Goal: Task Accomplishment & Management: Manage account settings

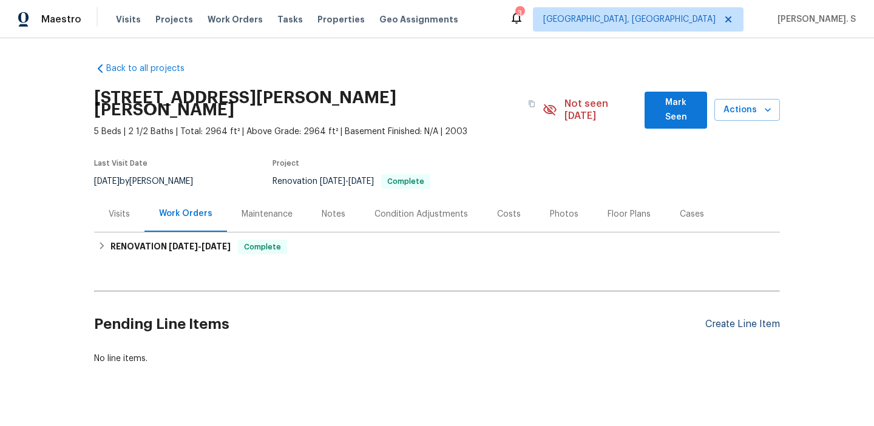
click at [739, 319] on div "Create Line Item" at bounding box center [742, 325] width 75 height 12
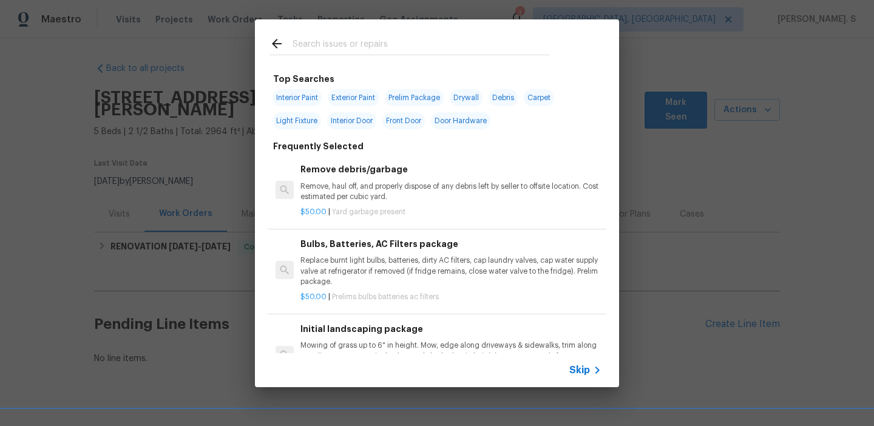
click at [276, 44] on icon at bounding box center [277, 43] width 15 height 15
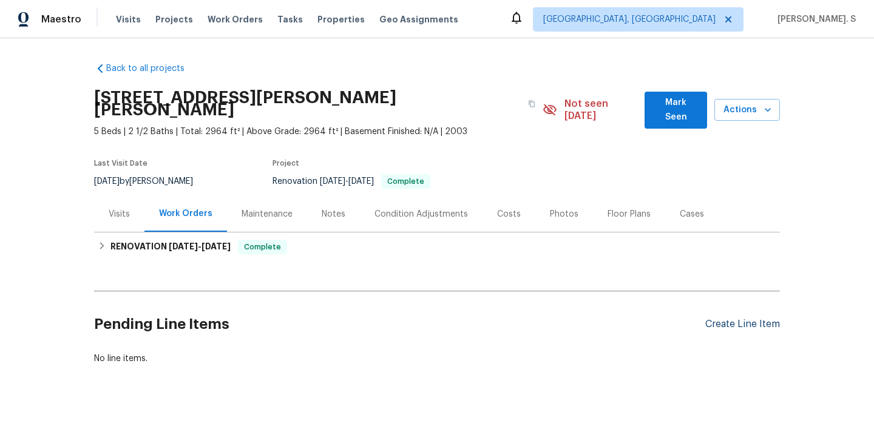
click at [741, 319] on div "Create Line Item" at bounding box center [742, 325] width 75 height 12
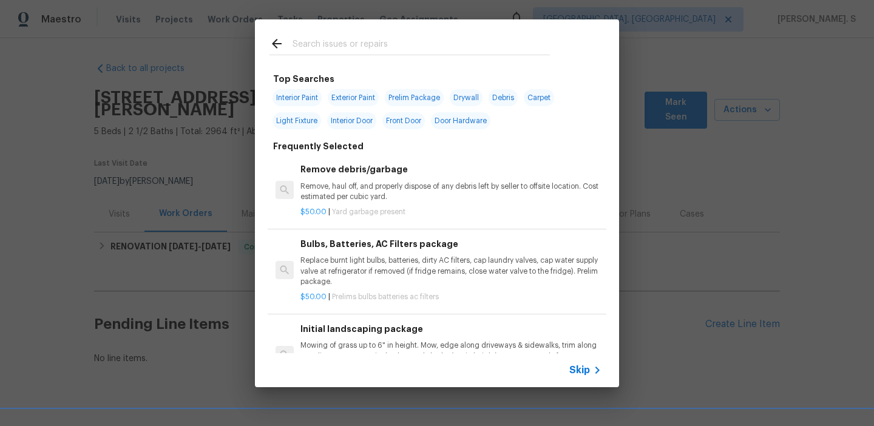
click at [391, 201] on p "Remove, haul off, and properly dispose of any debris left by seller to offsite …" at bounding box center [451, 192] width 301 height 21
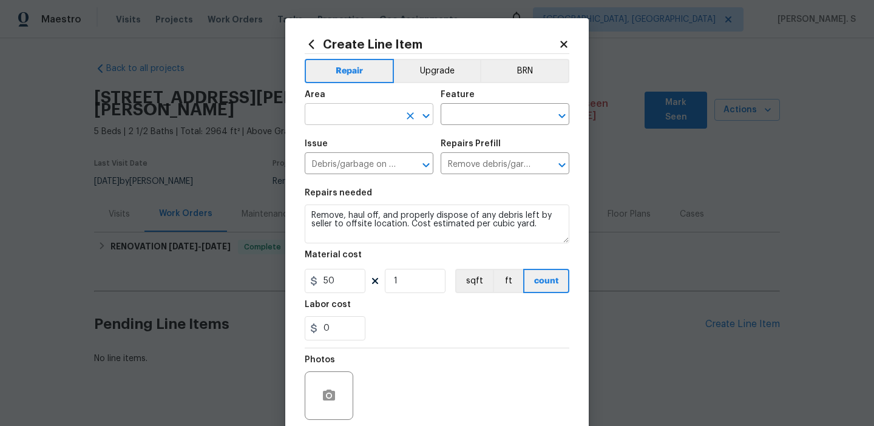
click at [431, 112] on icon "Open" at bounding box center [426, 116] width 15 height 15
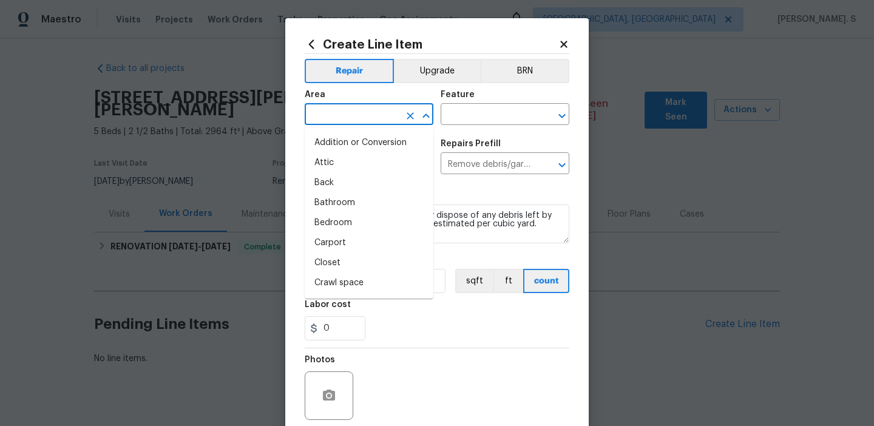
type input "o"
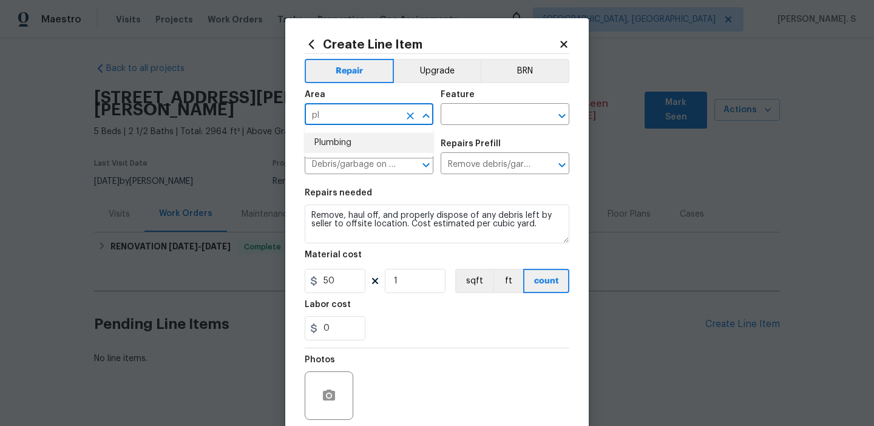
click at [403, 145] on li "Plumbing" at bounding box center [369, 143] width 129 height 20
click at [559, 109] on icon "Open" at bounding box center [562, 116] width 15 height 15
type input "Plumbing"
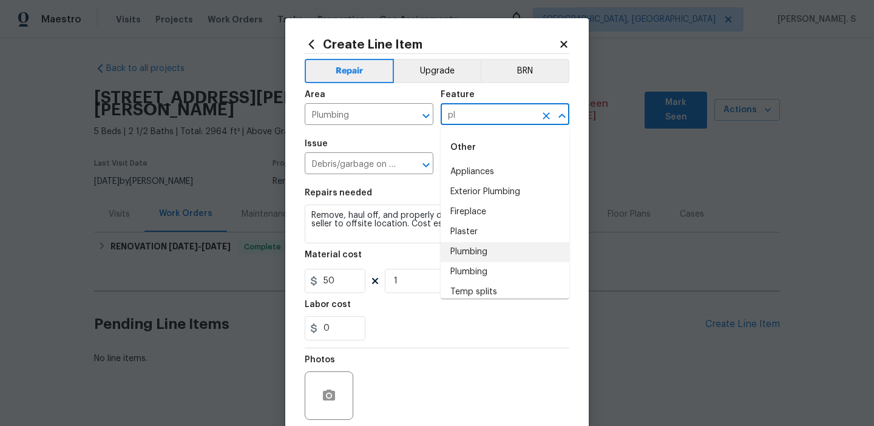
click at [502, 257] on li "Plumbing" at bounding box center [505, 252] width 129 height 20
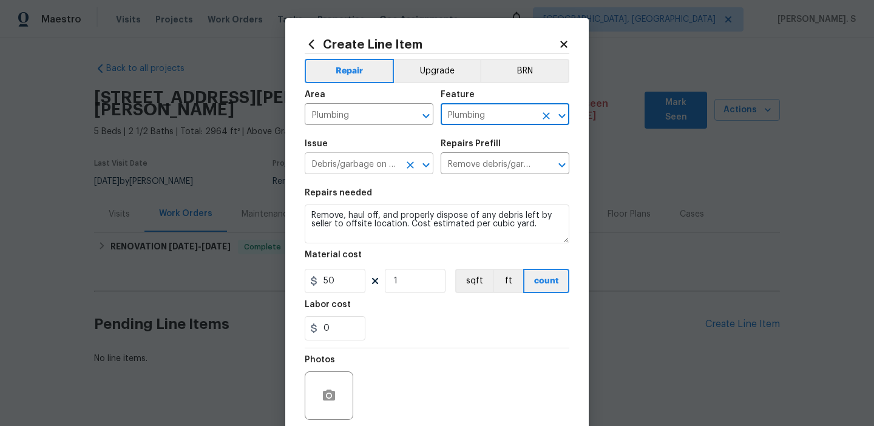
click at [432, 167] on icon "Open" at bounding box center [426, 165] width 15 height 15
type input "Plumbing"
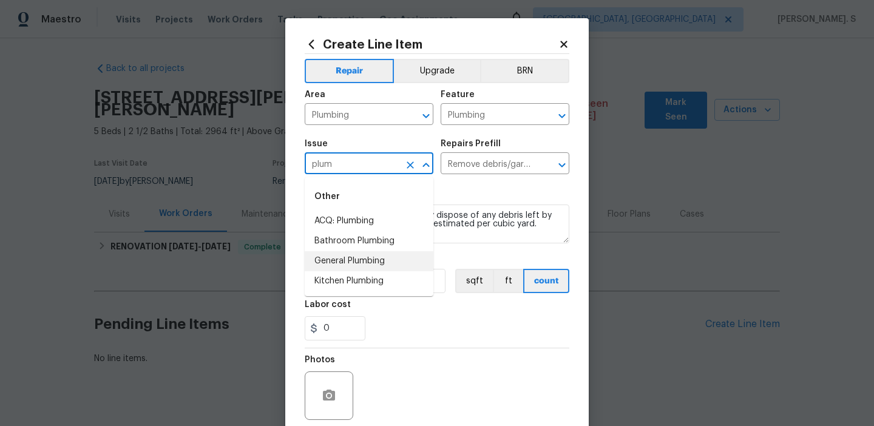
click at [355, 261] on li "General Plumbing" at bounding box center [369, 261] width 129 height 20
type input "General Plumbing"
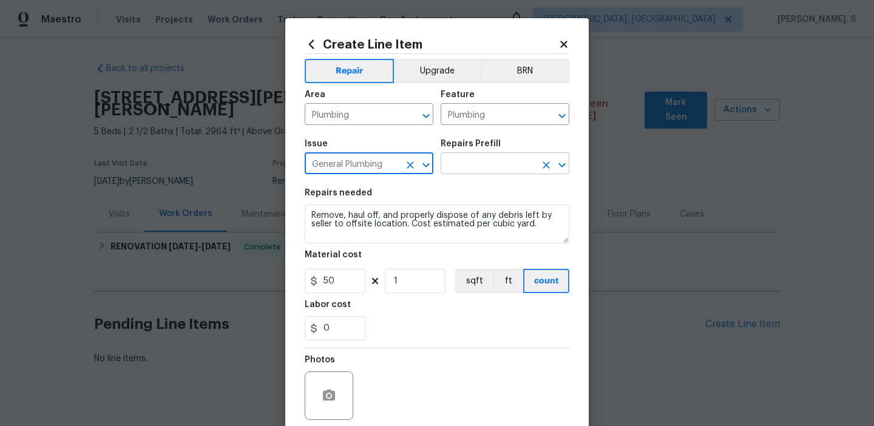
click at [565, 166] on icon "Open" at bounding box center [562, 165] width 15 height 15
type input "General Plumbing"
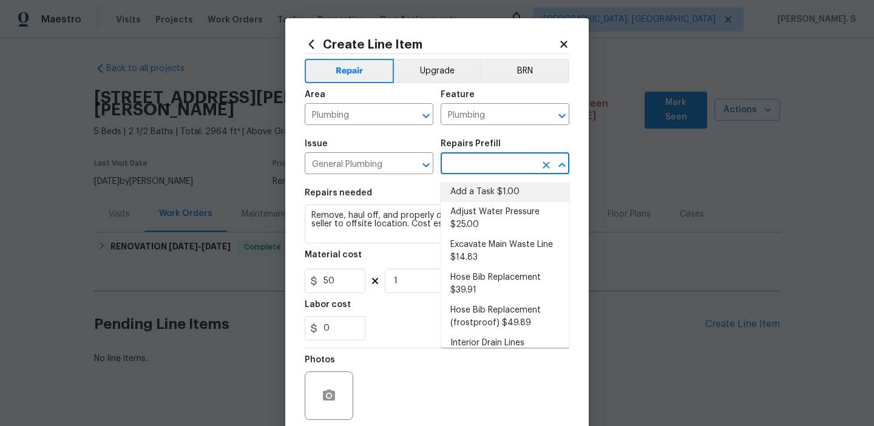
click at [511, 183] on li "Add a Task $1.00" at bounding box center [505, 192] width 129 height 20
type textarea "HPM to detail"
type input "Add a Task $1.00"
type input "1"
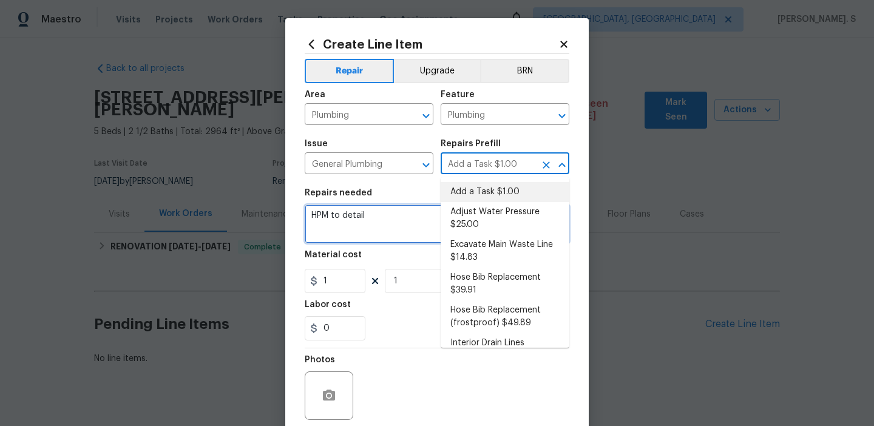
click at [388, 230] on textarea "HPM to detail" at bounding box center [437, 224] width 265 height 39
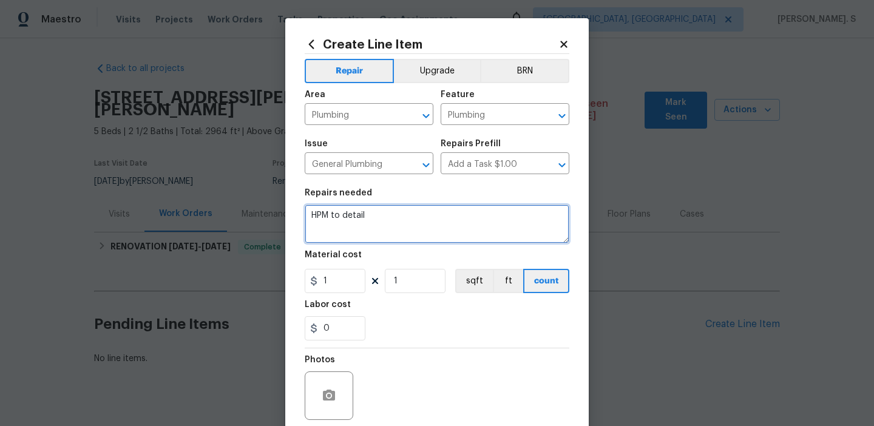
click at [388, 230] on textarea "HPM to detail" at bounding box center [437, 224] width 265 height 39
paste textarea "#lwoleak Feedback received that there was a leak inside near the meter, and the…"
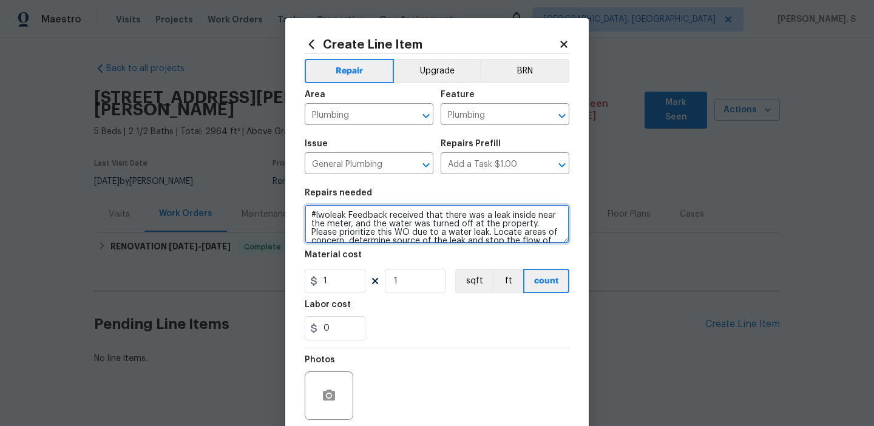
scroll to position [70, 0]
type textarea "#lwoleak Feedback received that there was a leak inside near the meter, and the…"
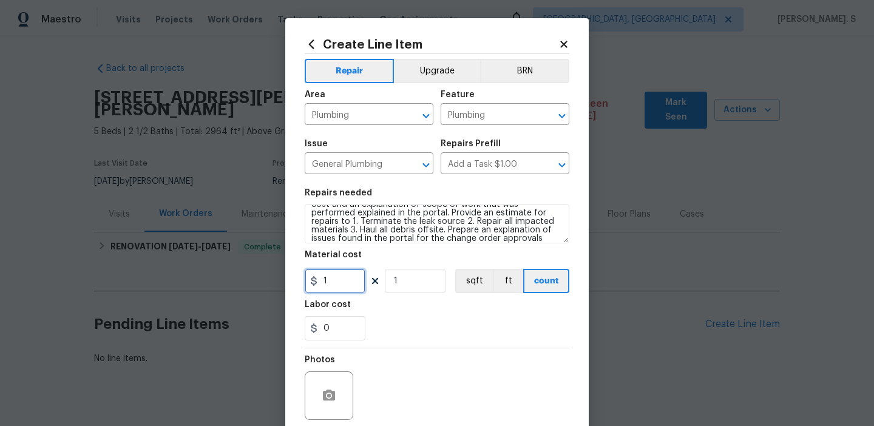
click at [342, 284] on input "1" at bounding box center [335, 281] width 61 height 24
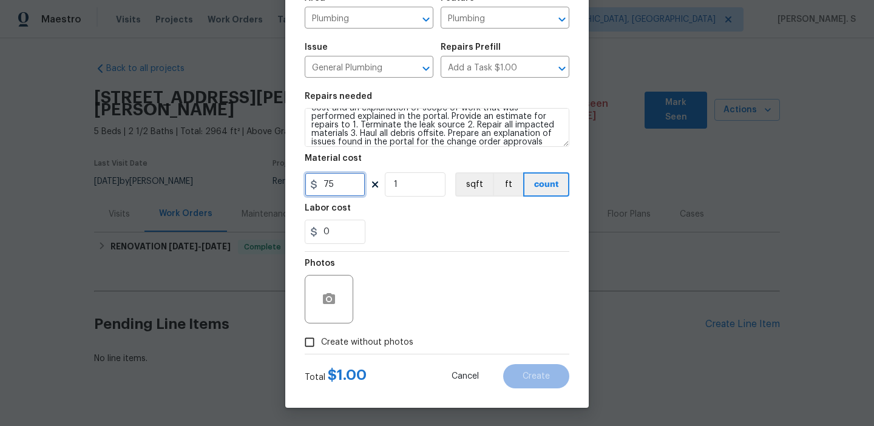
type input "75"
click at [347, 333] on label "Create without photos" at bounding box center [355, 342] width 115 height 23
click at [321, 333] on input "Create without photos" at bounding box center [309, 342] width 23 height 23
checkbox input "true"
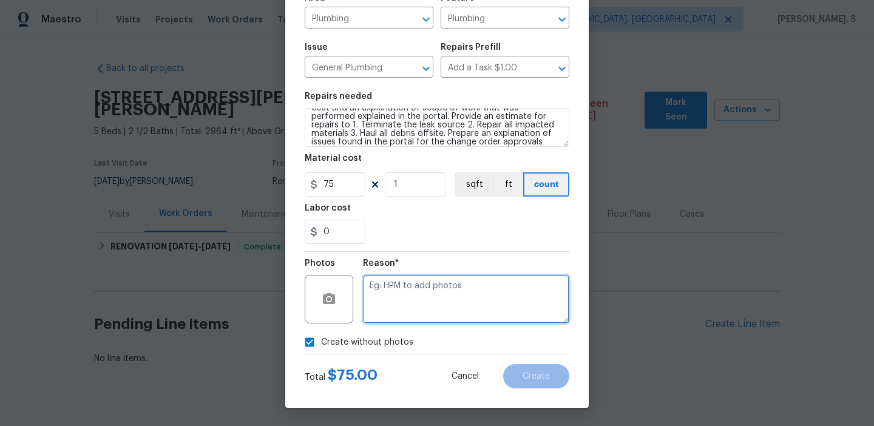
click at [447, 305] on textarea at bounding box center [466, 299] width 206 height 49
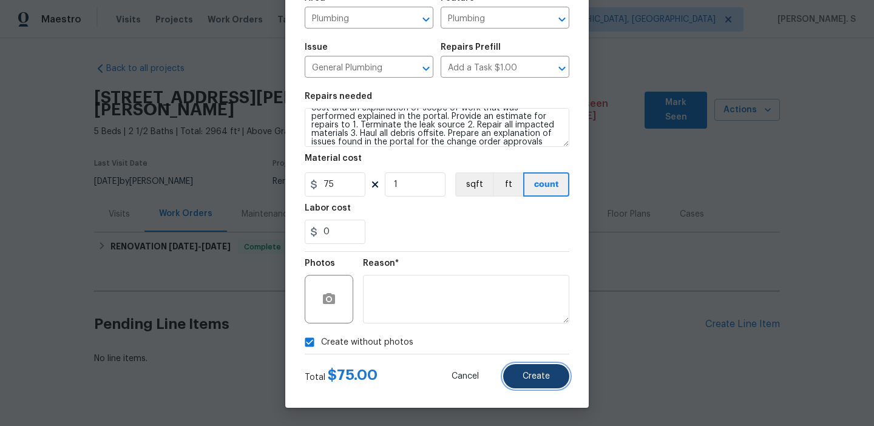
click at [534, 382] on button "Create" at bounding box center [536, 376] width 66 height 24
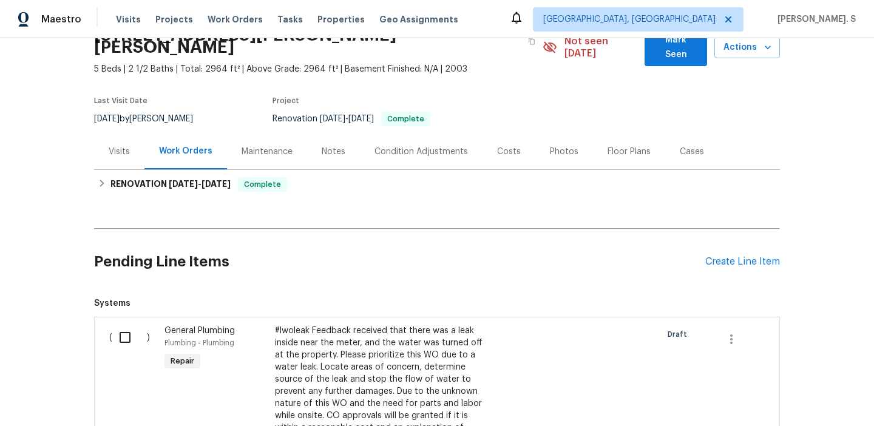
scroll to position [143, 0]
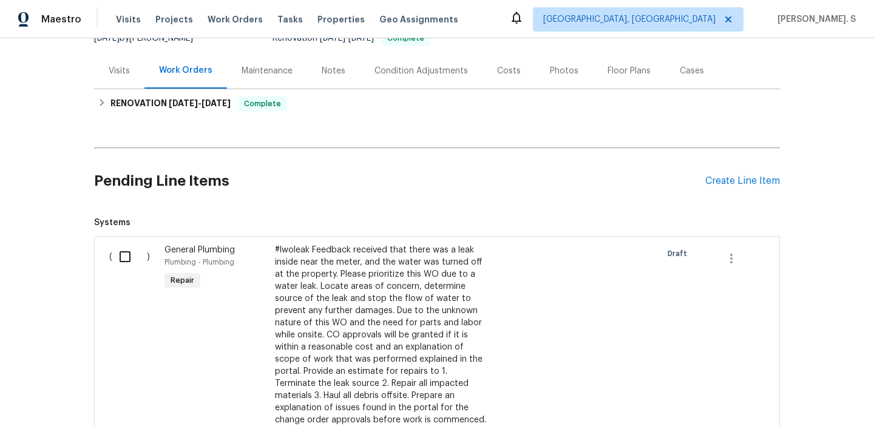
click at [132, 244] on input "checkbox" at bounding box center [129, 256] width 35 height 25
checkbox input "true"
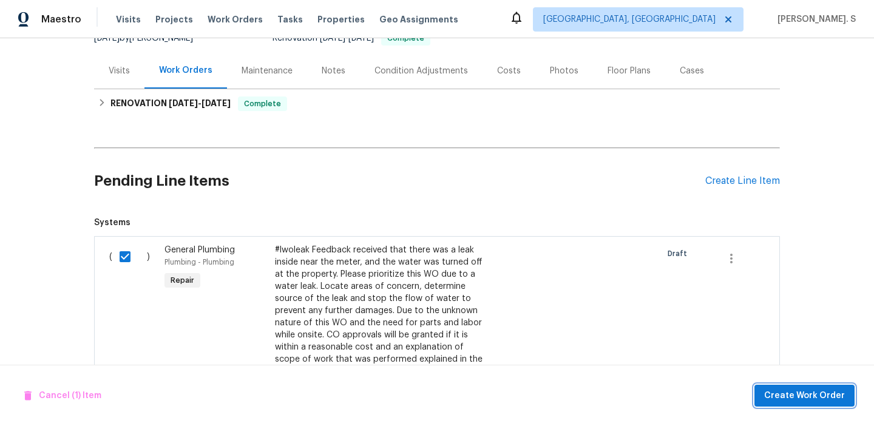
click at [796, 401] on span "Create Work Order" at bounding box center [804, 396] width 81 height 15
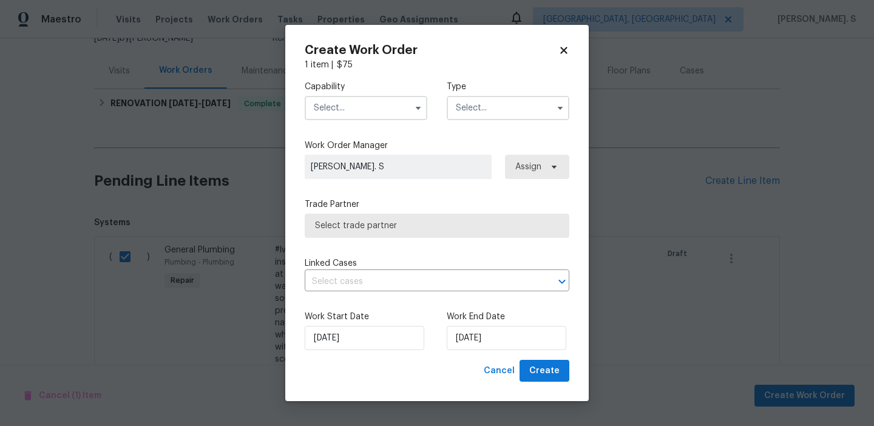
click at [377, 105] on input "text" at bounding box center [366, 108] width 123 height 24
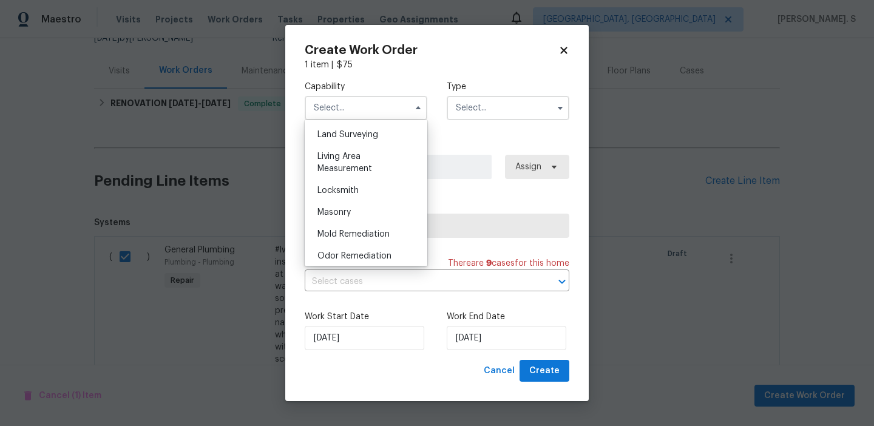
scroll to position [1000, 0]
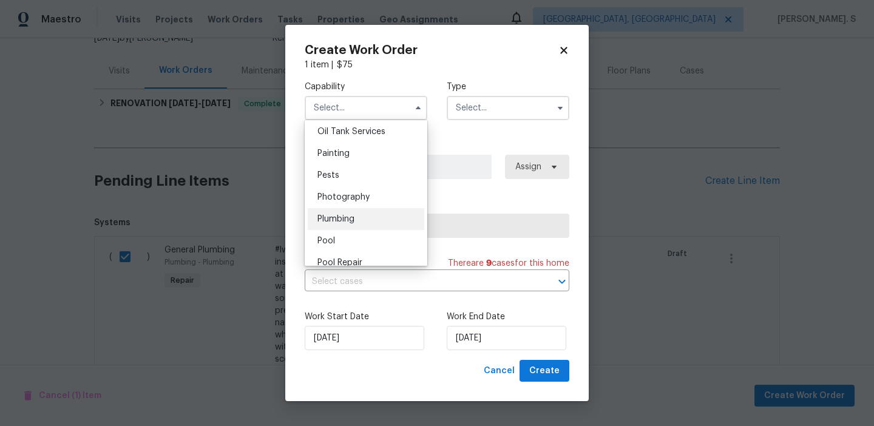
click at [358, 229] on div "Plumbing" at bounding box center [366, 219] width 117 height 22
type input "Plumbing"
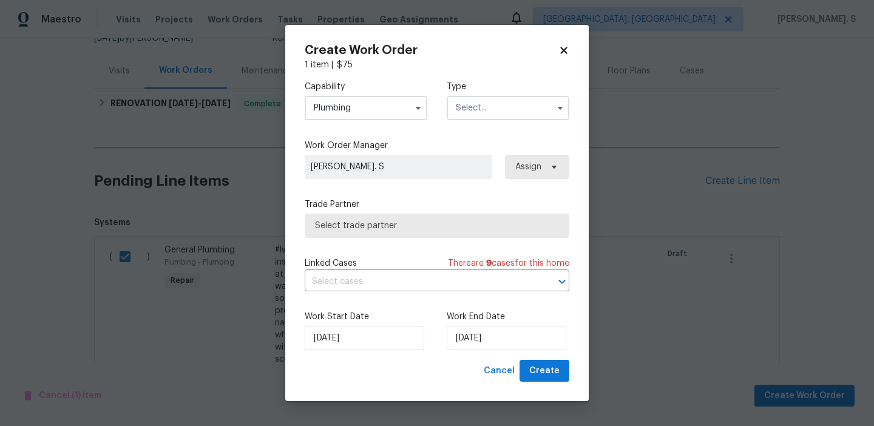
click at [487, 107] on input "text" at bounding box center [508, 108] width 123 height 24
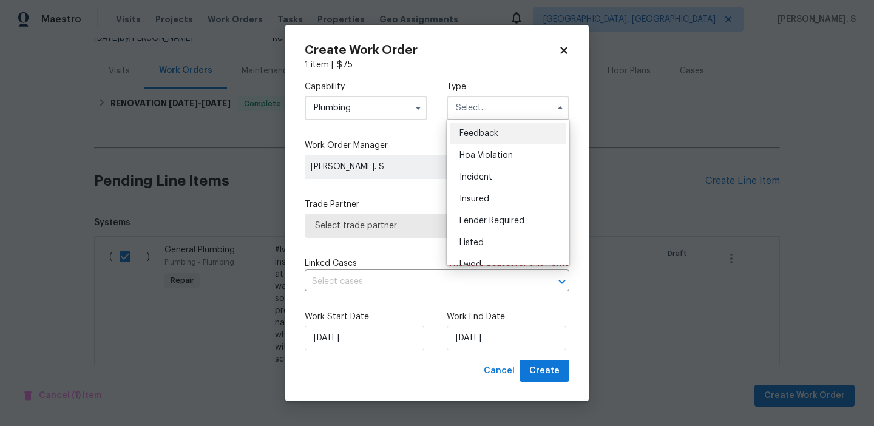
click at [490, 137] on span "Feedback" at bounding box center [479, 133] width 39 height 8
type input "Feedback"
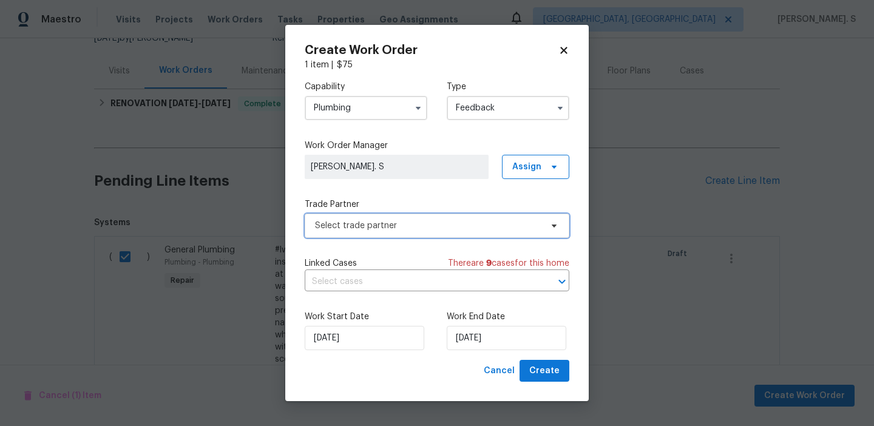
click at [451, 222] on span "Select trade partner" at bounding box center [428, 226] width 226 height 12
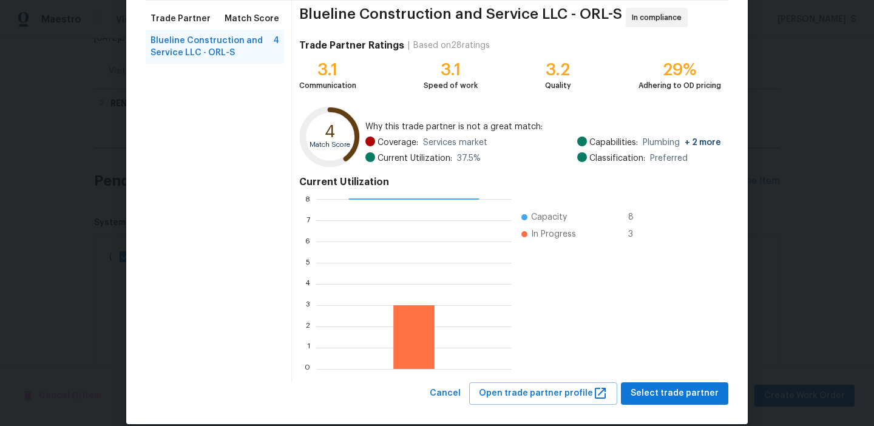
scroll to position [109, 0]
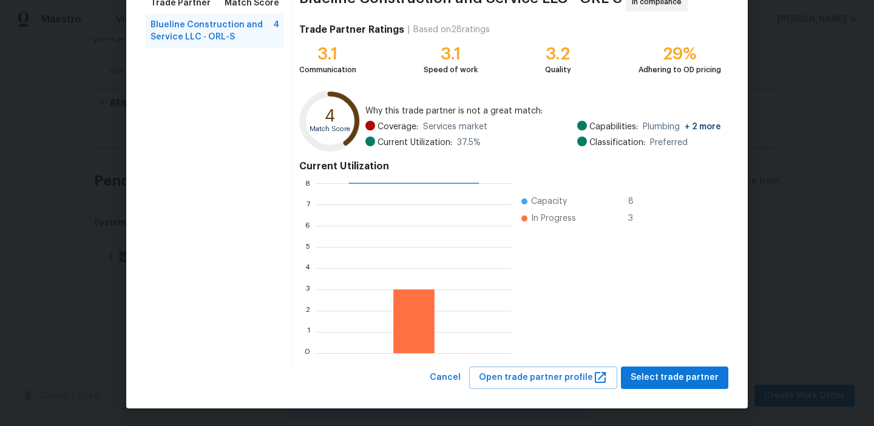
click at [676, 365] on div "Blueline Construction and Service LLC - ORL-S In compliance Trade Partner Ratin…" at bounding box center [510, 176] width 436 height 382
click at [680, 375] on span "Select trade partner" at bounding box center [675, 377] width 88 height 15
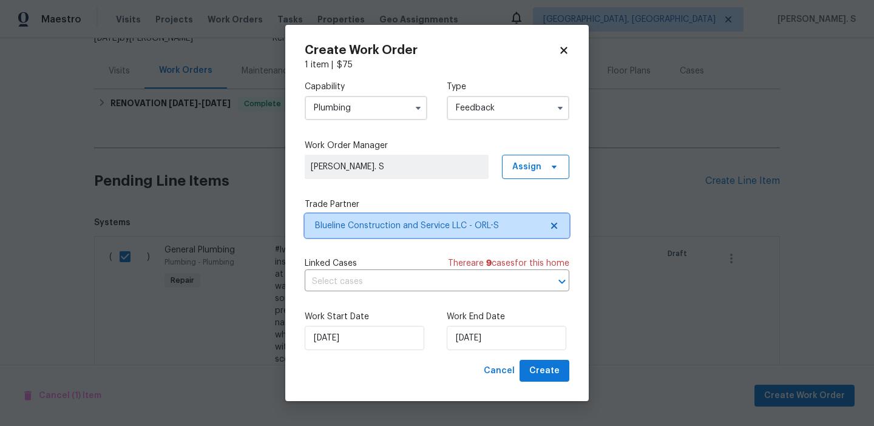
scroll to position [0, 0]
click at [402, 294] on div "Capability Plumbing Type Feedback Work Order Manager Glory Joyce. S Assign Trad…" at bounding box center [437, 215] width 265 height 289
click at [402, 290] on input "text" at bounding box center [420, 282] width 231 height 19
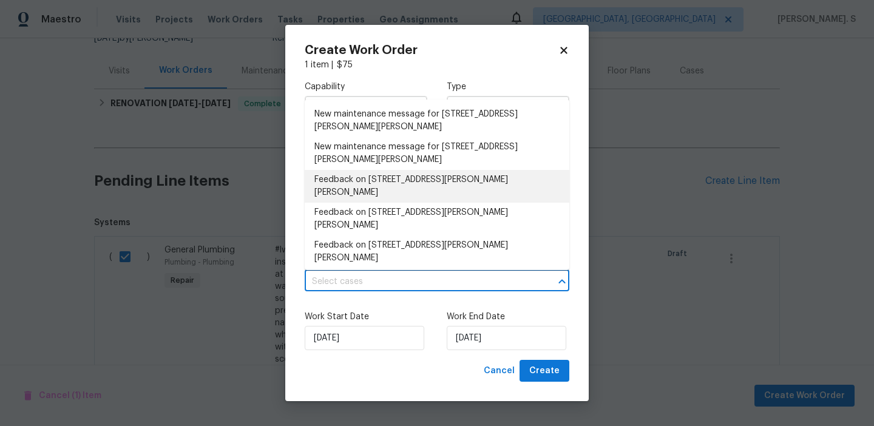
click at [369, 175] on li "Feedback on 11 Ponce Deleon Dr, Palm Coast, FL 32164" at bounding box center [437, 186] width 265 height 33
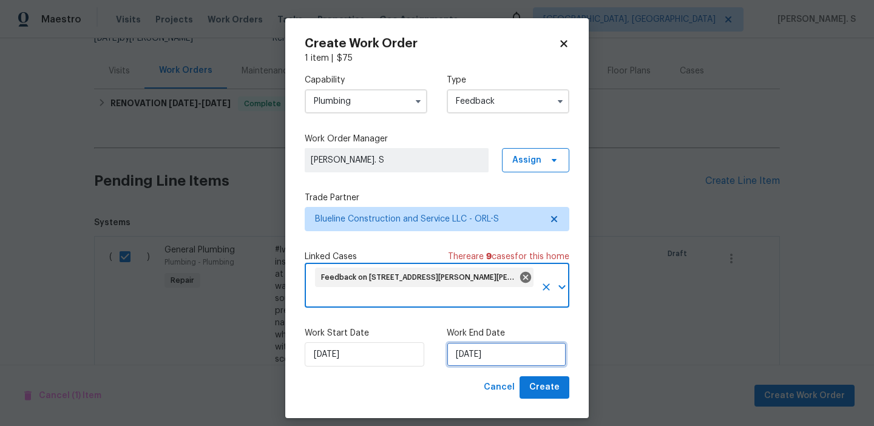
click at [491, 365] on input "[DATE]" at bounding box center [507, 354] width 120 height 24
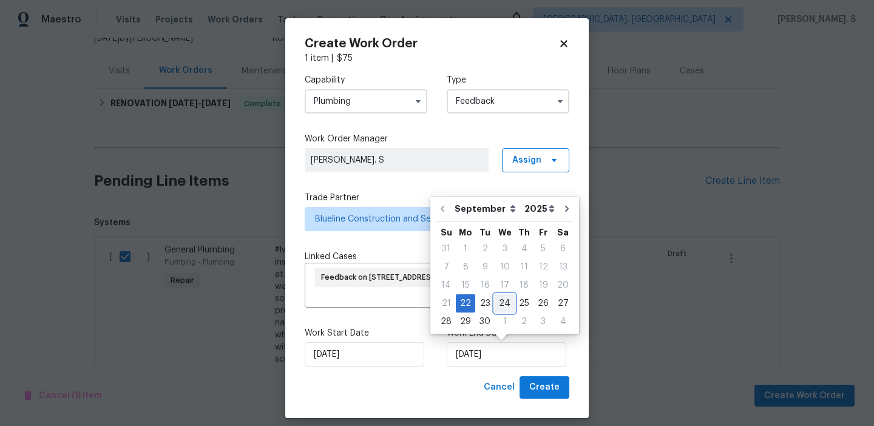
click at [499, 305] on div "24" at bounding box center [505, 303] width 20 height 17
type input "[DATE]"
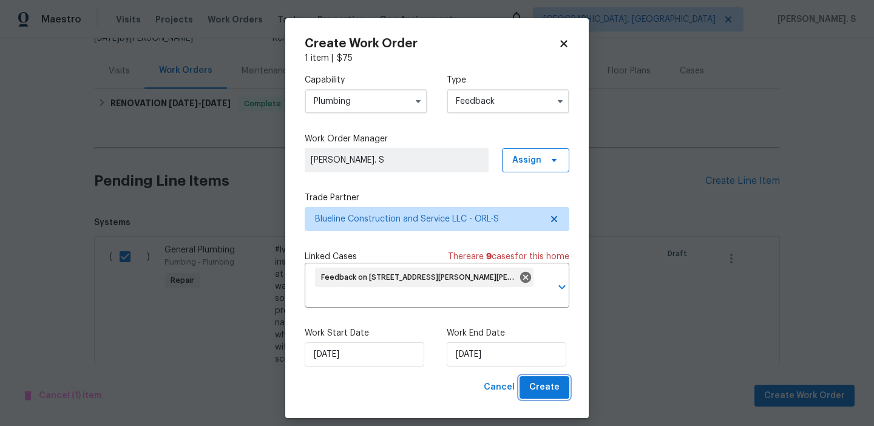
click at [538, 387] on span "Create" at bounding box center [544, 387] width 30 height 15
checkbox input "false"
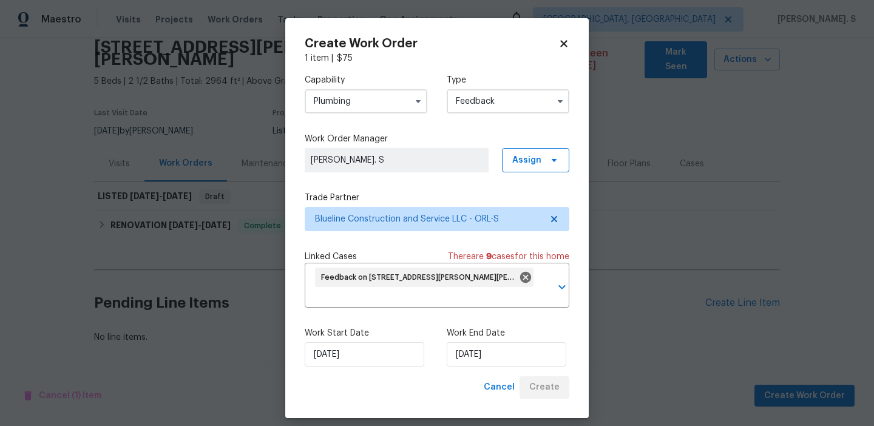
scroll to position [38, 0]
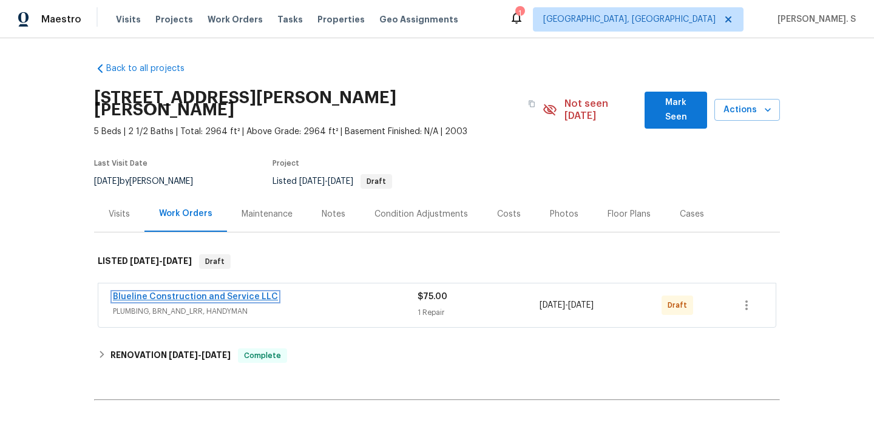
click at [143, 293] on link "Blueline Construction and Service LLC" at bounding box center [195, 297] width 165 height 8
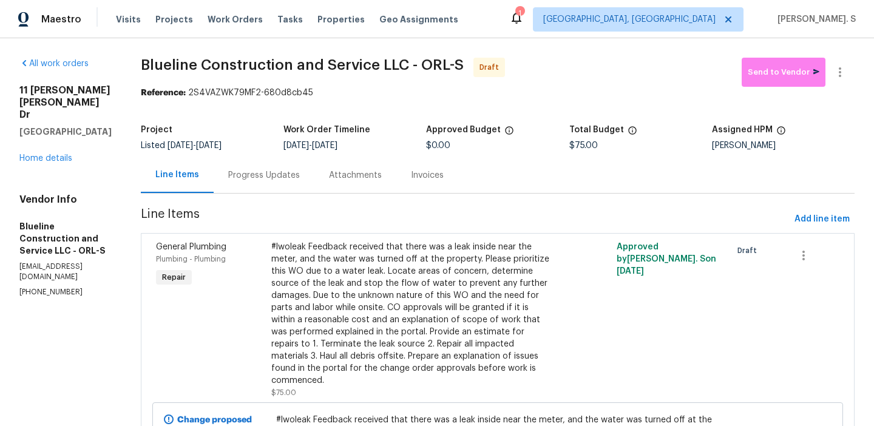
click at [294, 163] on div "Progress Updates" at bounding box center [264, 175] width 101 height 36
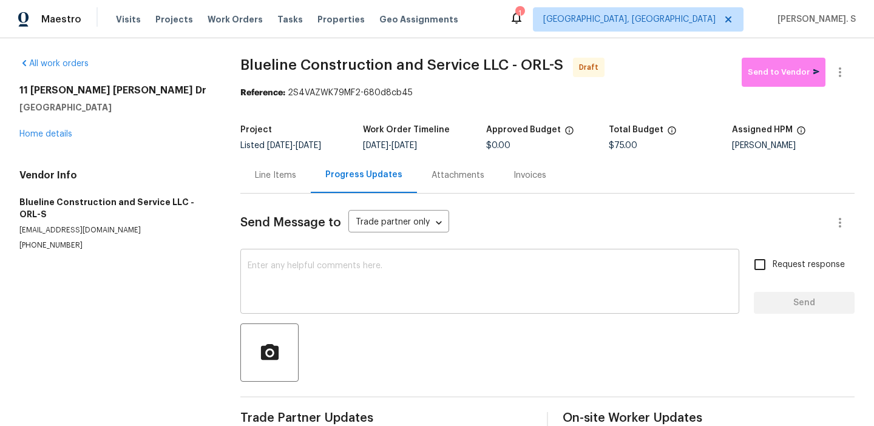
click at [415, 276] on textarea at bounding box center [490, 283] width 484 height 42
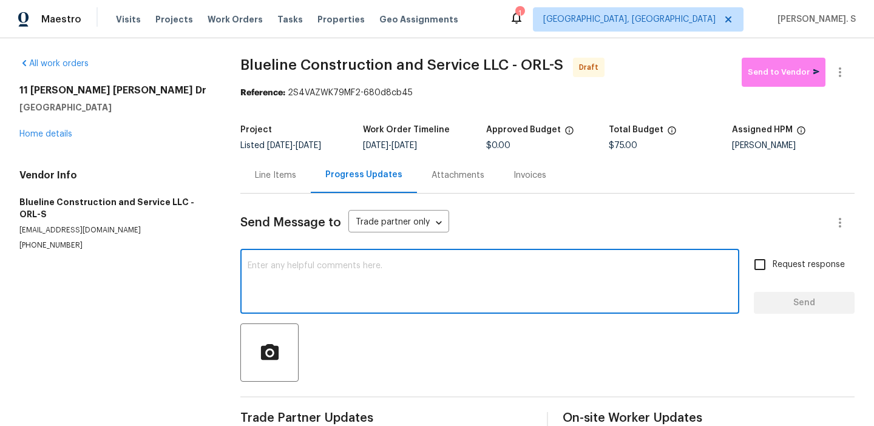
paste textarea "Hi this is Glory with Opendoor. I’m confirming you received the WO for the prop…"
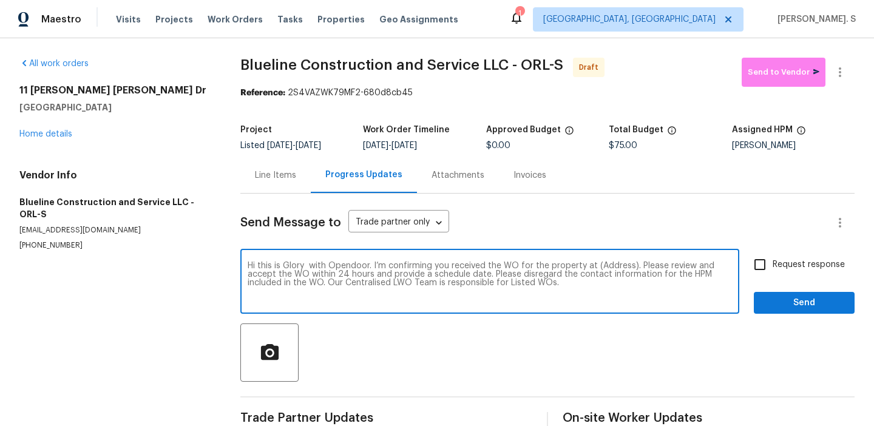
click at [613, 263] on textarea "Hi this is Glory with Opendoor. I’m confirming you received the WO for the prop…" at bounding box center [490, 283] width 484 height 42
paste textarea "11 Ponce Deleon Dr, Palm Coast, FL 32164"
type textarea "Hi this is Glory with Opendoor. I’m confirming you received the WO for the prop…"
click at [833, 68] on icon "button" at bounding box center [840, 72] width 15 height 15
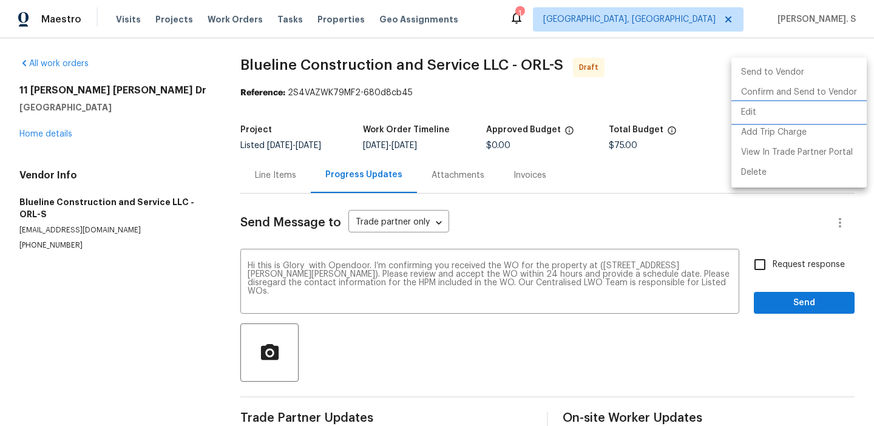
click at [773, 106] on li "Edit" at bounding box center [799, 113] width 135 height 20
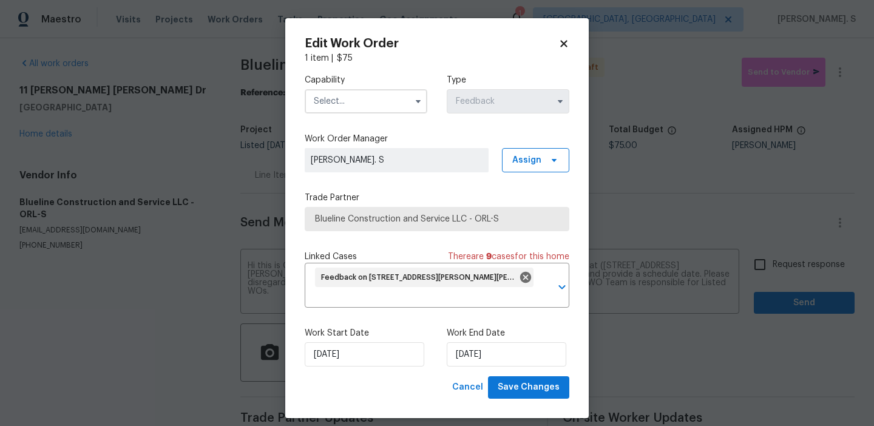
click at [390, 112] on input "text" at bounding box center [366, 101] width 123 height 24
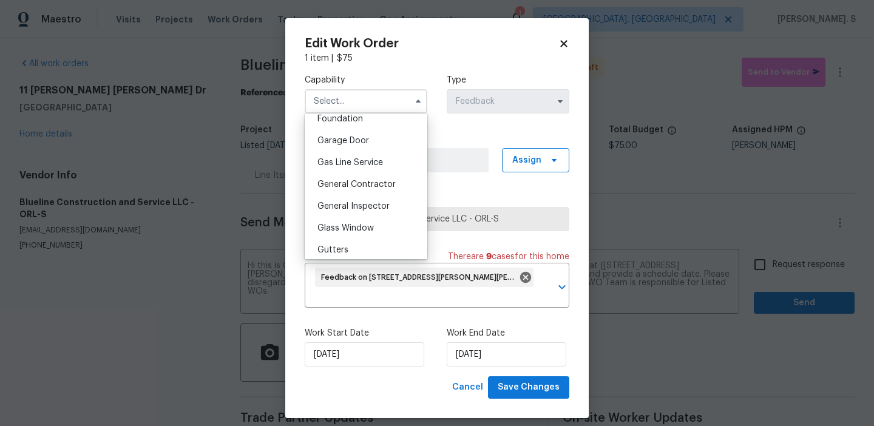
scroll to position [625, 0]
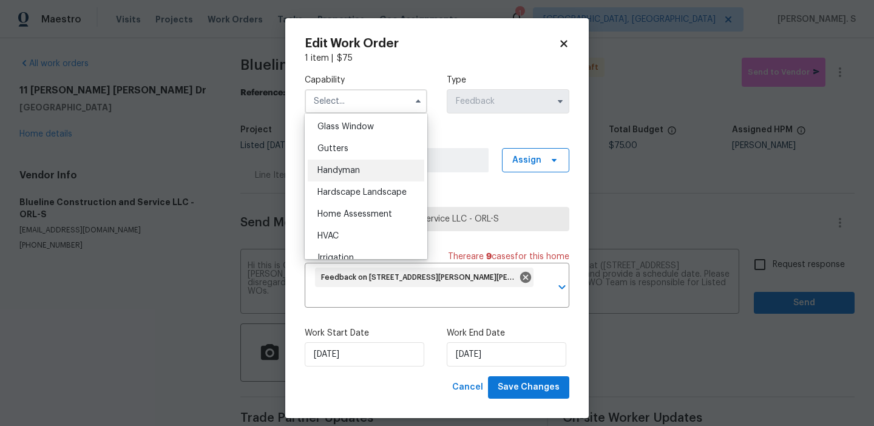
click at [368, 169] on div "Handyman" at bounding box center [366, 171] width 117 height 22
type input "Handyman"
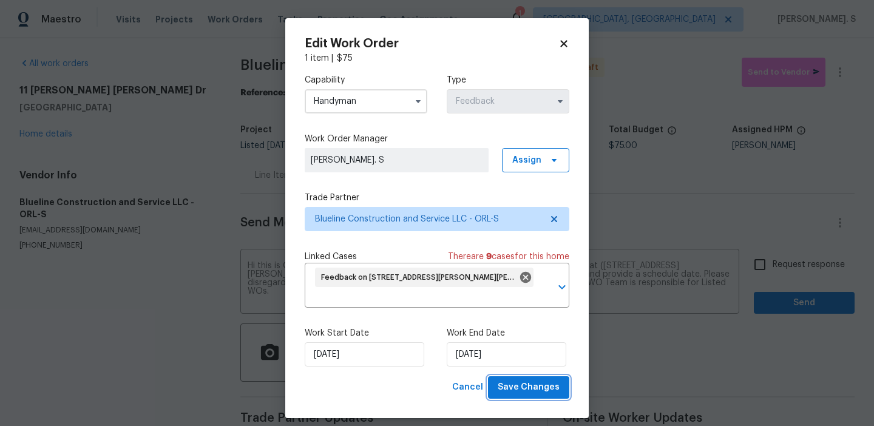
click at [516, 383] on span "Save Changes" at bounding box center [529, 387] width 62 height 15
click at [774, 261] on body "Maestro Visits Projects Work Orders Tasks Properties Geo Assignments 1 Albuquer…" at bounding box center [437, 213] width 874 height 426
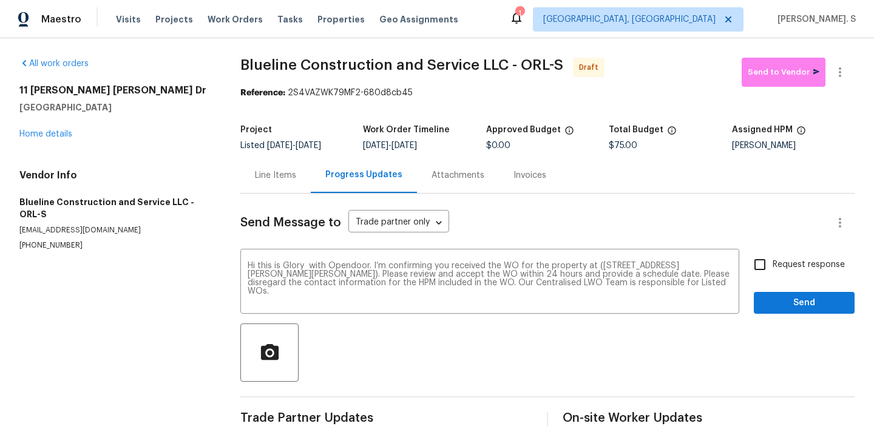
click at [774, 261] on span "Request response" at bounding box center [809, 265] width 72 height 13
click at [773, 261] on input "Request response" at bounding box center [759, 264] width 25 height 25
checkbox input "true"
click at [774, 304] on span "Send" at bounding box center [804, 303] width 81 height 15
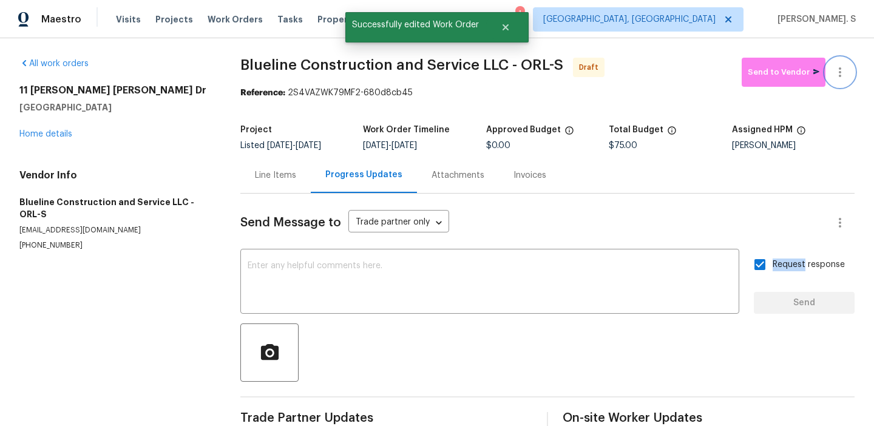
click at [846, 73] on icon "button" at bounding box center [840, 72] width 15 height 15
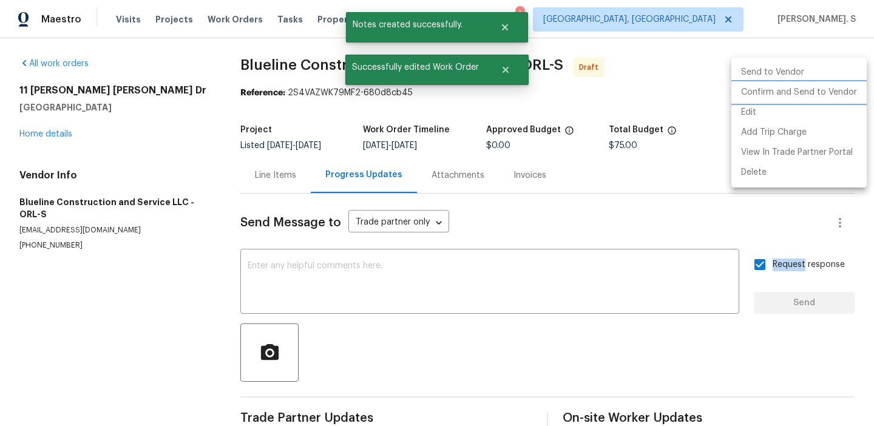
click at [817, 98] on li "Confirm and Send to Vendor" at bounding box center [799, 93] width 135 height 20
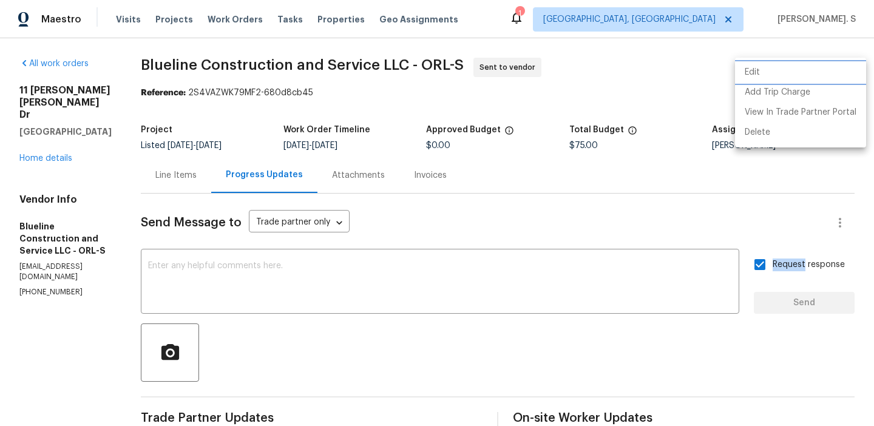
click at [813, 66] on li "Edit" at bounding box center [800, 73] width 131 height 20
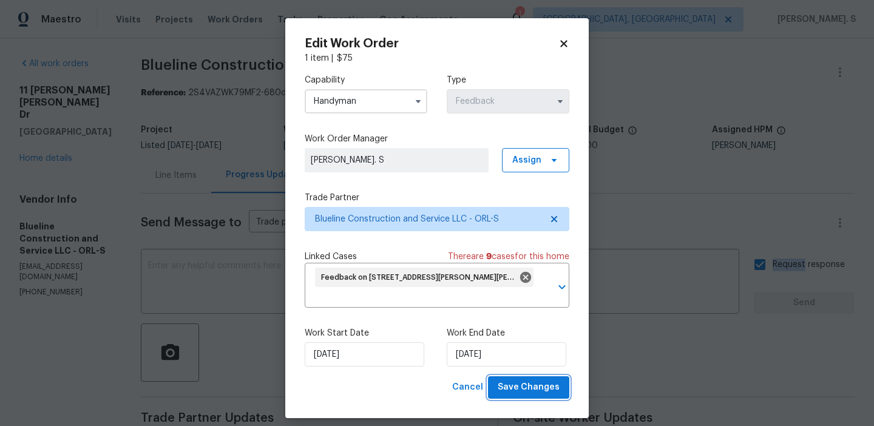
click at [525, 382] on span "Save Changes" at bounding box center [529, 387] width 62 height 15
click at [305, 316] on div "Capability Handyman Type Feedback Work Order Manager Glory Joyce. S Assign Trad…" at bounding box center [437, 220] width 265 height 312
click at [212, 222] on body "Maestro Visits Projects Work Orders Tasks Properties Geo Assignments 1 Albuquer…" at bounding box center [437, 213] width 874 height 426
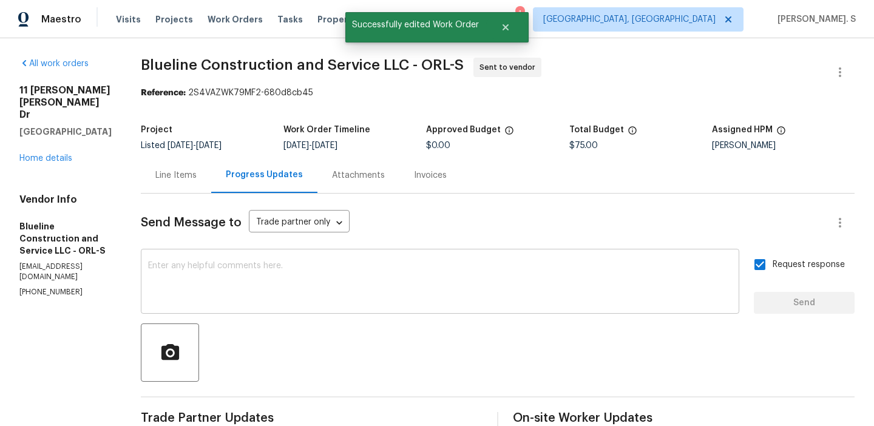
click at [231, 294] on textarea at bounding box center [440, 283] width 584 height 42
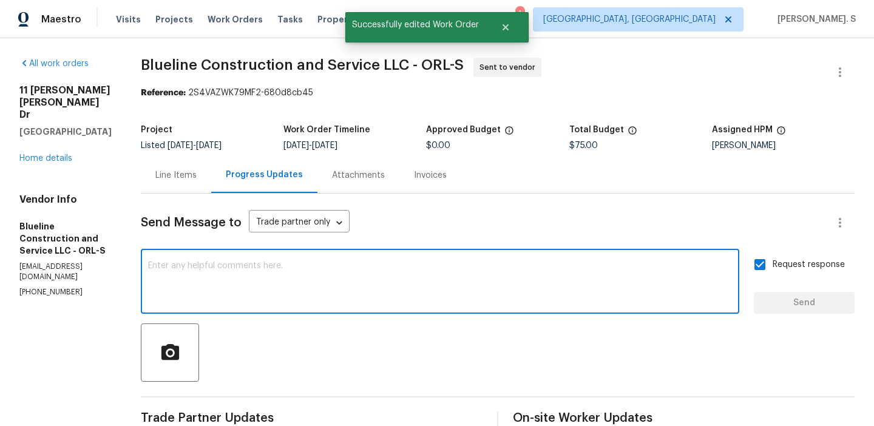
paste textarea "The Work Orders must include before-photos (both close-up and wide-angle) and a…"
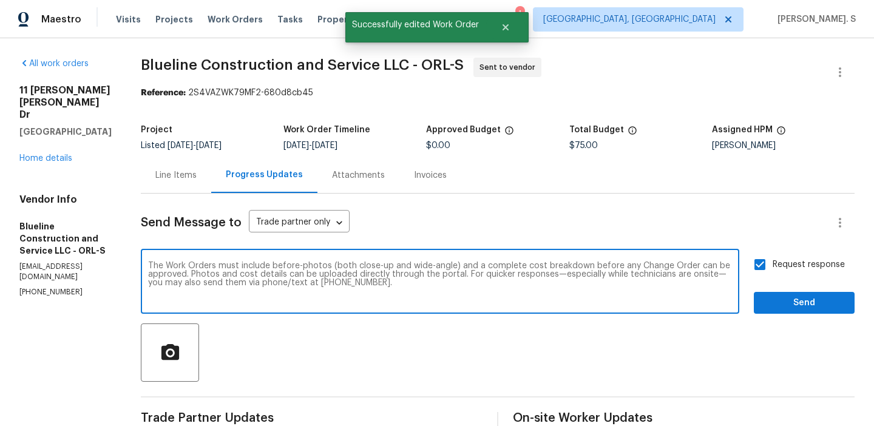
type textarea "The Work Orders must include before-photos (both close-up and wide-angle) and a…"
click at [804, 296] on span "Send" at bounding box center [804, 303] width 81 height 15
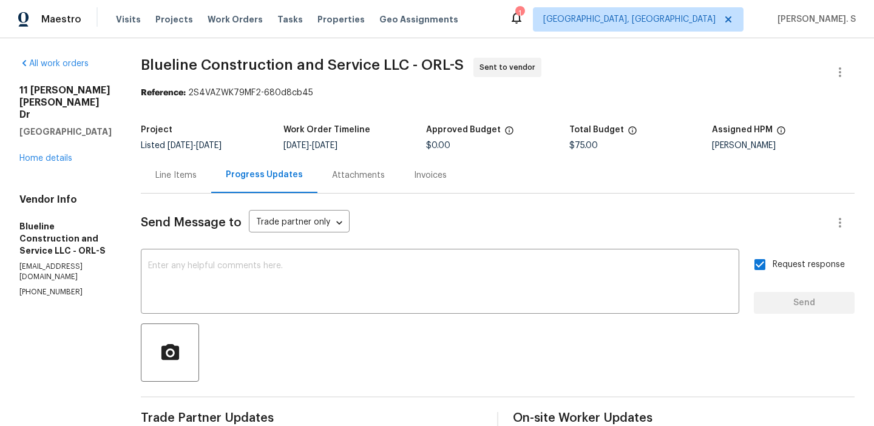
click at [288, 47] on div "All work orders 11 Ponce Deleon Dr Palm Coast, FL 32164 Home details Vendor Inf…" at bounding box center [437, 340] width 874 height 605
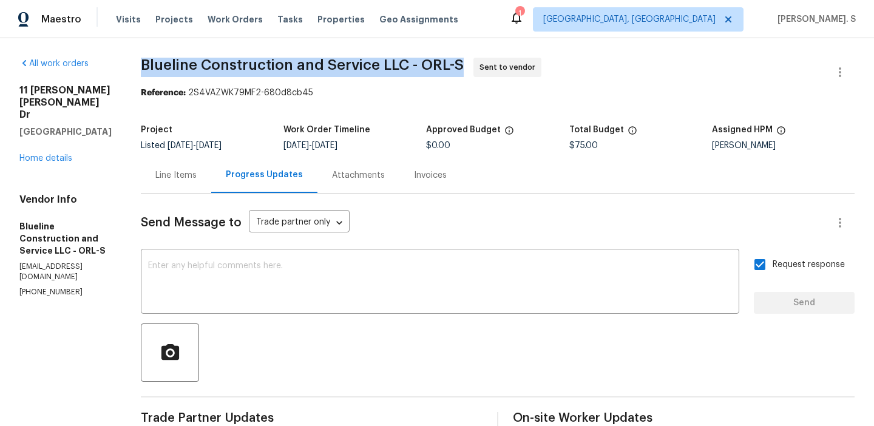
click at [288, 47] on div "All work orders 11 Ponce Deleon Dr Palm Coast, FL 32164 Home details Vendor Inf…" at bounding box center [437, 340] width 874 height 605
copy span "Blueline Construction and Service LLC - ORL-S"
drag, startPoint x: 211, startPoint y: 95, endPoint x: 548, endPoint y: 38, distance: 341.0
click at [545, 39] on div "All work orders 11 Ponce Deleon Dr Palm Coast, FL 32164 Home details Vendor Inf…" at bounding box center [437, 340] width 874 height 605
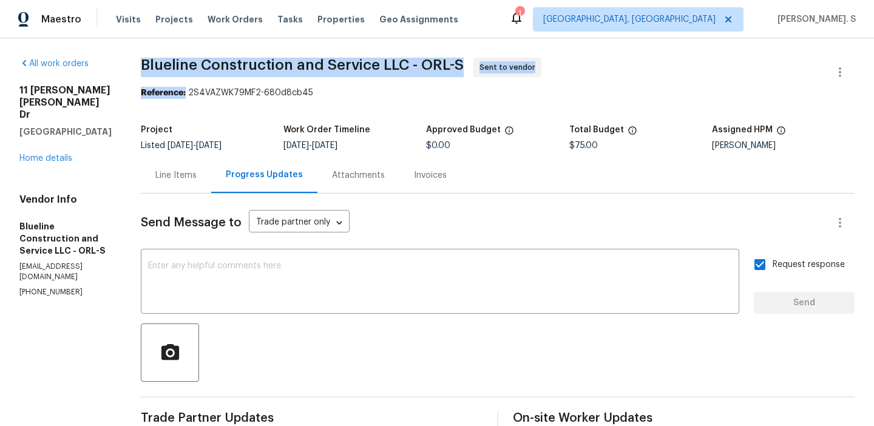
click at [396, 138] on div "Work Order Timeline" at bounding box center [355, 134] width 143 height 16
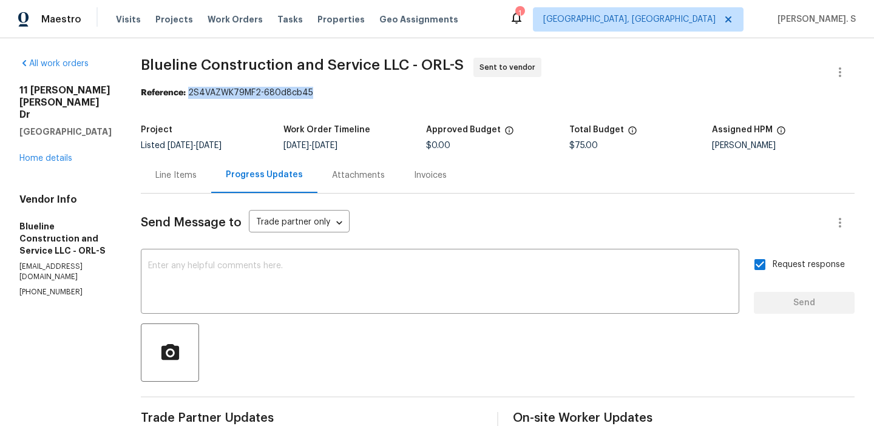
drag, startPoint x: 212, startPoint y: 91, endPoint x: 408, endPoint y: 91, distance: 195.5
click at [407, 91] on div "Reference: 2S4VAZWK79MF2-680d8cb45" at bounding box center [498, 93] width 714 height 12
copy div "2S4VAZWK79MF2-680d8cb45"
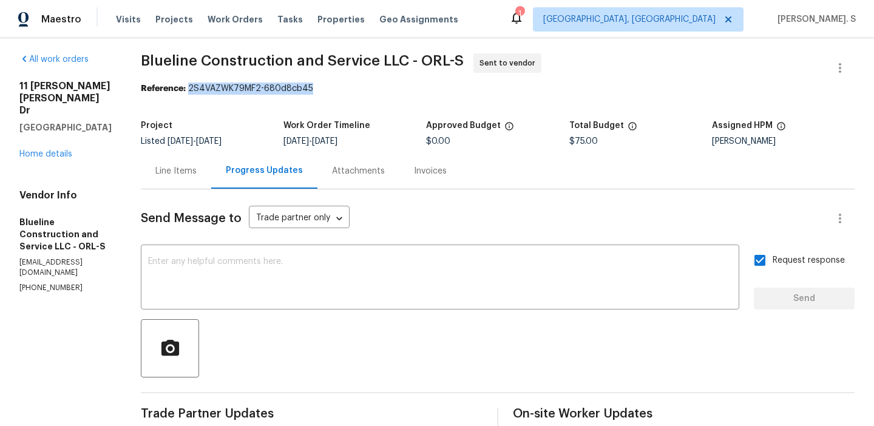
scroll to position [0, 0]
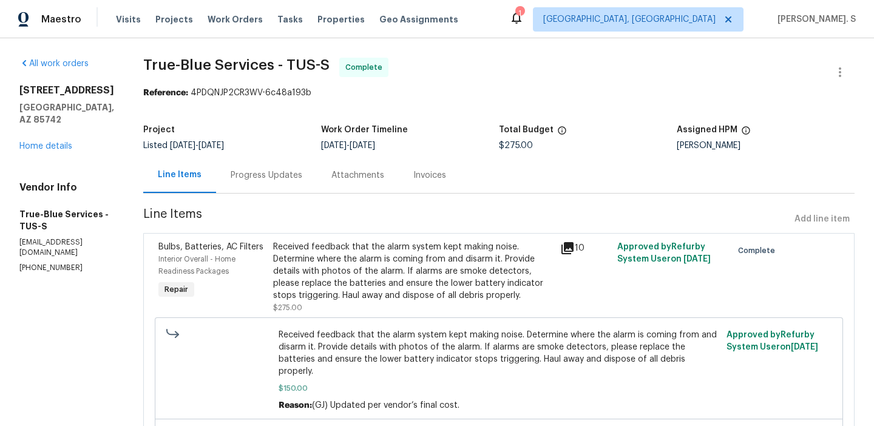
click at [276, 166] on div "Progress Updates" at bounding box center [266, 175] width 101 height 36
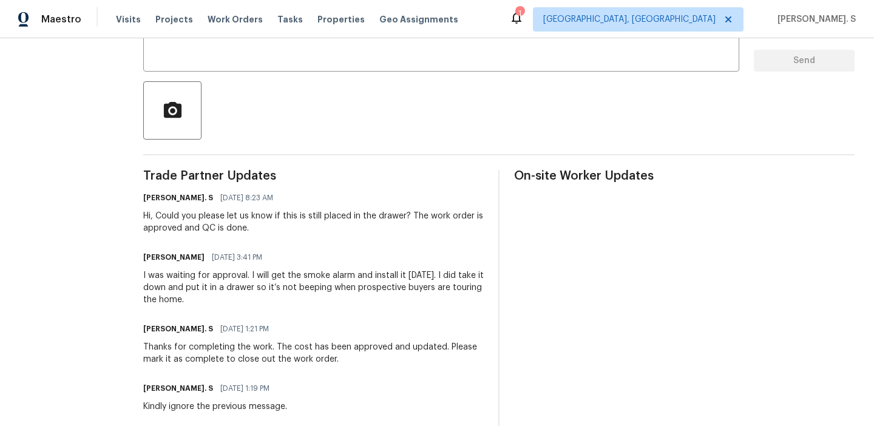
scroll to position [249, 0]
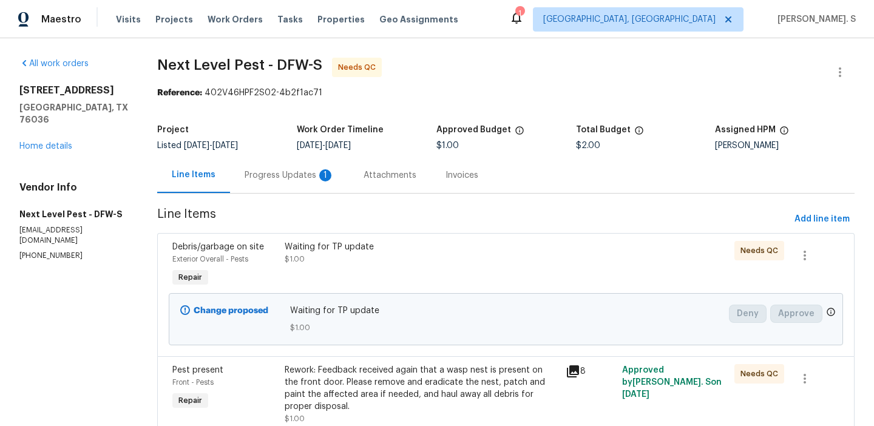
click at [304, 168] on div "Progress Updates 1" at bounding box center [289, 175] width 119 height 36
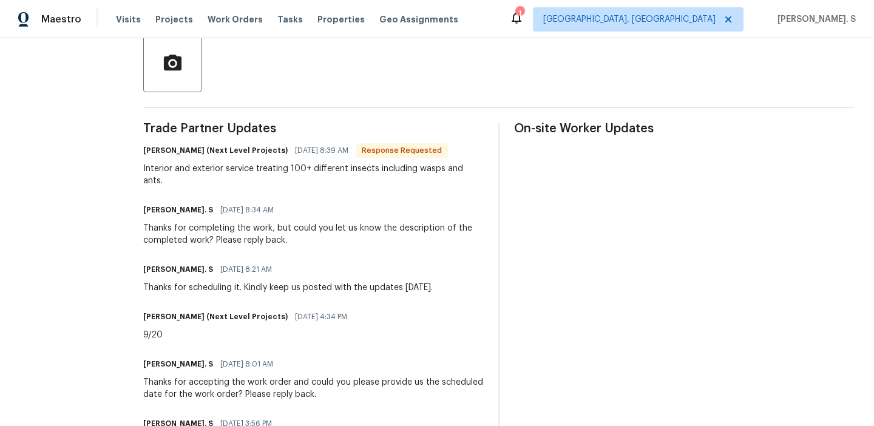
scroll to position [38, 0]
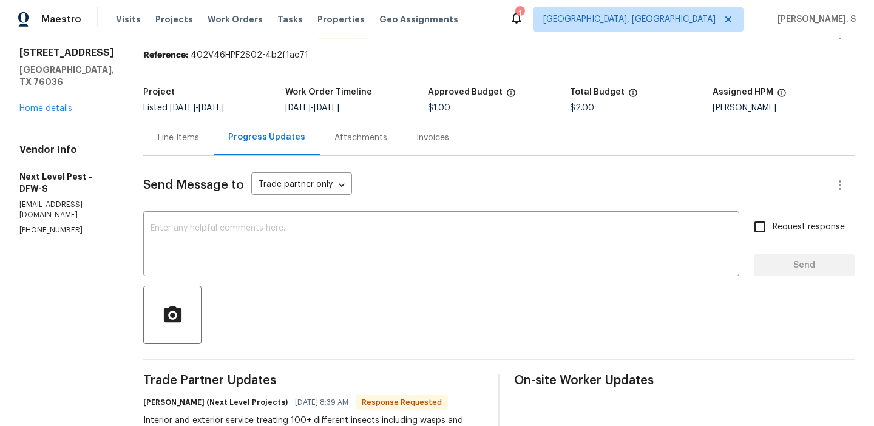
click at [152, 141] on div "Line Items" at bounding box center [178, 138] width 70 height 36
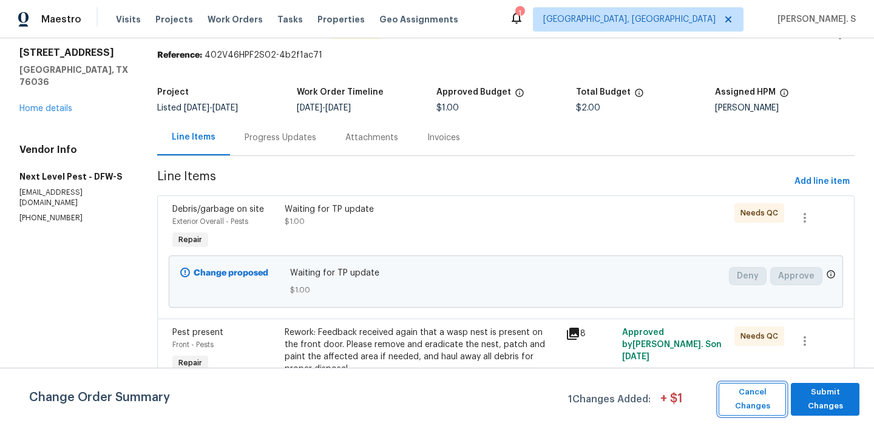
click at [741, 415] on button "Cancel Changes" at bounding box center [752, 399] width 67 height 33
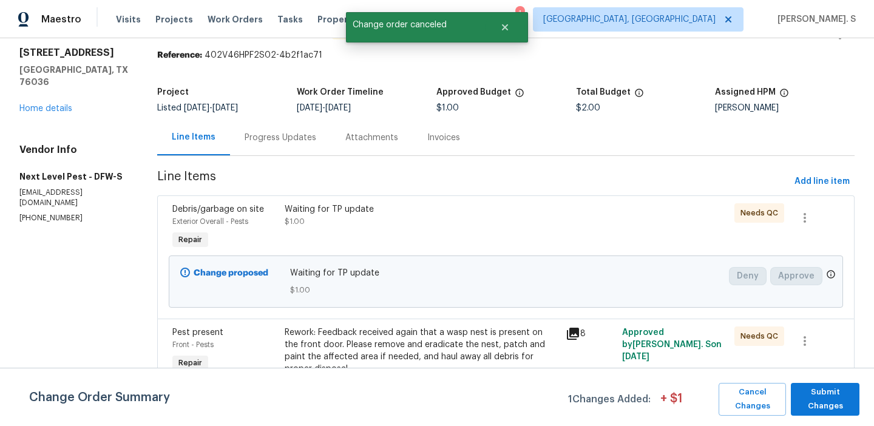
click at [253, 167] on section "Next Level Pest - DFW-S Needs QC Reference: 402V46HPF2S02-4b2f1ac71 Project Lis…" at bounding box center [506, 222] width 698 height 404
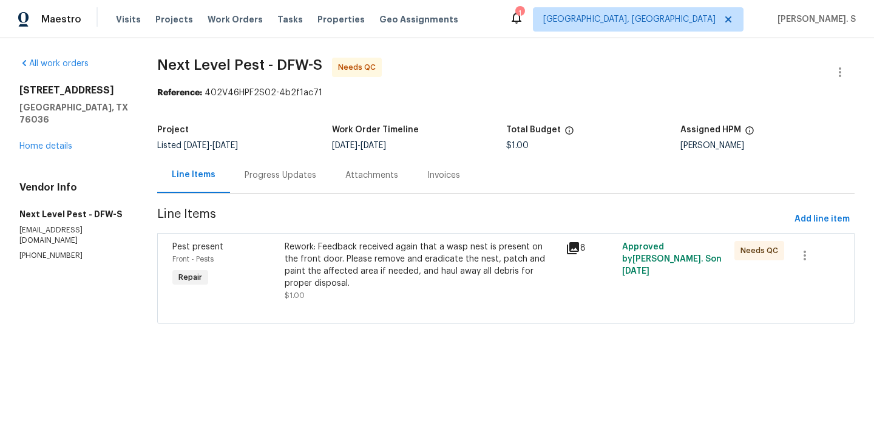
click at [304, 177] on div "Progress Updates" at bounding box center [281, 175] width 72 height 12
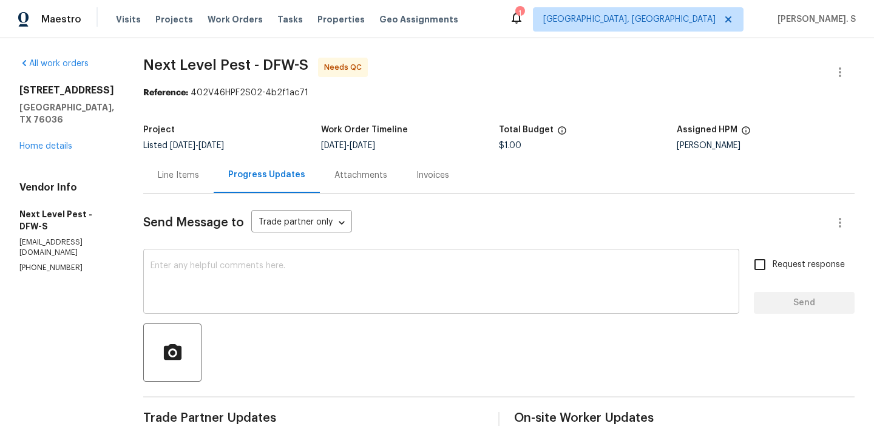
click at [356, 279] on textarea at bounding box center [442, 283] width 582 height 42
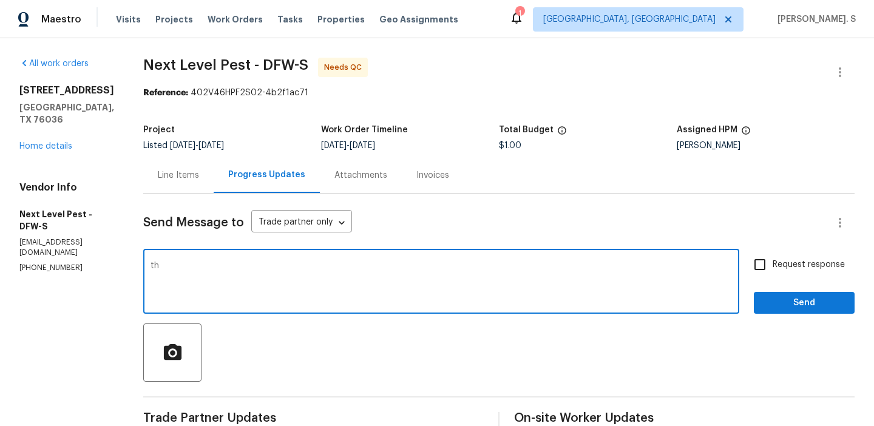
type textarea "t"
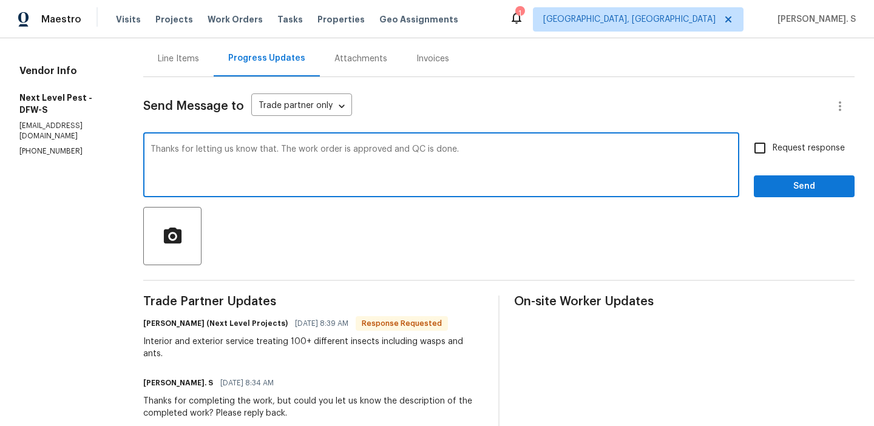
scroll to position [228, 0]
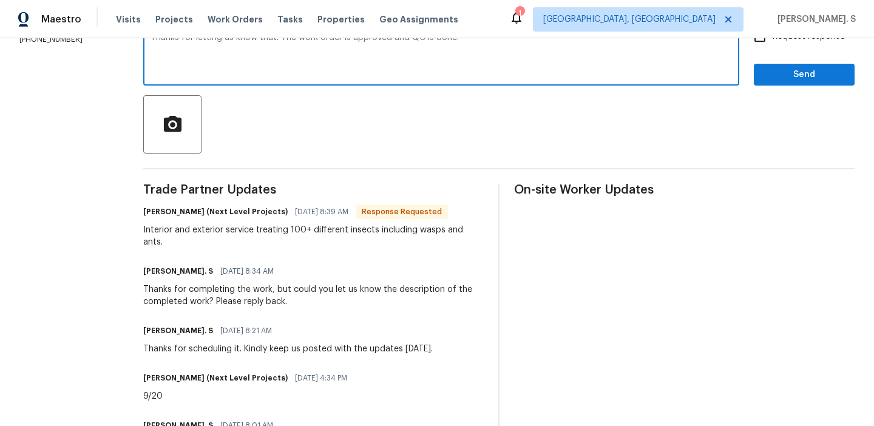
type textarea "Thanks for letting us know that. The work order is approved and QC is done."
click at [273, 231] on div "Interior and exterior service treating 100+ different insects including wasps a…" at bounding box center [313, 236] width 341 height 24
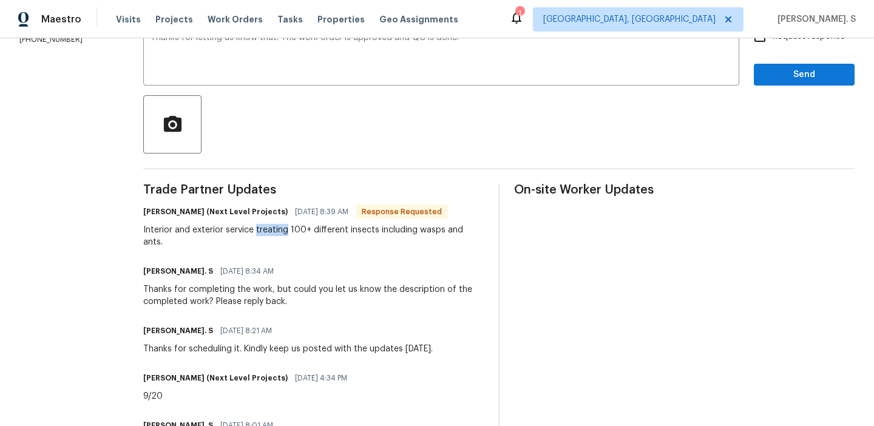
click at [273, 231] on div "Interior and exterior service treating 100+ different insects including wasps a…" at bounding box center [313, 236] width 341 height 24
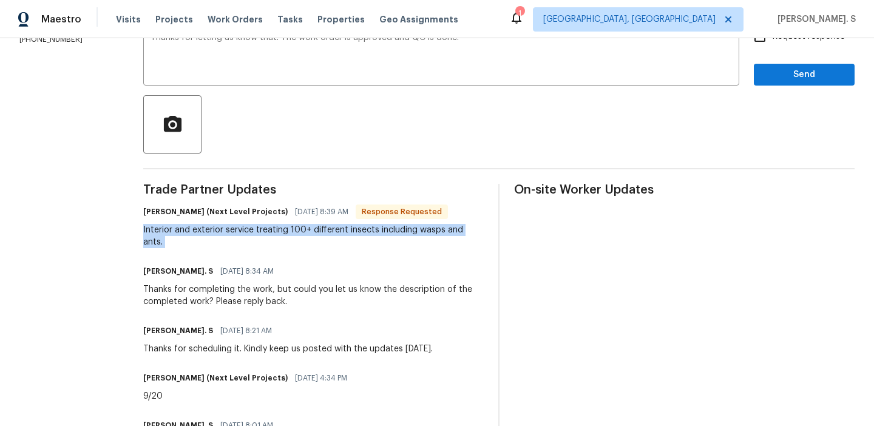
copy div "Interior and exterior service treating 100+ different insects including wasps a…"
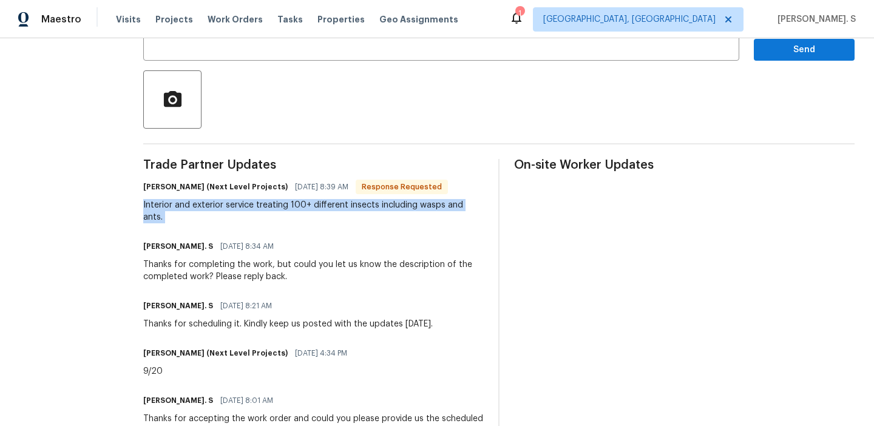
scroll to position [0, 0]
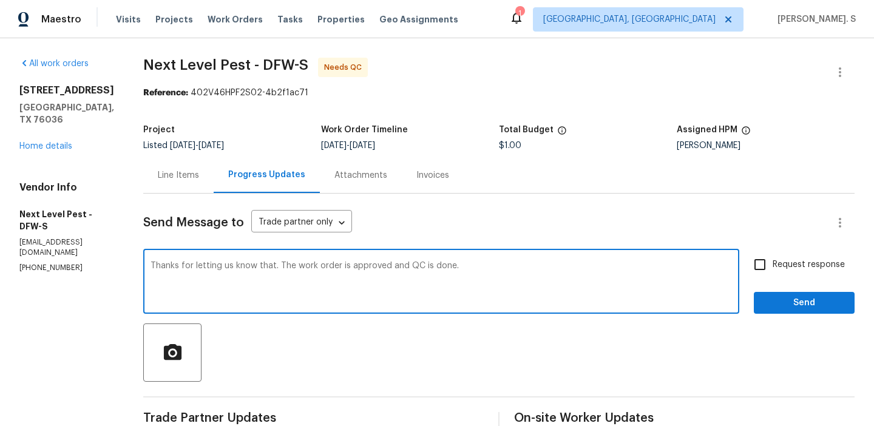
drag, startPoint x: 154, startPoint y: 268, endPoint x: 501, endPoint y: 263, distance: 347.9
click at [500, 263] on textarea "Thanks for letting us know that. The work order is approved and QC is done." at bounding box center [442, 283] width 582 height 42
click at [805, 256] on label "Request response" at bounding box center [796, 264] width 98 height 25
click at [773, 256] on input "Request response" at bounding box center [759, 264] width 25 height 25
checkbox input "true"
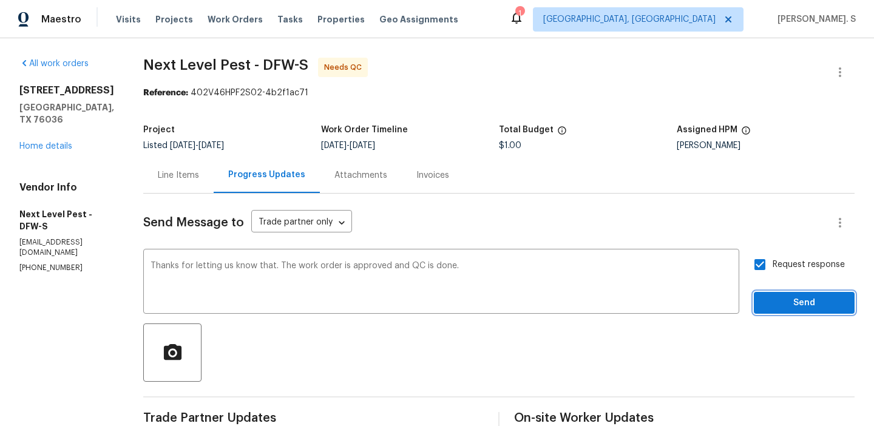
click at [786, 304] on span "Send" at bounding box center [804, 303] width 81 height 15
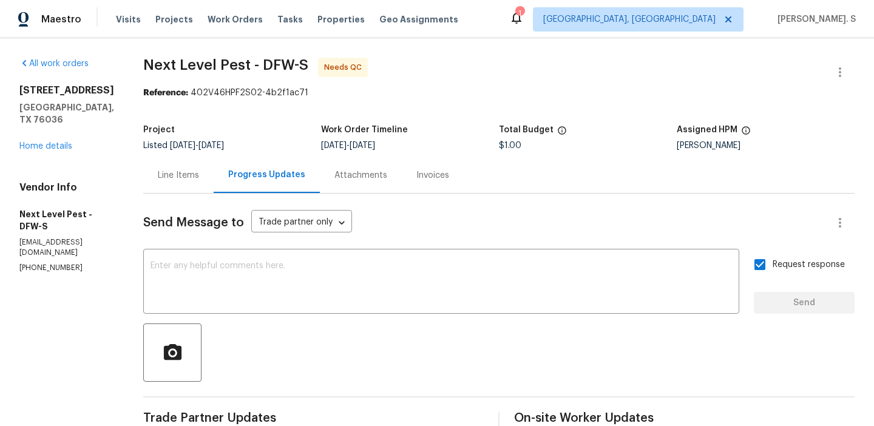
click at [216, 169] on div "Progress Updates" at bounding box center [267, 175] width 106 height 36
click at [835, 66] on icon "button" at bounding box center [840, 72] width 15 height 15
click at [779, 67] on li "Edit" at bounding box center [800, 73] width 131 height 20
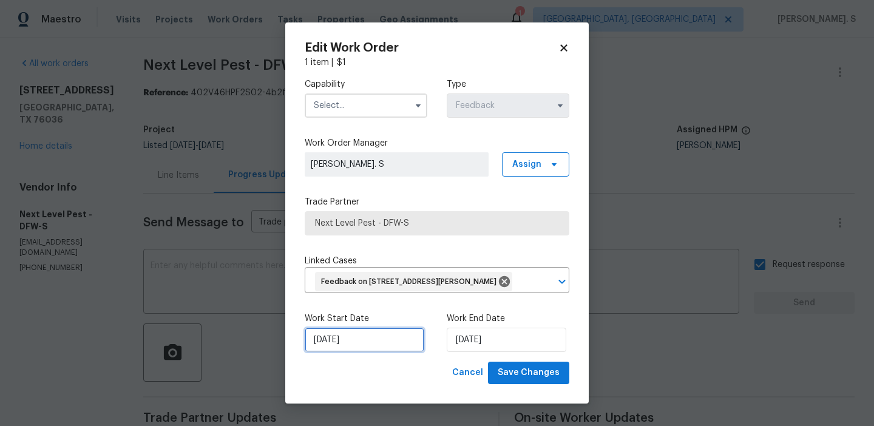
click at [363, 352] on input "9/17/2025" at bounding box center [365, 340] width 120 height 24
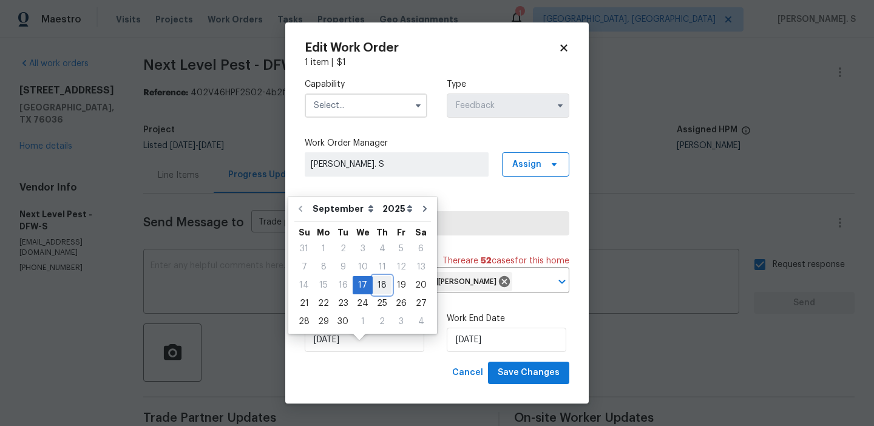
click at [381, 290] on div "18" at bounding box center [382, 285] width 19 height 17
type input "9/18/2025"
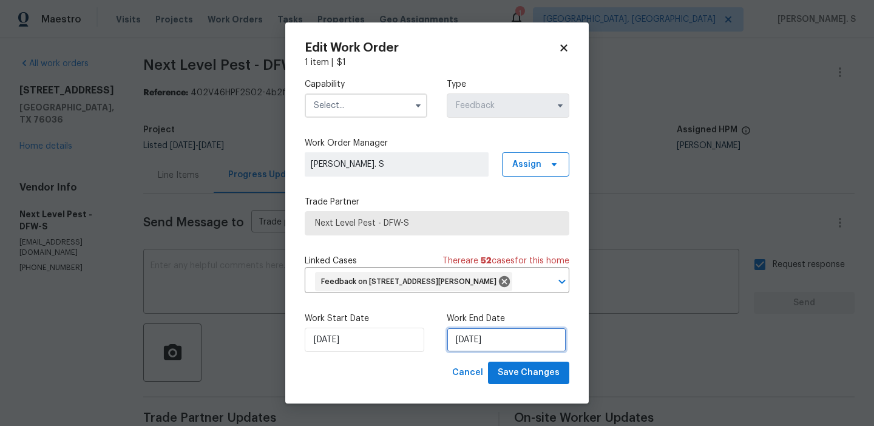
click at [515, 352] on input "9/19/2025" at bounding box center [507, 340] width 120 height 24
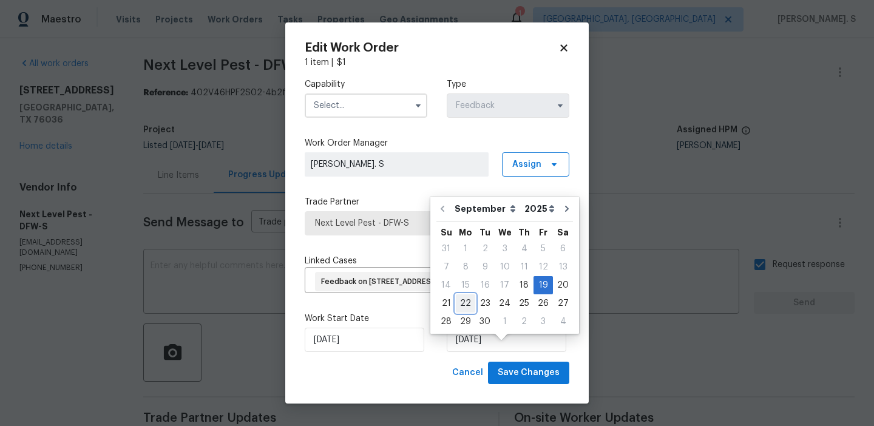
click at [469, 304] on div "22" at bounding box center [465, 303] width 19 height 17
type input "[DATE]"
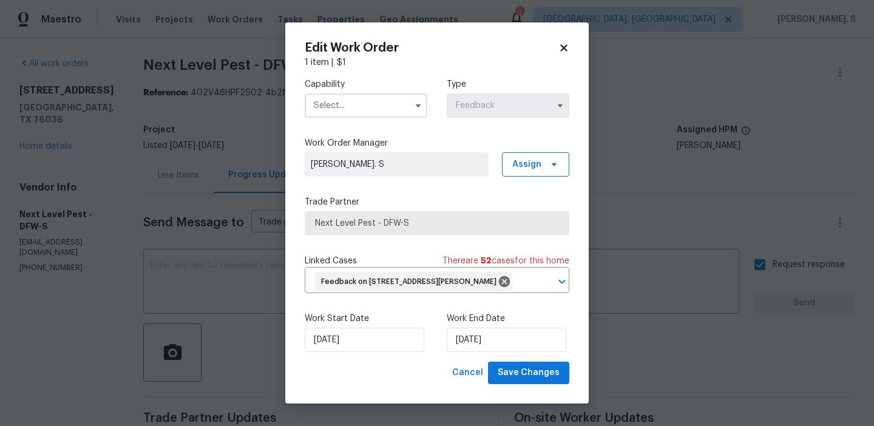
click at [370, 106] on input "text" at bounding box center [366, 105] width 123 height 24
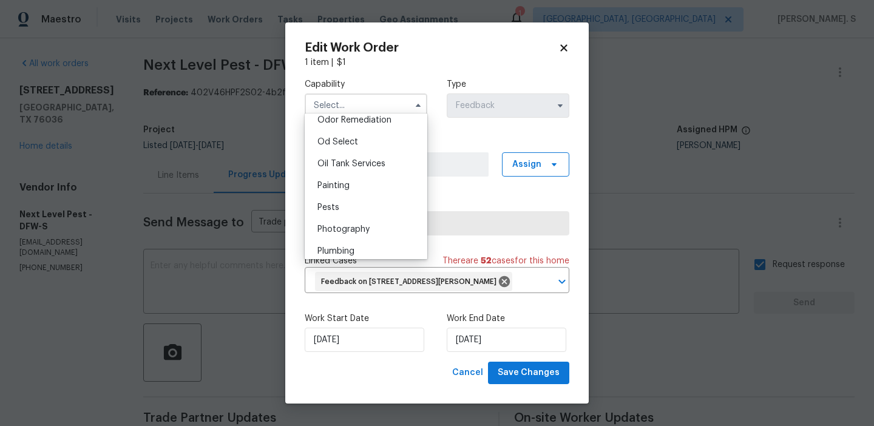
scroll to position [974, 0]
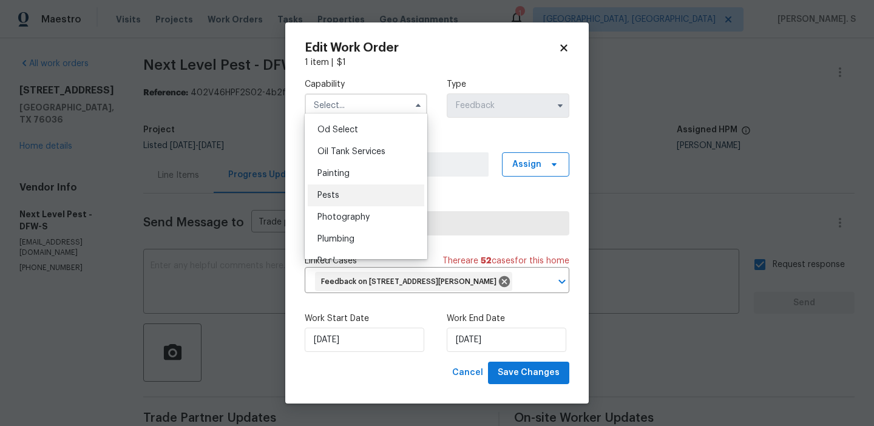
click at [362, 197] on div "Pests" at bounding box center [366, 196] width 117 height 22
type input "Pests"
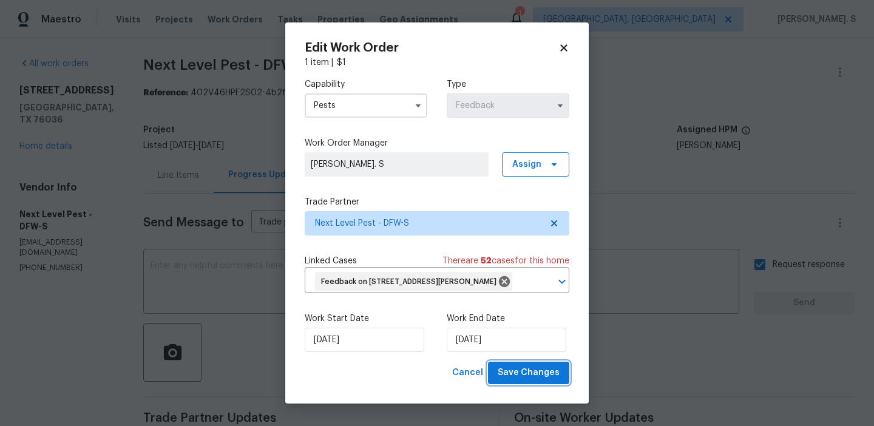
click at [549, 384] on button "Save Changes" at bounding box center [528, 373] width 81 height 22
click at [163, 166] on body "Maestro Visits Projects Work Orders Tasks Properties Geo Assignments 1 Albuquer…" at bounding box center [437, 213] width 874 height 426
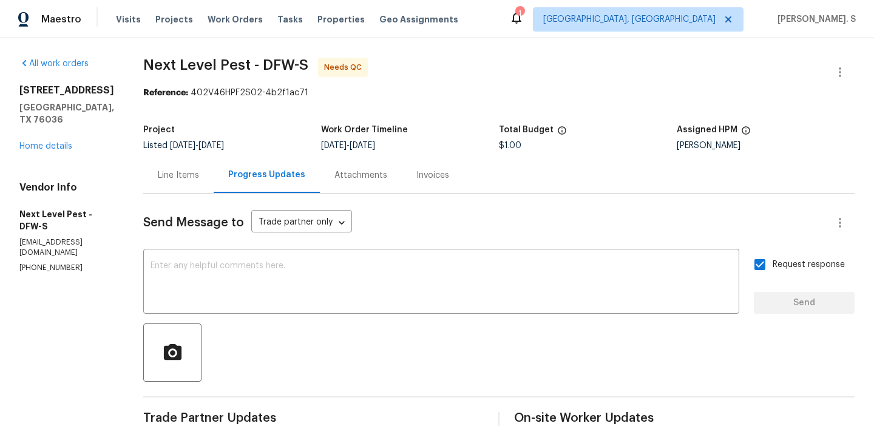
click at [163, 166] on div "Line Items" at bounding box center [178, 175] width 70 height 36
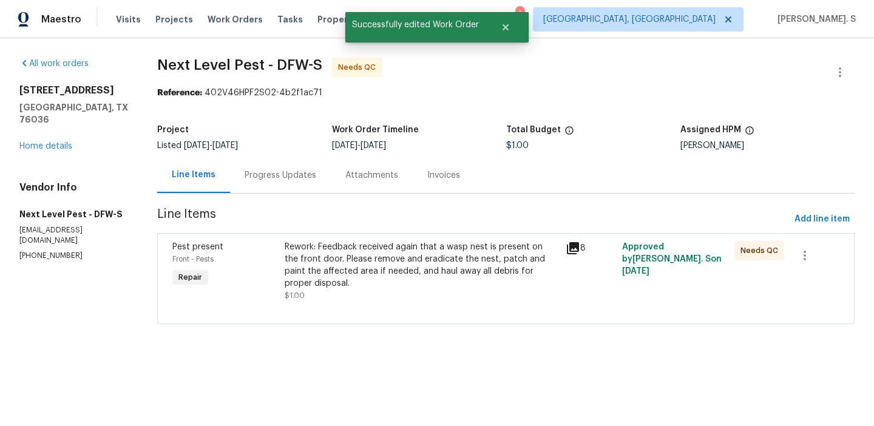
click at [368, 246] on div "Rework: Feedback received again that a wasp nest is present on the front door. …" at bounding box center [422, 265] width 274 height 49
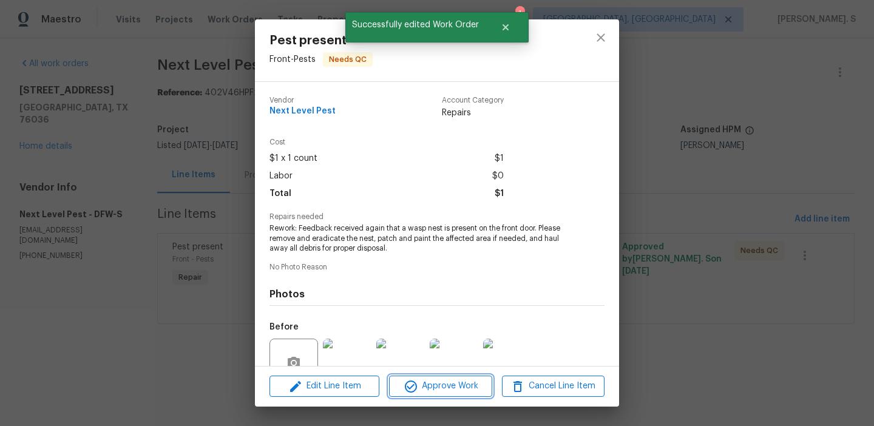
click at [425, 396] on button "Approve Work" at bounding box center [440, 386] width 103 height 21
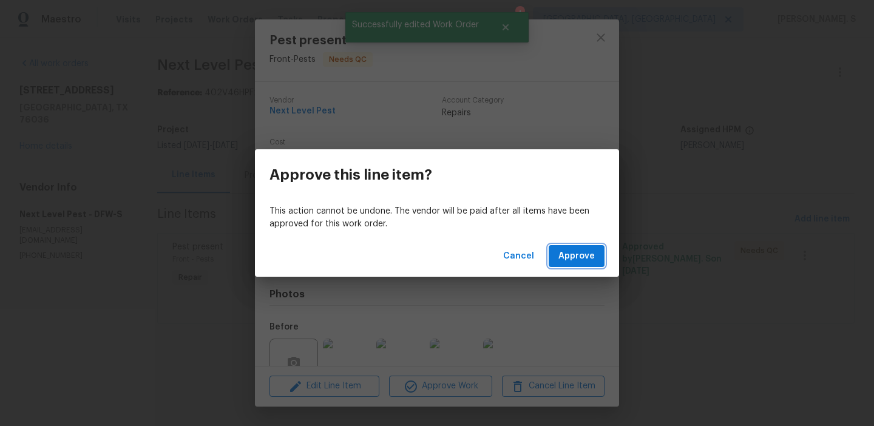
click at [561, 257] on span "Approve" at bounding box center [577, 256] width 36 height 15
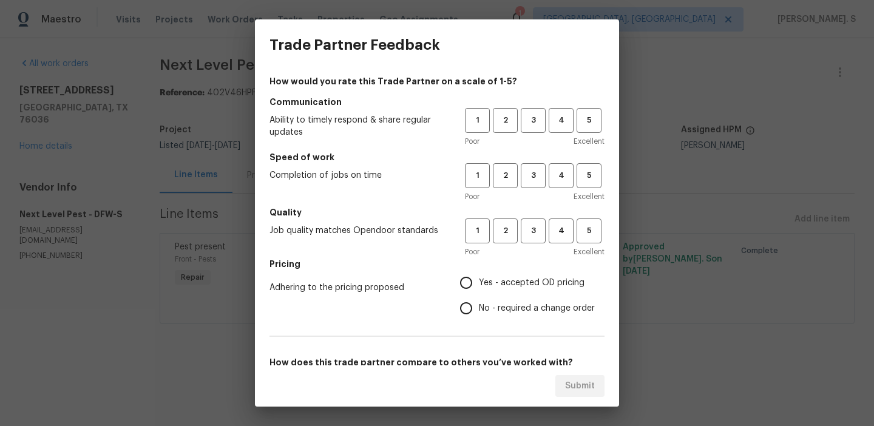
click at [188, 182] on div "Trade Partner Feedback How would you rate this Trade Partner on a scale of 1-5?…" at bounding box center [437, 213] width 874 height 426
click at [531, 137] on div "Poor Excellent" at bounding box center [535, 141] width 140 height 12
click at [532, 127] on button "3" at bounding box center [533, 120] width 25 height 25
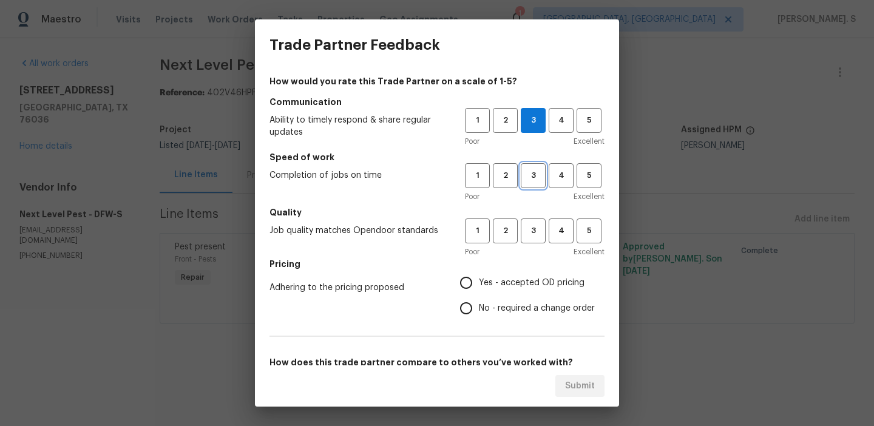
click at [533, 179] on span "3" at bounding box center [533, 176] width 22 height 14
click at [537, 229] on span "3" at bounding box center [533, 231] width 22 height 14
click at [506, 310] on span "No - required a change order" at bounding box center [537, 308] width 116 height 13
click at [479, 310] on input "No - required a change order" at bounding box center [465, 308] width 25 height 25
radio input "true"
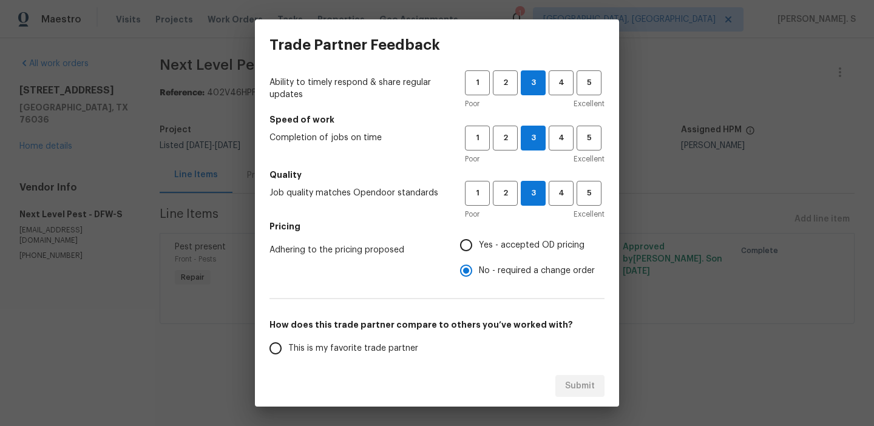
scroll to position [84, 0]
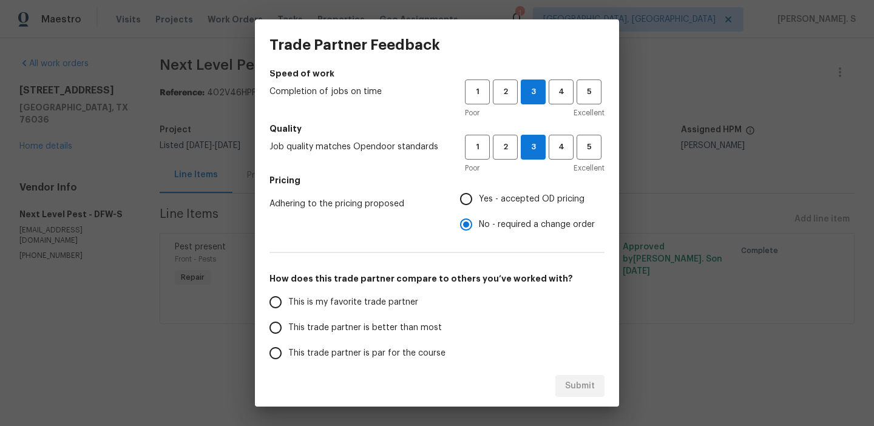
click at [483, 183] on h5 "Pricing" at bounding box center [437, 180] width 335 height 12
click at [479, 193] on input "Yes - accepted OD pricing" at bounding box center [465, 198] width 25 height 25
radio input "true"
click at [404, 324] on span "This trade partner is better than most" at bounding box center [365, 328] width 154 height 13
click at [288, 324] on input "This trade partner is better than most" at bounding box center [275, 327] width 25 height 25
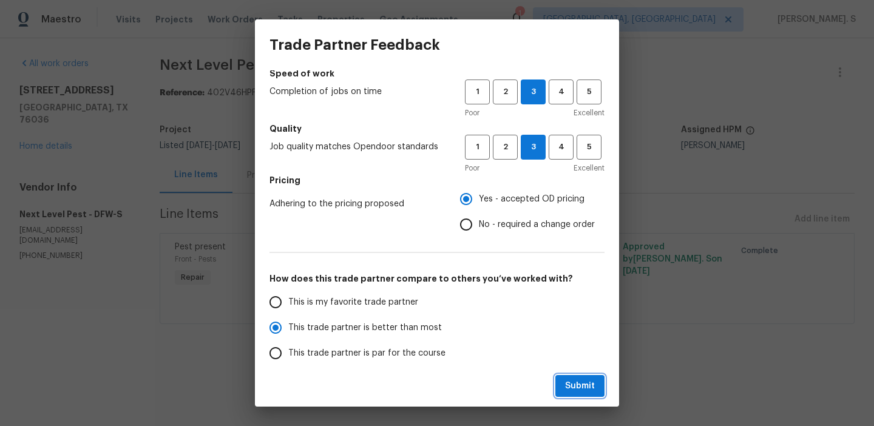
click at [586, 395] on button "Submit" at bounding box center [579, 386] width 49 height 22
radio input "true"
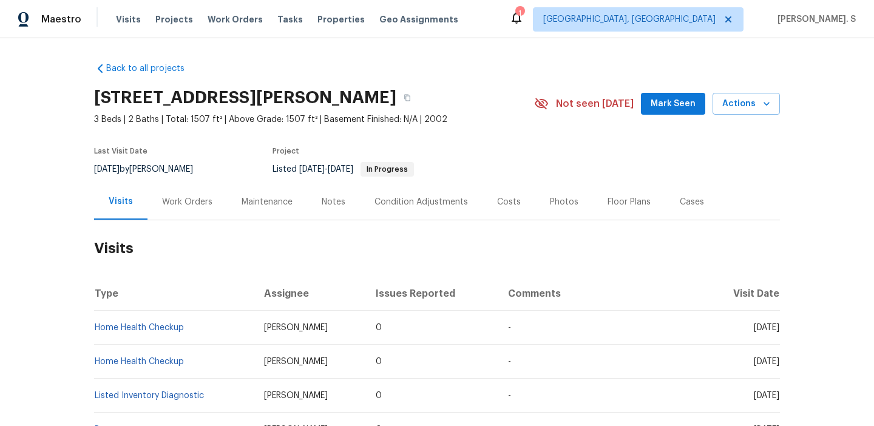
click at [208, 217] on div "Work Orders" at bounding box center [188, 202] width 80 height 36
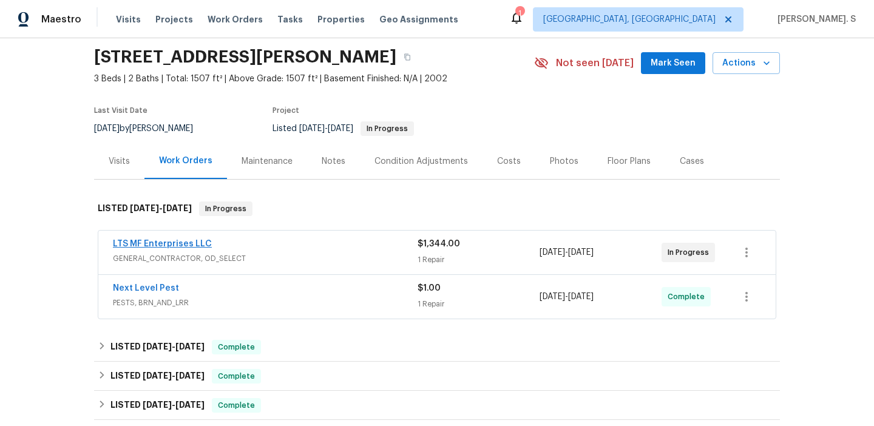
scroll to position [78, 0]
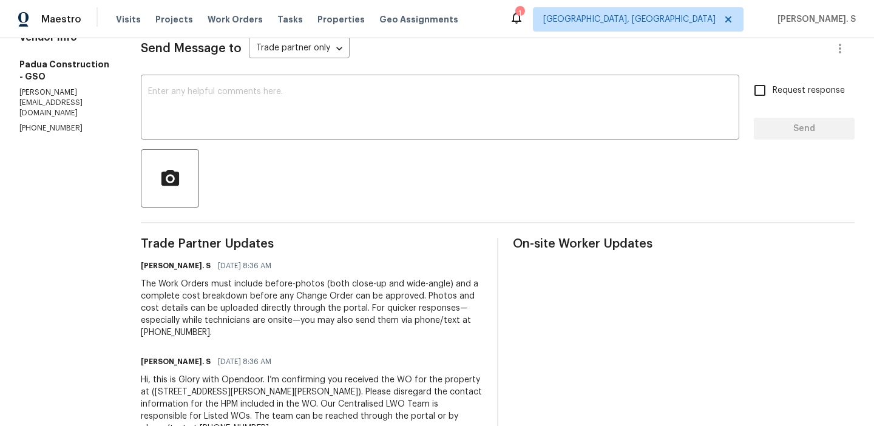
scroll to position [205, 0]
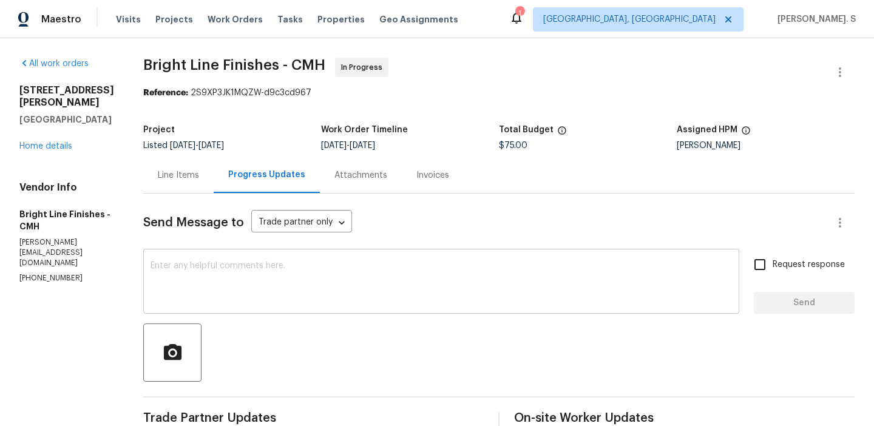
click at [329, 298] on textarea at bounding box center [442, 283] width 582 height 42
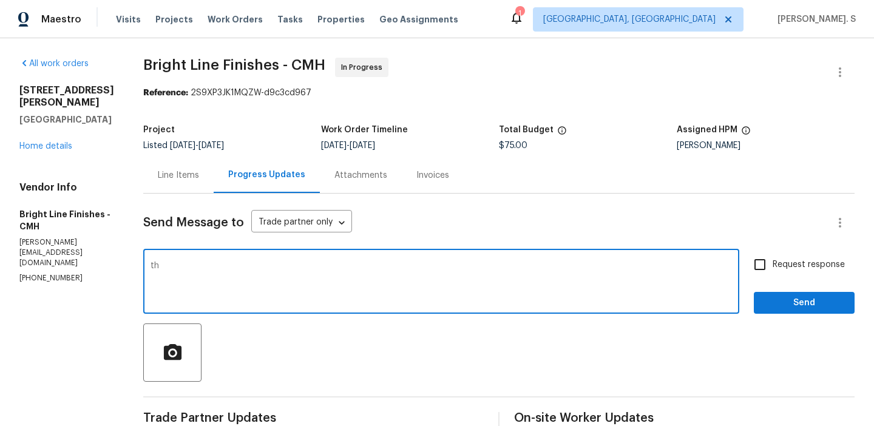
type textarea "t"
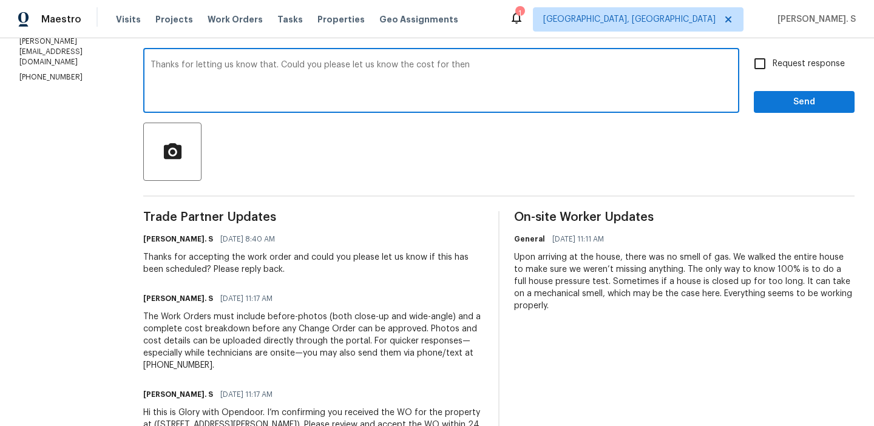
scroll to position [243, 0]
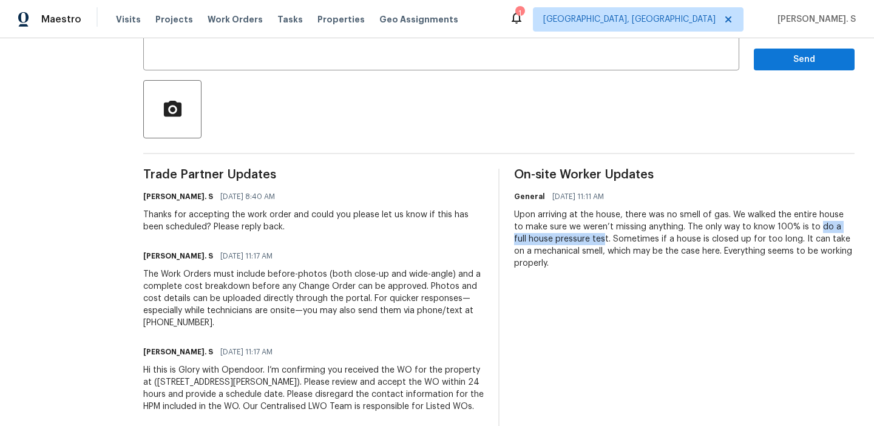
drag, startPoint x: 801, startPoint y: 229, endPoint x: 587, endPoint y: 237, distance: 214.4
click at [587, 237] on div "Upon arriving at the house, there was no smell of gas. We walked the entire hou…" at bounding box center [684, 239] width 341 height 61
copy div "do a full house pressure tes"
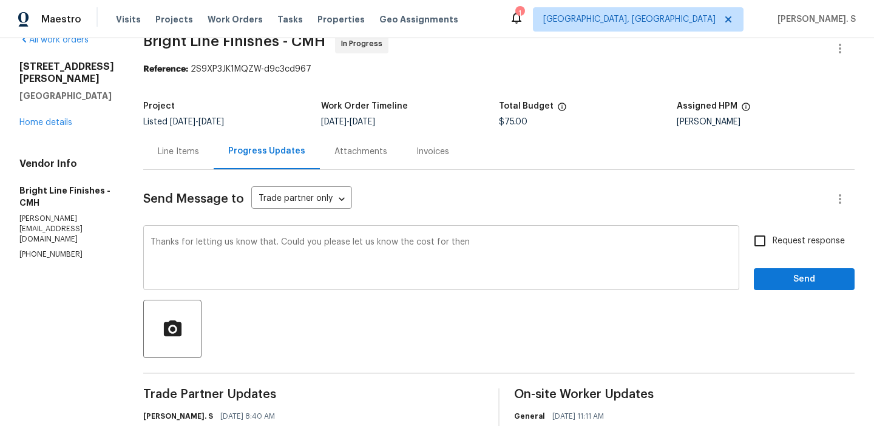
click at [441, 246] on textarea "Thanks for letting us know that. Could you please let us know the cost for then" at bounding box center [442, 259] width 582 height 42
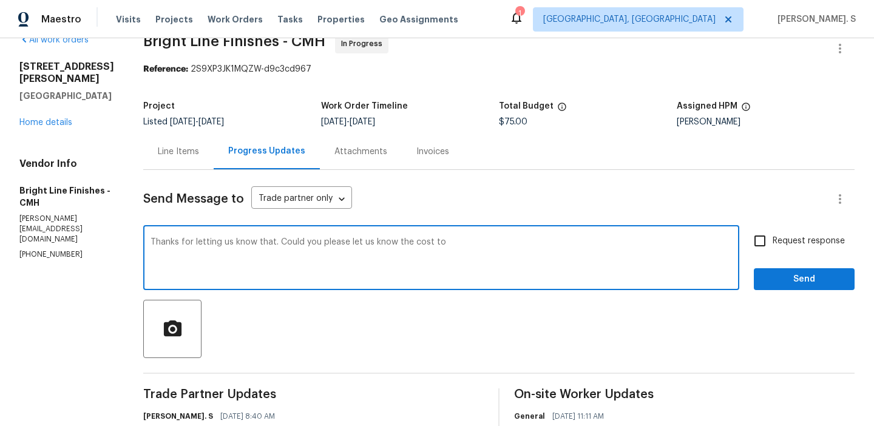
paste textarea "do a full house pressure tes"
type textarea "Thanks for letting us know that. Could you please let us know the cost to do a …"
click at [790, 243] on span "Request response" at bounding box center [809, 241] width 72 height 13
click at [773, 243] on input "Request response" at bounding box center [759, 240] width 25 height 25
checkbox input "true"
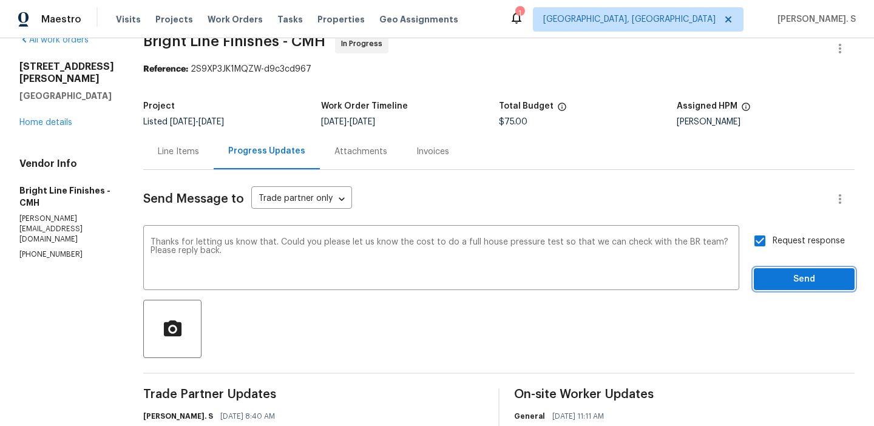
click at [766, 274] on span "Send" at bounding box center [804, 279] width 81 height 15
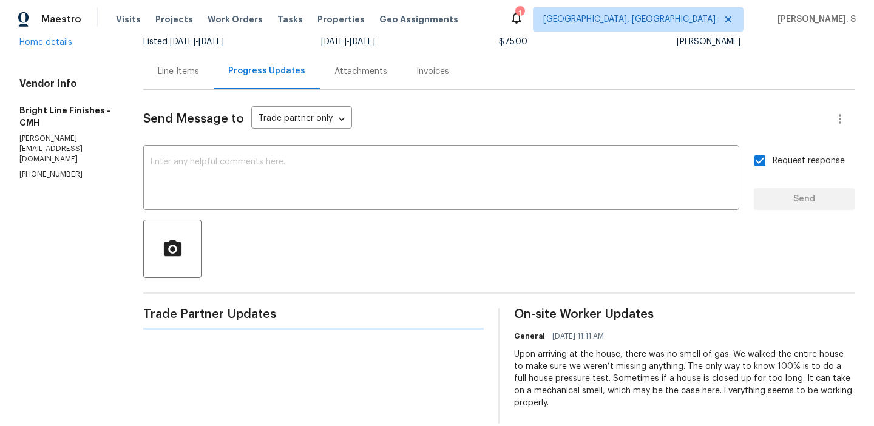
scroll to position [130, 0]
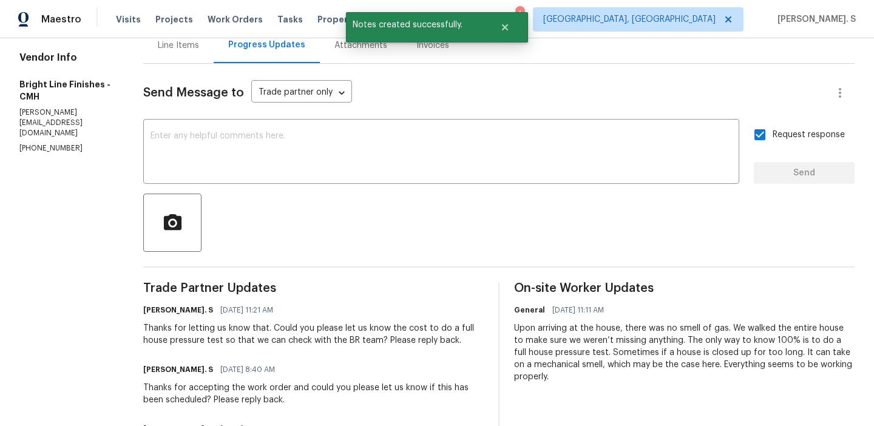
click at [328, 335] on div "Thanks for letting us know that. Could you please let us know the cost to do a …" at bounding box center [313, 334] width 341 height 24
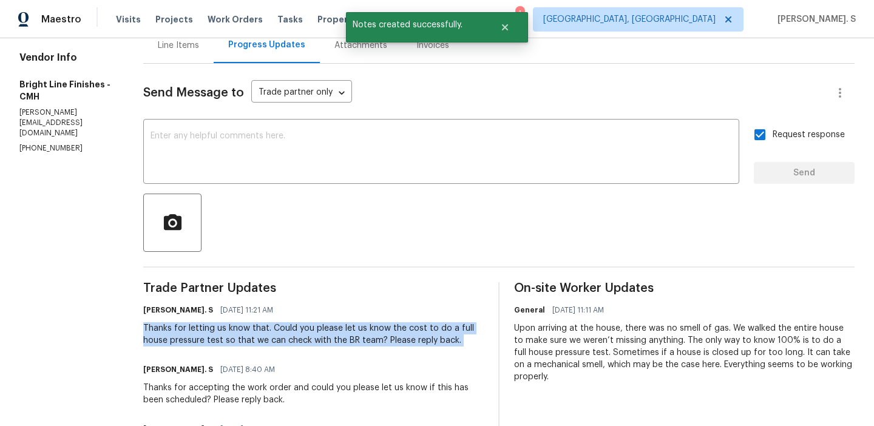
copy div "Thanks for letting us know that. Could you please let us know the cost to do a …"
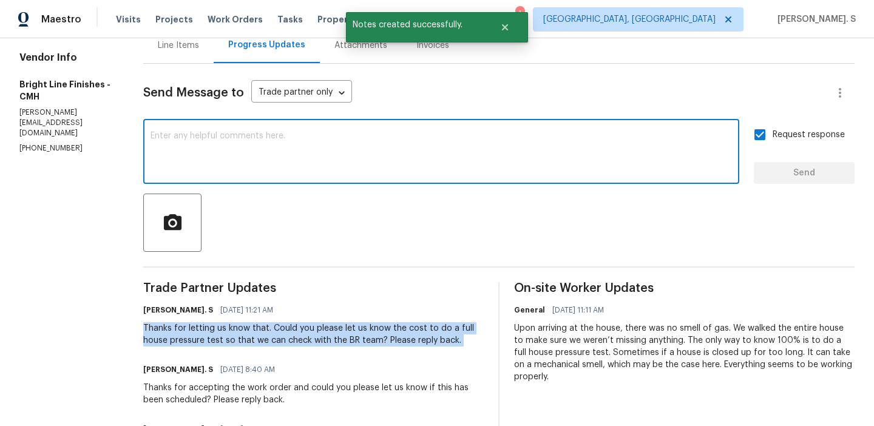
click at [434, 132] on textarea at bounding box center [442, 153] width 582 height 42
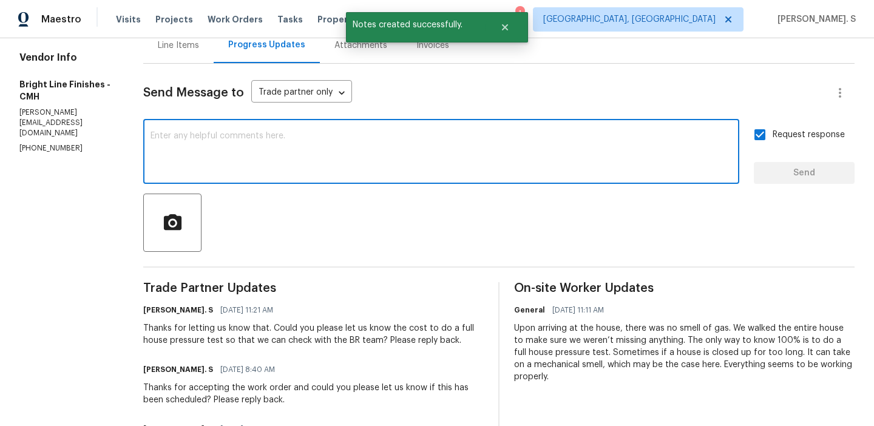
paste textarea "Thanks for letting us know that. Could you please let us know the cost to do a …"
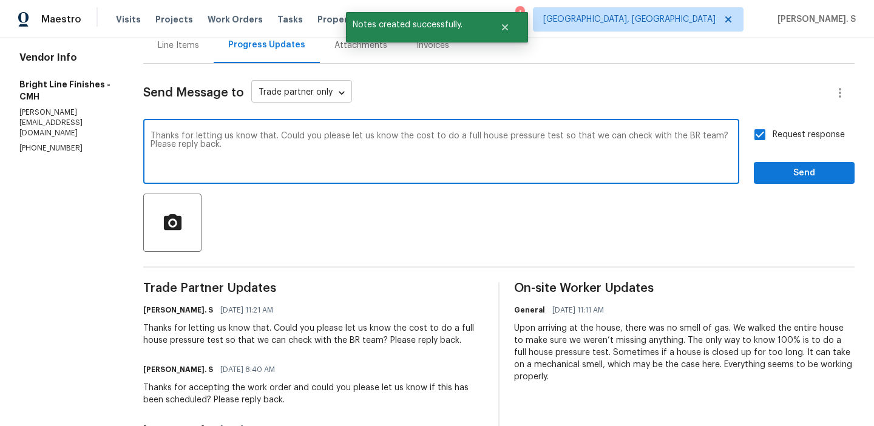
type textarea "Thanks for letting us know that. Could you please let us know the cost to do a …"
click at [338, 89] on body "Maestro Visits Projects Work Orders Tasks Properties Geo Assignments 1 [GEOGRAP…" at bounding box center [437, 213] width 874 height 426
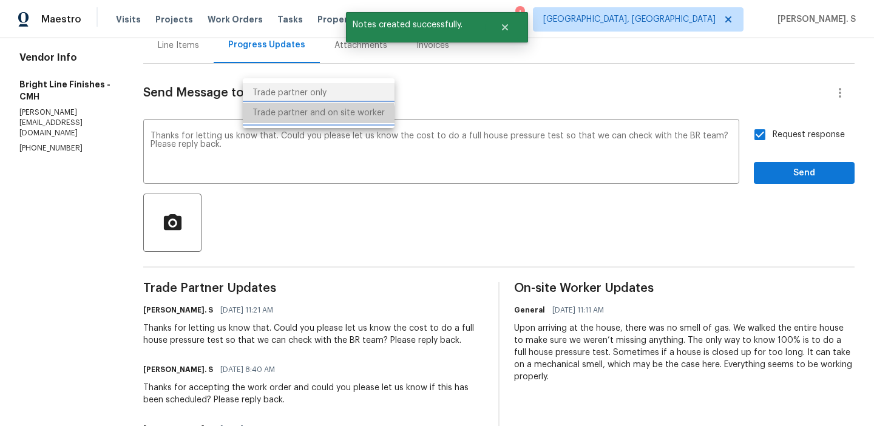
click at [318, 117] on li "Trade partner and on site worker" at bounding box center [319, 113] width 152 height 20
type input "Trade Partner and On-Site Worker"
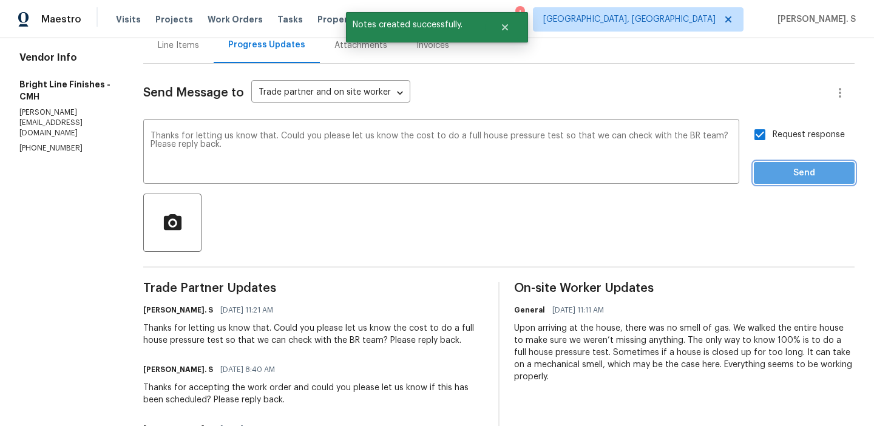
click at [759, 183] on button "Send" at bounding box center [804, 173] width 101 height 22
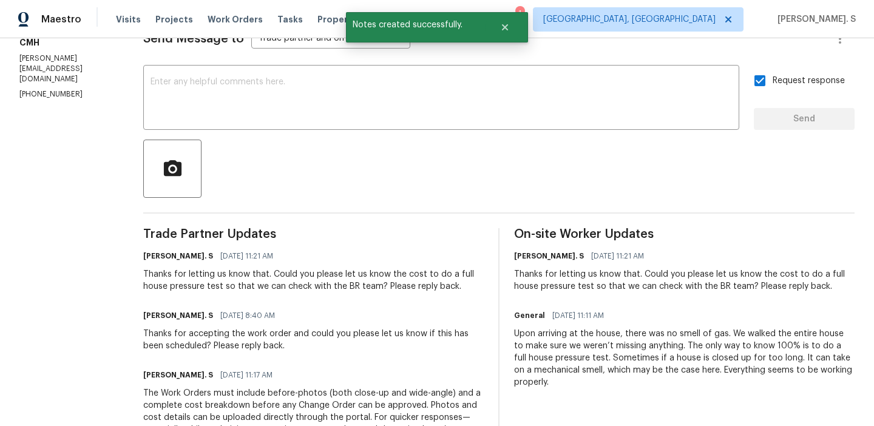
scroll to position [253, 0]
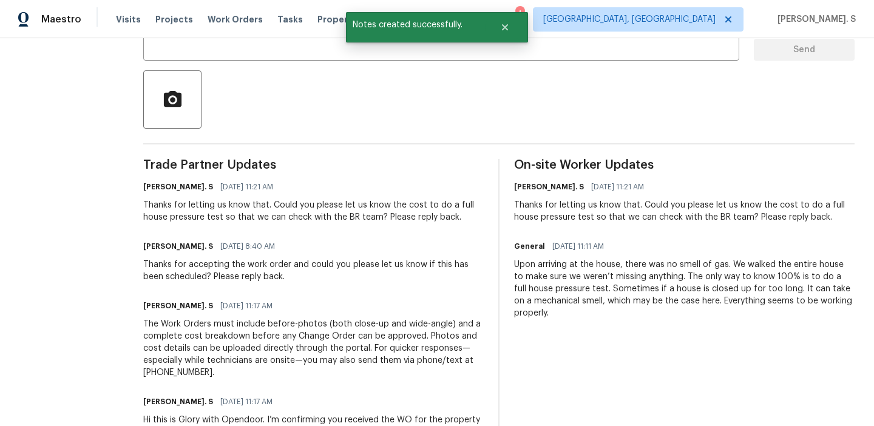
click at [615, 251] on div "General [DATE] 11:11 AM" at bounding box center [684, 246] width 341 height 17
click at [620, 279] on div "Upon arriving at the house, there was no smell of gas. We walked the entire hou…" at bounding box center [684, 289] width 341 height 61
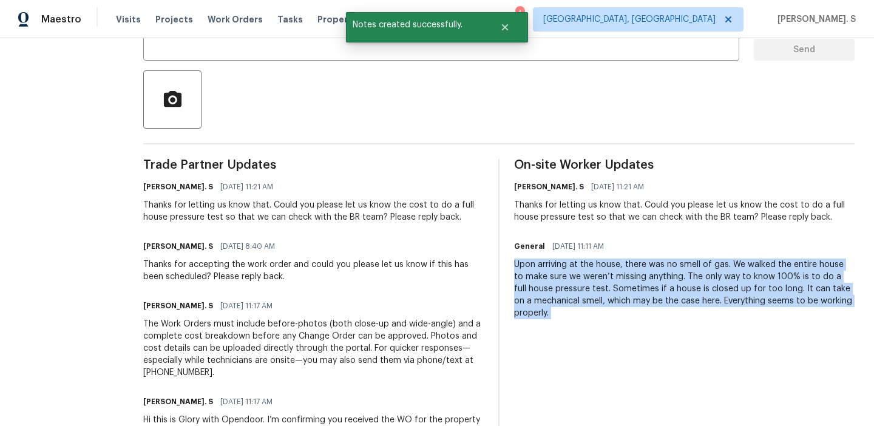
copy div "Upon arriving at the house, there was no smell of gas. We walked the entire hou…"
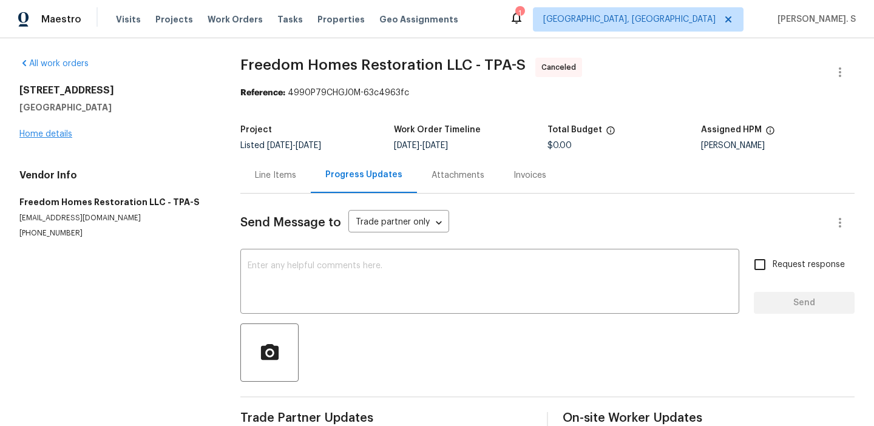
click at [59, 137] on div "[STREET_ADDRESS] Home details" at bounding box center [115, 112] width 192 height 56
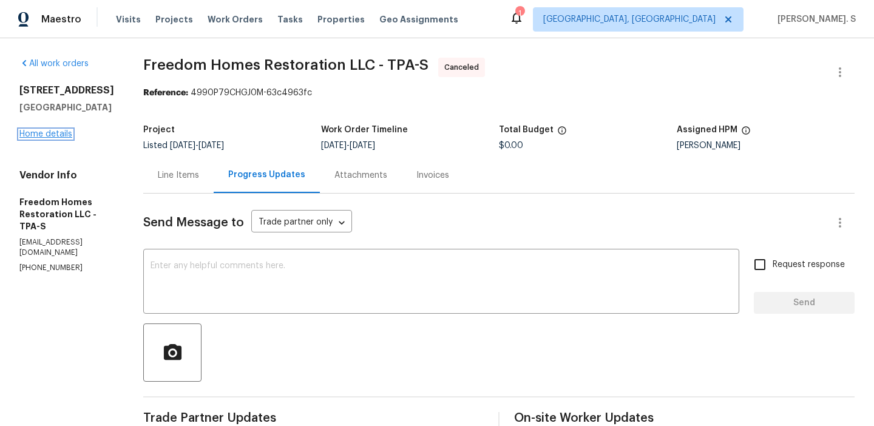
click at [59, 138] on link "Home details" at bounding box center [45, 134] width 53 height 8
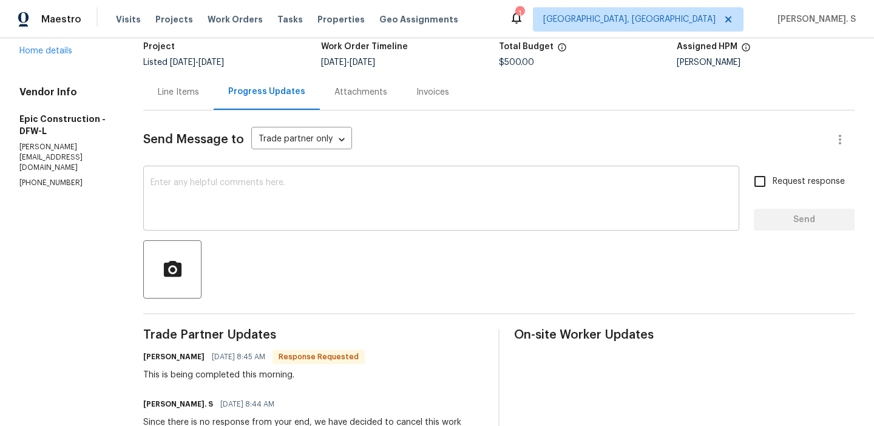
scroll to position [67, 0]
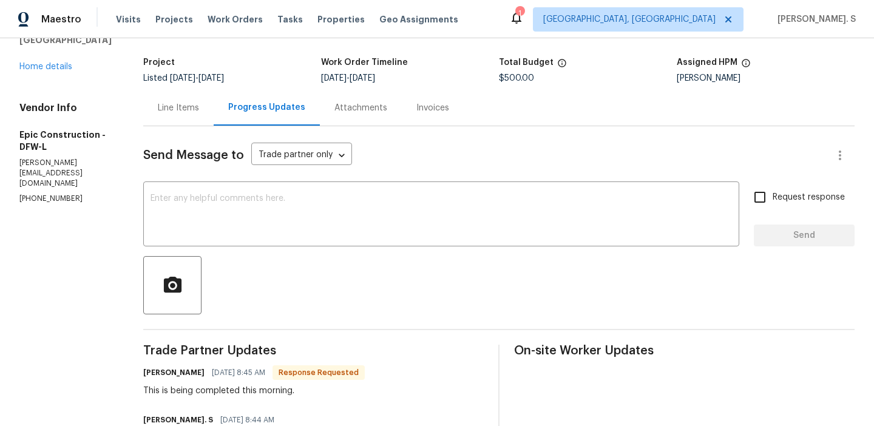
click at [178, 104] on div "Line Items" at bounding box center [178, 108] width 41 height 12
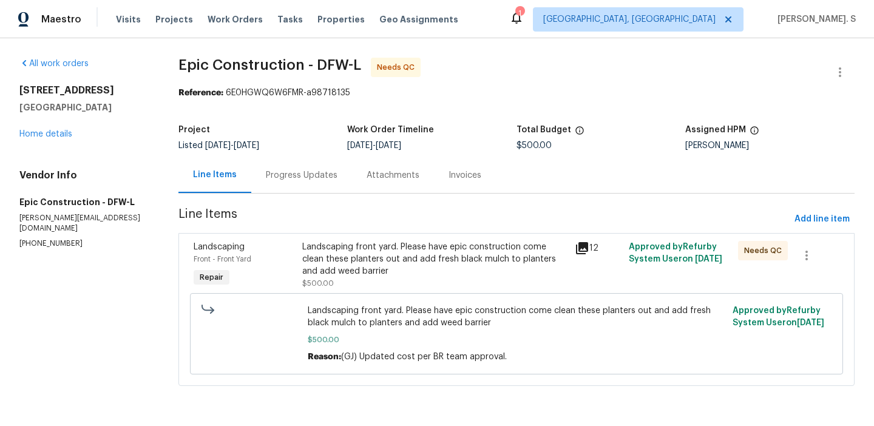
click at [437, 237] on div "Landscaping Front - Front Yard Repair Landscaping front yard. Please have epic …" at bounding box center [516, 309] width 676 height 153
click at [434, 284] on div "Landscaping front yard. Please have epic construction come clean these planters…" at bounding box center [434, 265] width 265 height 49
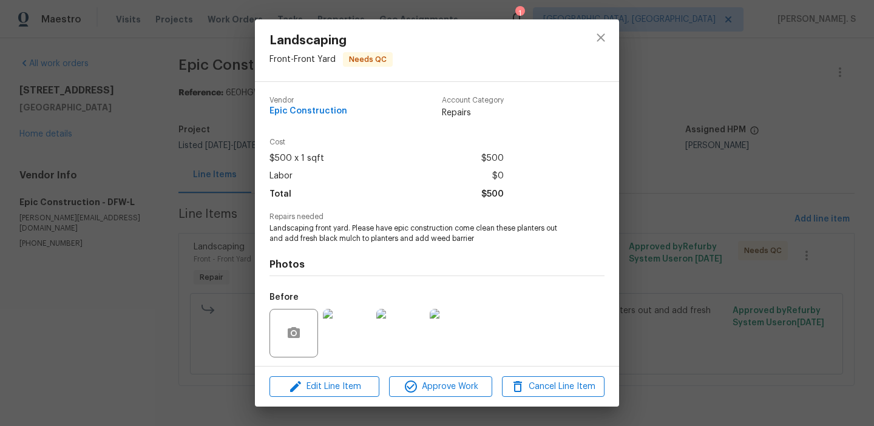
scroll to position [83, 0]
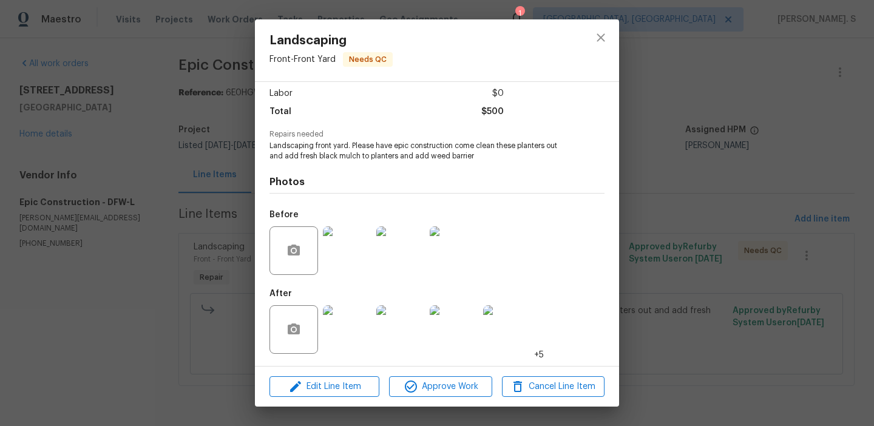
click at [357, 274] on div at bounding box center [347, 250] width 53 height 63
click at [330, 256] on img at bounding box center [347, 250] width 49 height 49
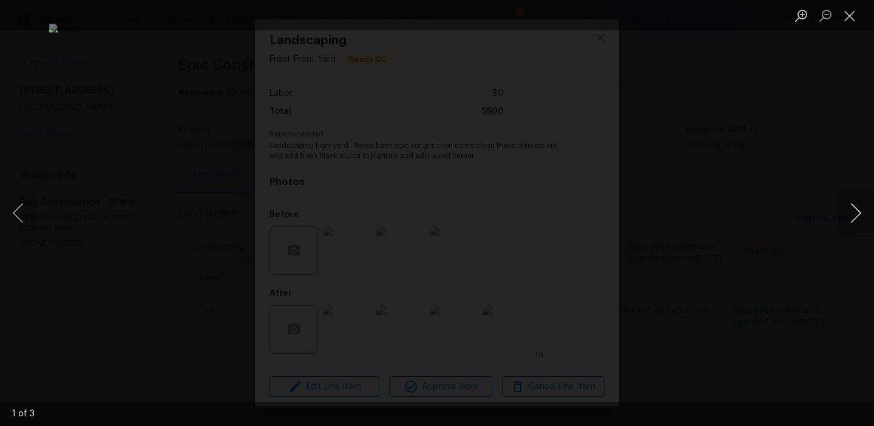
click at [852, 227] on button "Next image" at bounding box center [856, 213] width 36 height 49
click at [846, 19] on button "Close lightbox" at bounding box center [850, 15] width 24 height 21
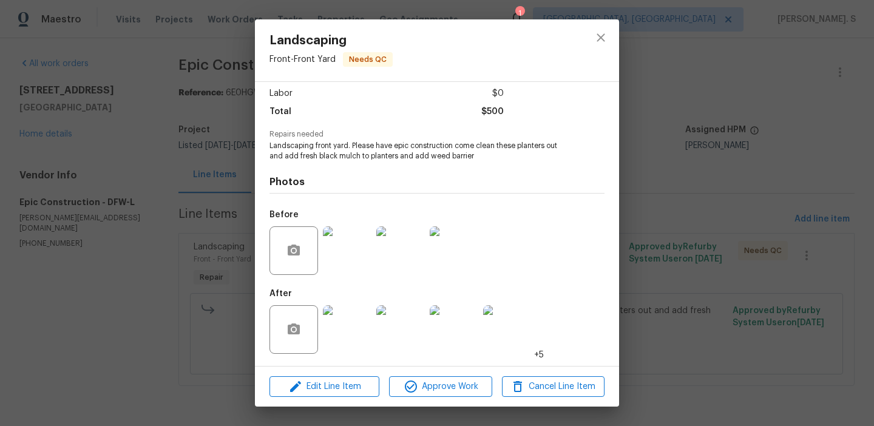
click at [366, 328] on img at bounding box center [347, 329] width 49 height 49
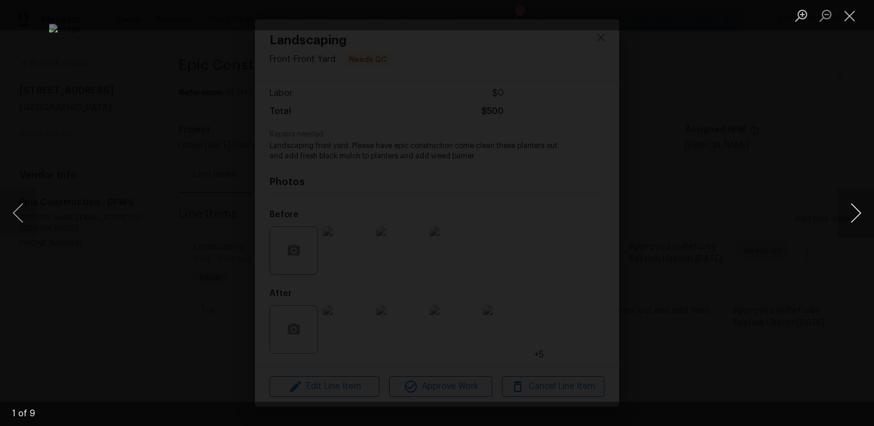
click at [848, 223] on button "Next image" at bounding box center [856, 213] width 36 height 49
click at [851, 15] on button "Close lightbox" at bounding box center [850, 15] width 24 height 21
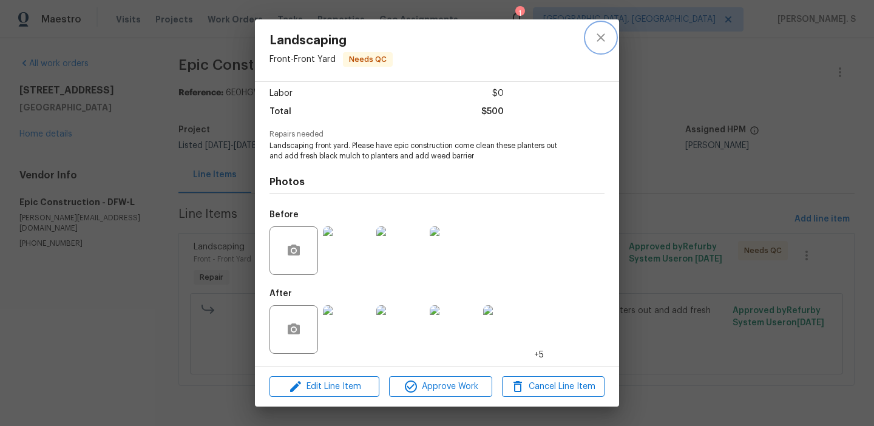
click at [608, 35] on icon "close" at bounding box center [601, 37] width 15 height 15
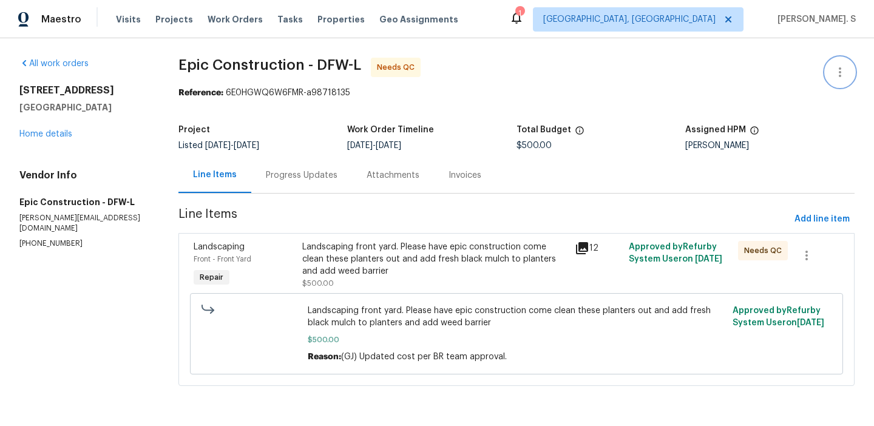
click at [843, 64] on button "button" at bounding box center [840, 72] width 29 height 29
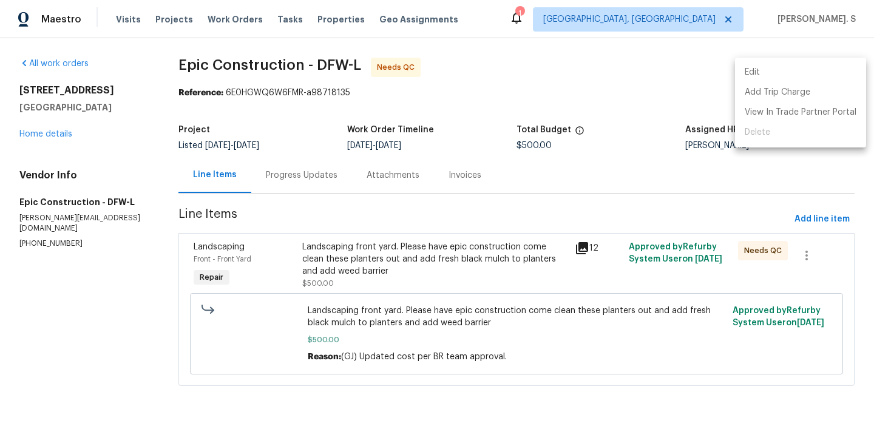
click at [804, 65] on li "Edit" at bounding box center [800, 73] width 131 height 20
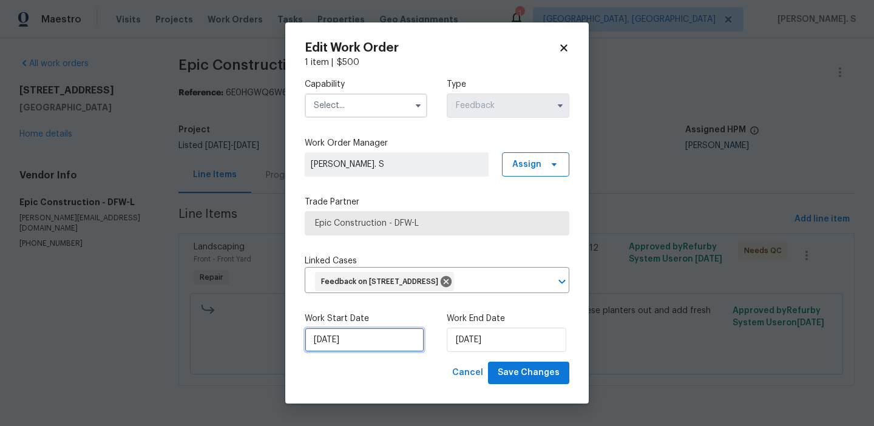
click at [380, 352] on input "[DATE]" at bounding box center [365, 340] width 120 height 24
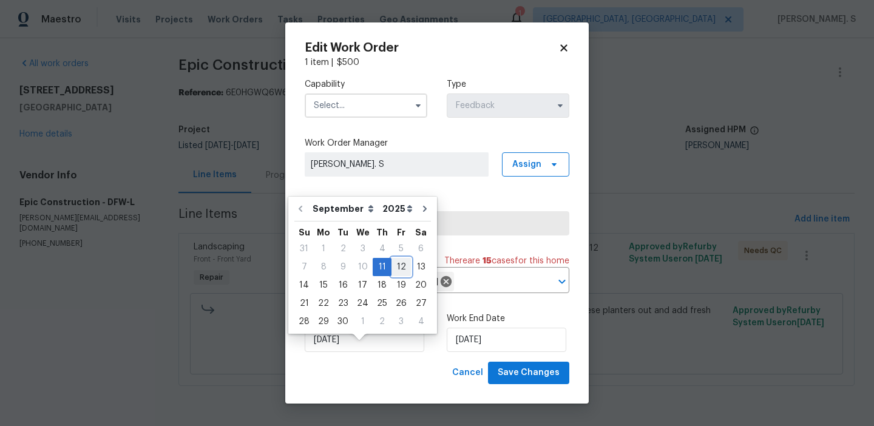
click at [392, 268] on div "12" at bounding box center [401, 267] width 19 height 17
type input "[DATE]"
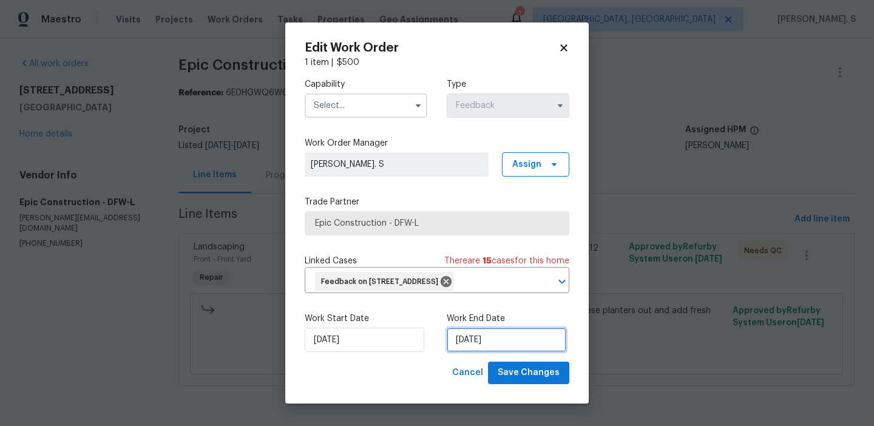
click at [487, 345] on input "[DATE]" at bounding box center [507, 340] width 120 height 24
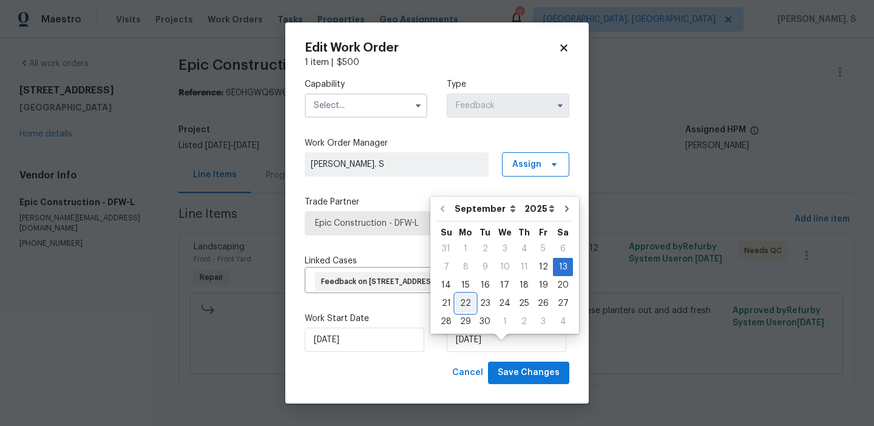
click at [466, 300] on div "22" at bounding box center [465, 303] width 19 height 17
type input "[DATE]"
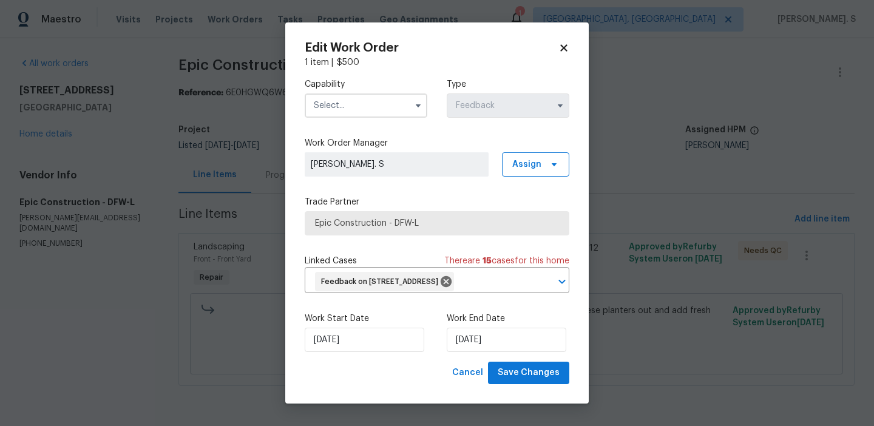
click at [368, 98] on input "text" at bounding box center [366, 105] width 123 height 24
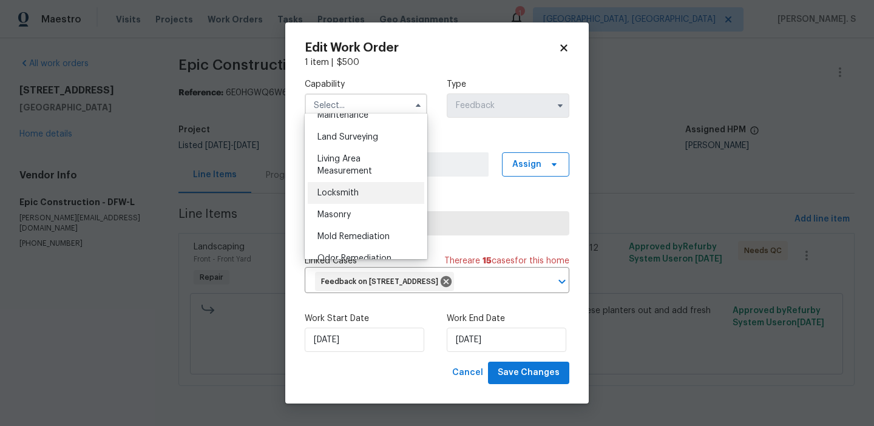
scroll to position [802, 0]
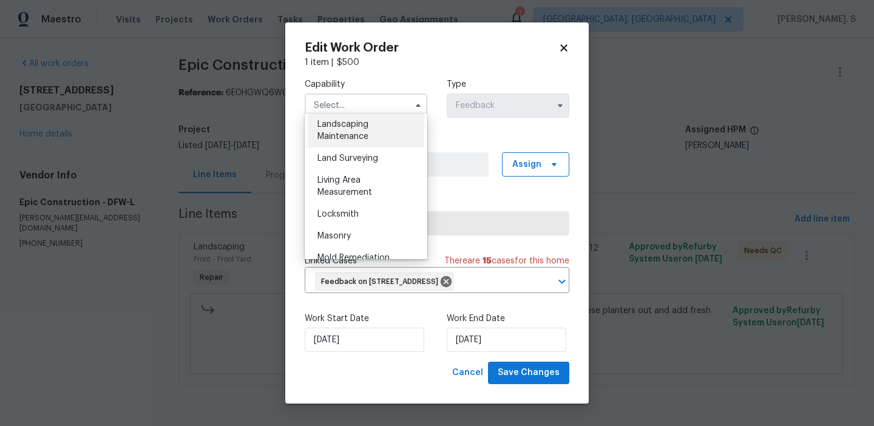
click at [344, 135] on span "Landscaping Maintenance" at bounding box center [343, 130] width 51 height 21
type input "Landscaping Maintenance"
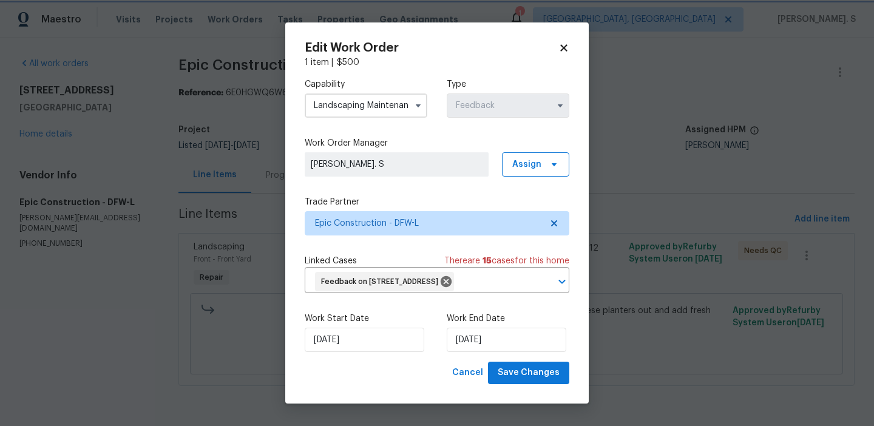
scroll to position [765, 0]
click at [522, 381] on span "Save Changes" at bounding box center [529, 372] width 62 height 15
click at [259, 198] on body "Maestro Visits Projects Work Orders Tasks Properties Geo Assignments 1 [GEOGRAP…" at bounding box center [437, 210] width 874 height 420
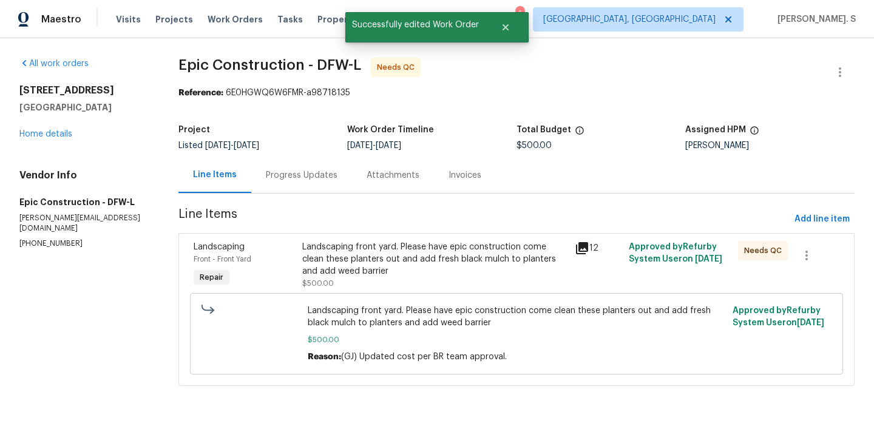
click at [292, 175] on div "Progress Updates" at bounding box center [302, 175] width 72 height 12
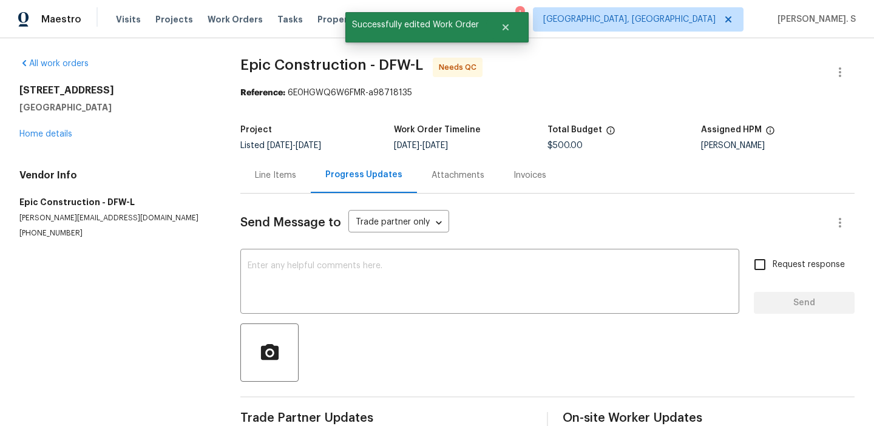
scroll to position [2, 0]
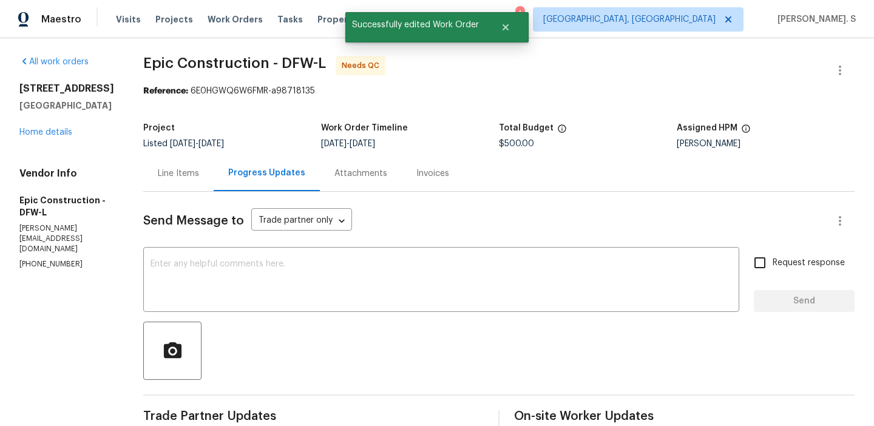
click at [160, 166] on div "Line Items" at bounding box center [178, 173] width 70 height 36
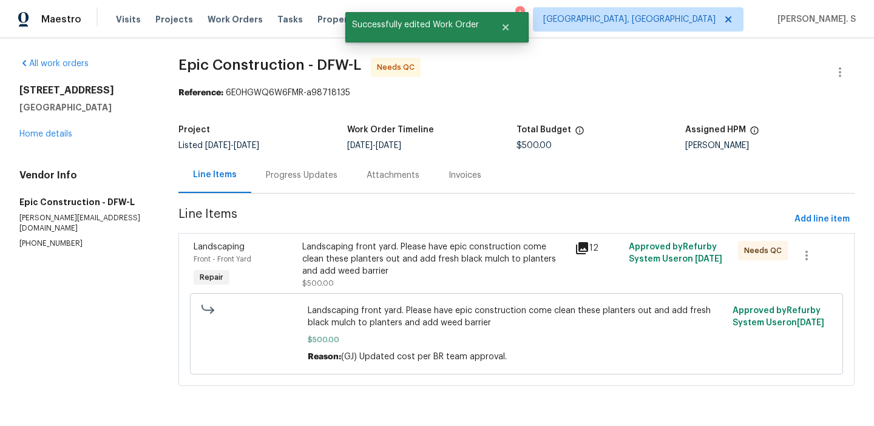
click at [393, 279] on div "Landscaping front yard. Please have epic construction come clean these planters…" at bounding box center [434, 265] width 265 height 49
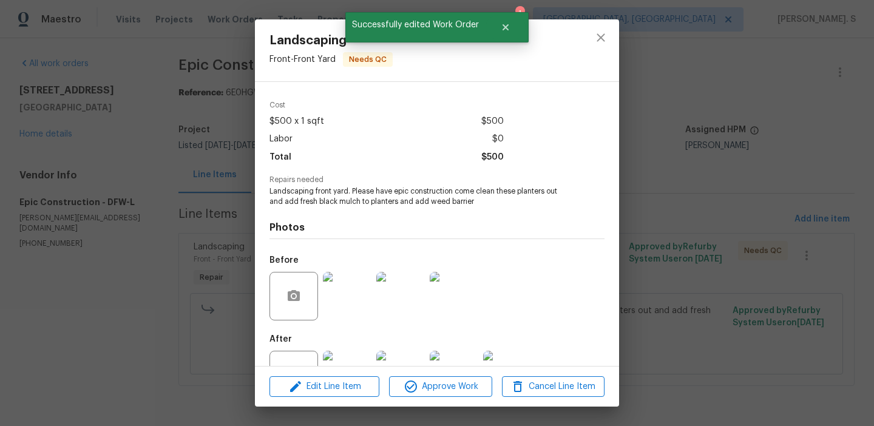
scroll to position [74, 0]
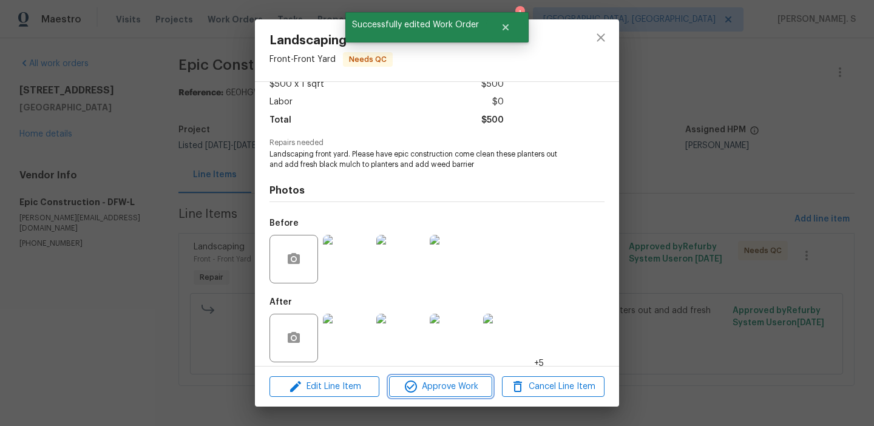
click at [422, 393] on span "Approve Work" at bounding box center [440, 386] width 95 height 15
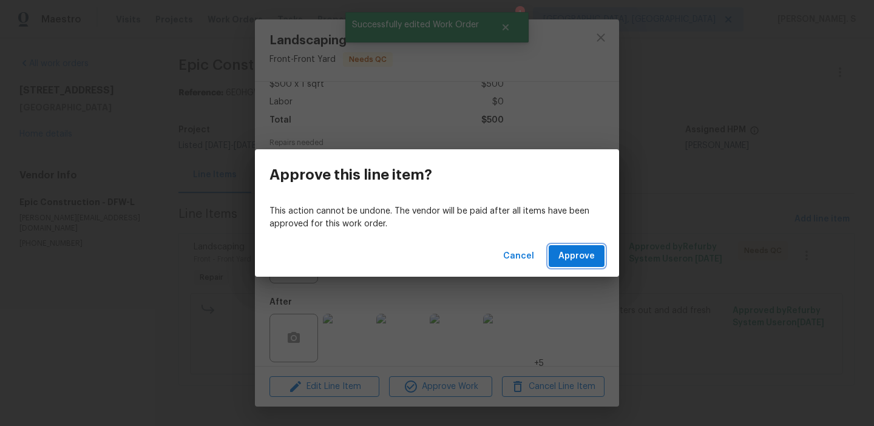
click at [566, 265] on button "Approve" at bounding box center [577, 256] width 56 height 22
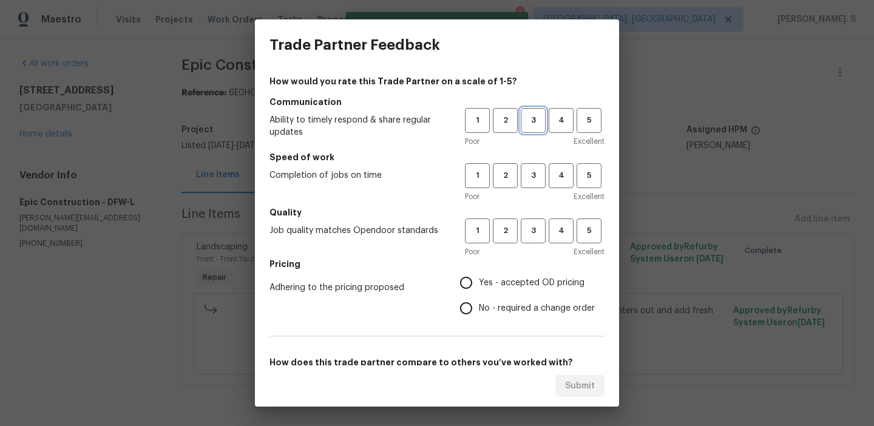
click at [540, 115] on span "3" at bounding box center [533, 121] width 22 height 14
click at [537, 172] on span "3" at bounding box center [533, 176] width 22 height 14
click at [537, 217] on h5 "Quality" at bounding box center [437, 212] width 335 height 12
click at [537, 226] on span "3" at bounding box center [533, 231] width 22 height 14
click at [525, 285] on span "Yes - accepted OD pricing" at bounding box center [532, 283] width 106 height 13
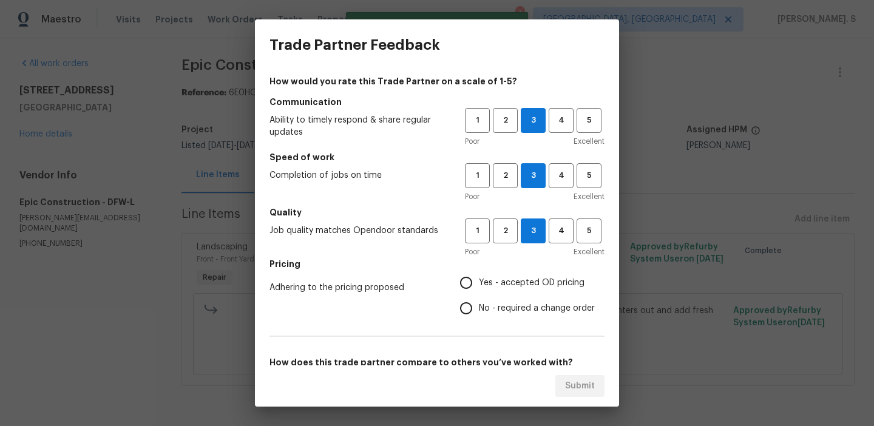
click at [479, 285] on input "Yes - accepted OD pricing" at bounding box center [465, 282] width 25 height 25
radio input "true"
click at [519, 315] on label "No - required a change order" at bounding box center [523, 308] width 141 height 25
click at [479, 315] on input "No - required a change order" at bounding box center [465, 308] width 25 height 25
radio input "true"
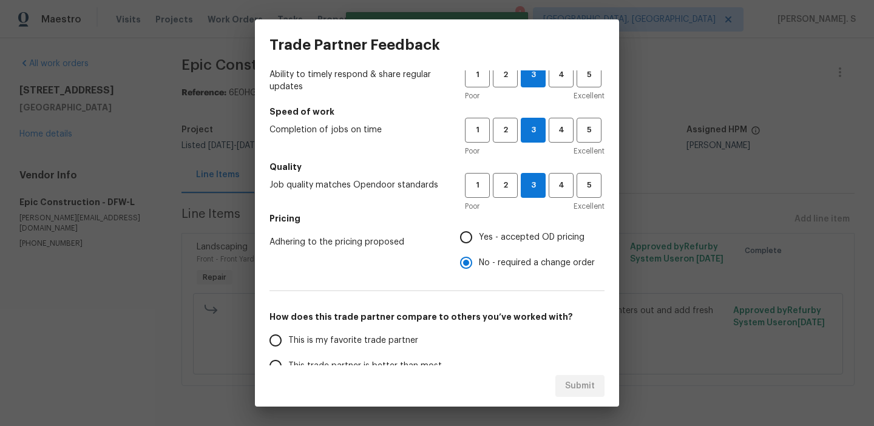
scroll to position [110, 0]
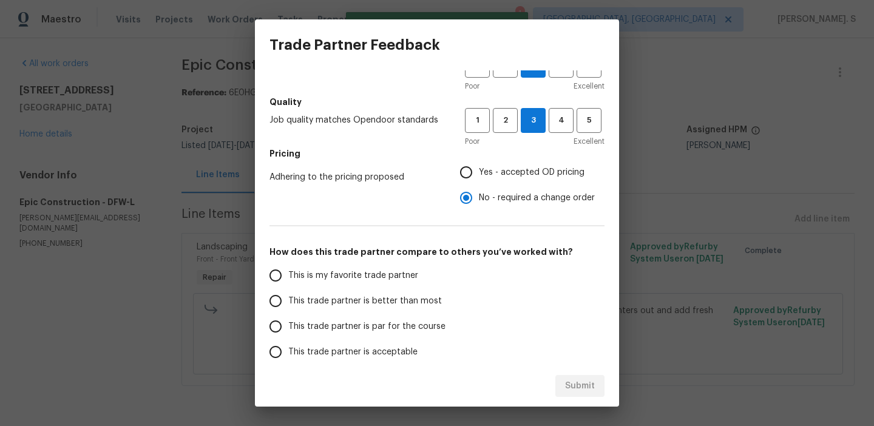
click at [383, 325] on span "This trade partner is par for the course" at bounding box center [366, 327] width 157 height 13
click at [288, 325] on input "This trade partner is par for the course" at bounding box center [275, 326] width 25 height 25
click at [568, 386] on span "Submit" at bounding box center [580, 386] width 30 height 15
radio input "true"
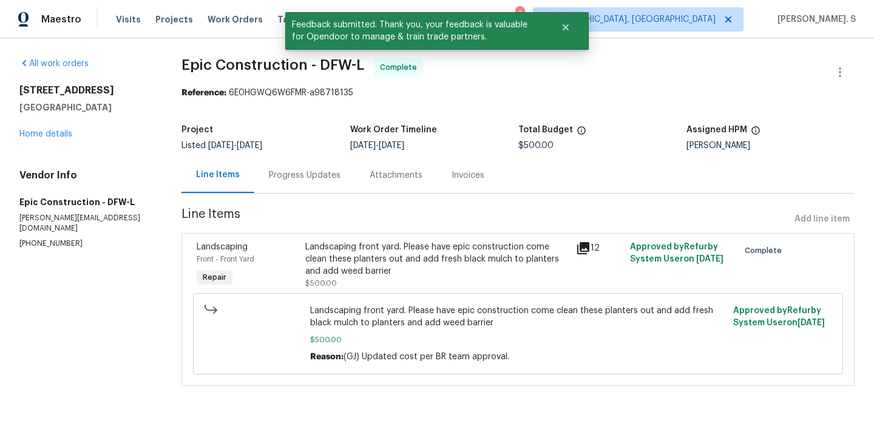
click at [310, 165] on div "Progress Updates" at bounding box center [304, 175] width 101 height 36
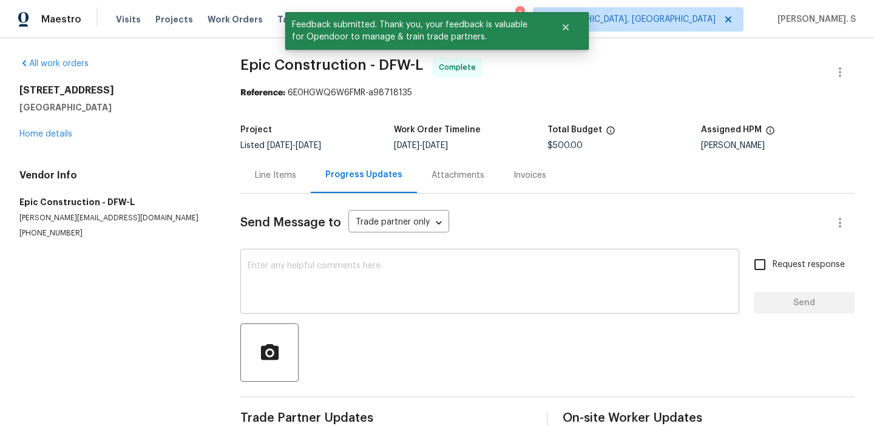
click at [359, 301] on textarea at bounding box center [490, 283] width 484 height 42
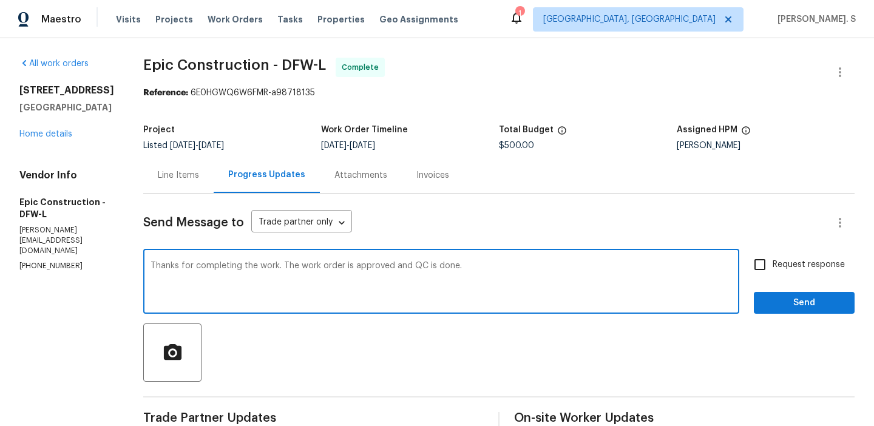
type textarea "Thanks for completing the work. The work order is approved and QC is done."
click at [772, 270] on input "Request response" at bounding box center [759, 264] width 25 height 25
checkbox input "true"
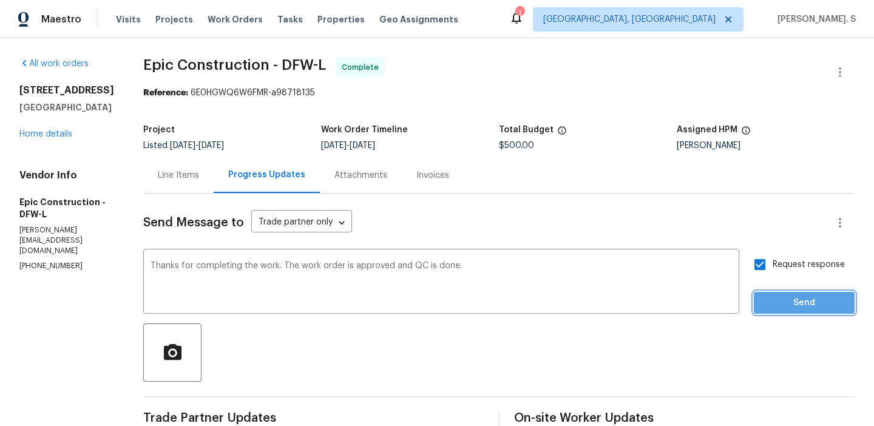
click at [772, 298] on span "Send" at bounding box center [804, 303] width 81 height 15
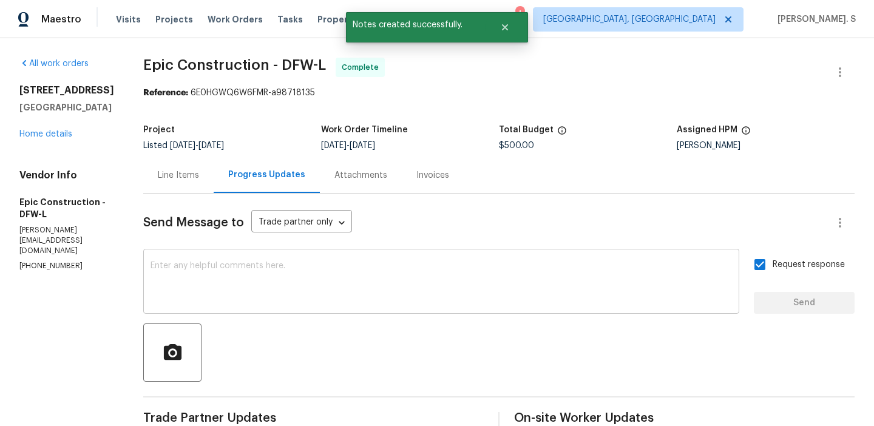
scroll to position [114, 0]
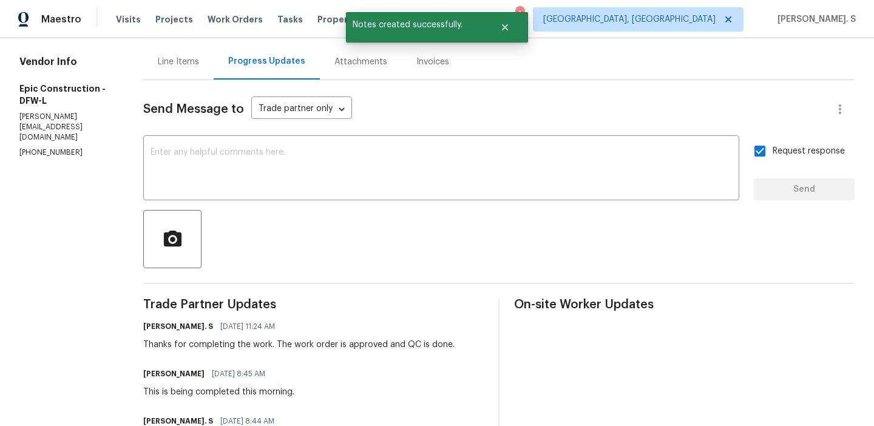
copy div "This is being completed this morning."
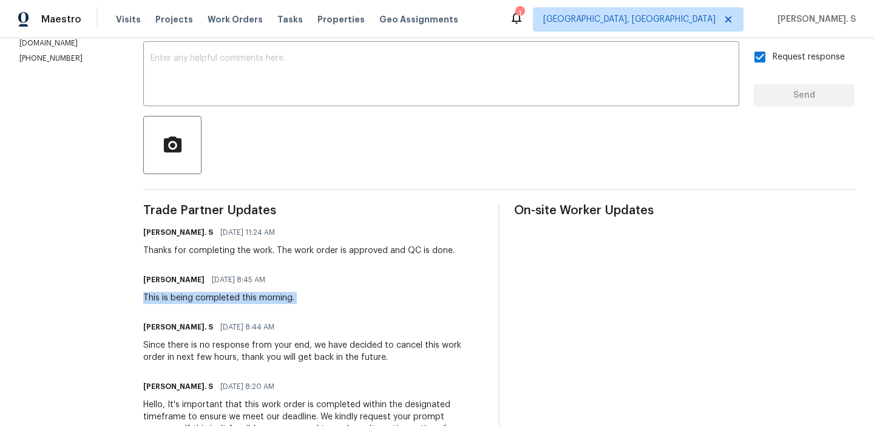
scroll to position [193, 0]
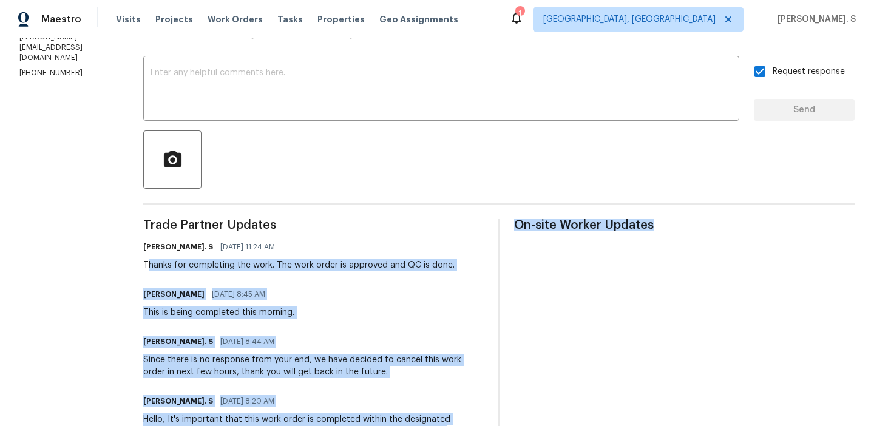
drag, startPoint x: 152, startPoint y: 264, endPoint x: 634, endPoint y: 271, distance: 481.5
copy div "hanks for completing the work. The work order is approved and QC is done. Krist…"
click at [444, 254] on div "Glory Joyce. S 09/22/2025 11:24 AM Thanks for completing the work. The work ord…" at bounding box center [313, 255] width 341 height 33
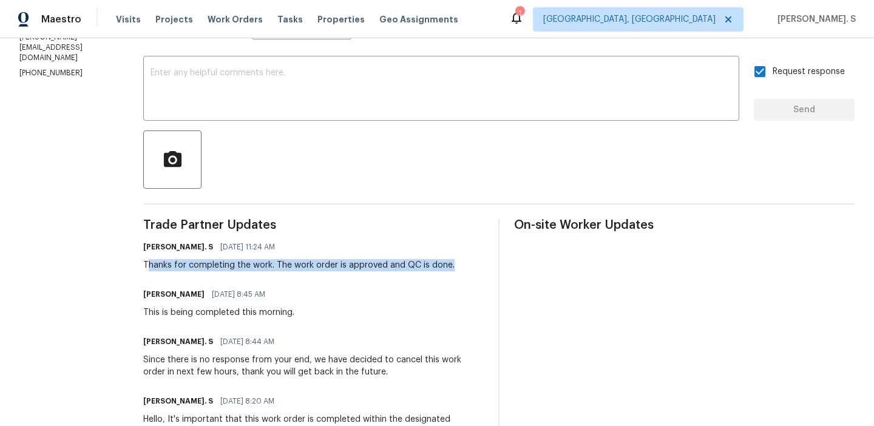
drag, startPoint x: 443, startPoint y: 265, endPoint x: 141, endPoint y: 263, distance: 301.1
click at [143, 263] on div "Thanks for completing the work. The work order is approved and QC is done." at bounding box center [298, 265] width 311 height 12
copy div "hanks for completing the work. The work order is approved and QC is done."
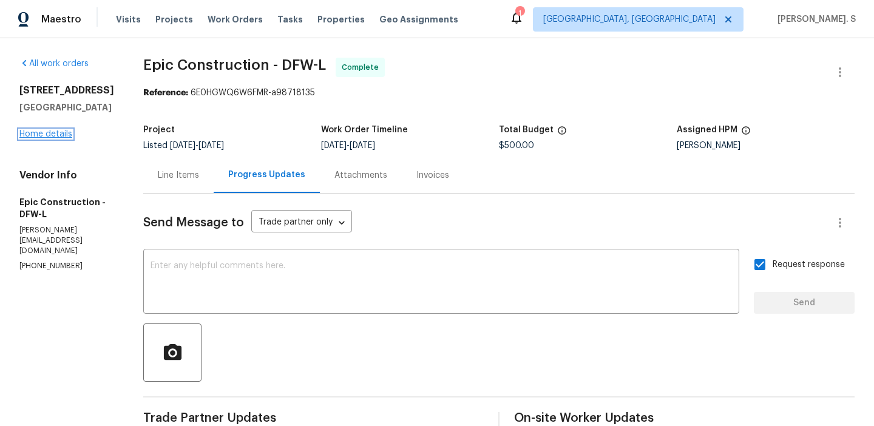
click at [34, 138] on link "Home details" at bounding box center [45, 134] width 53 height 8
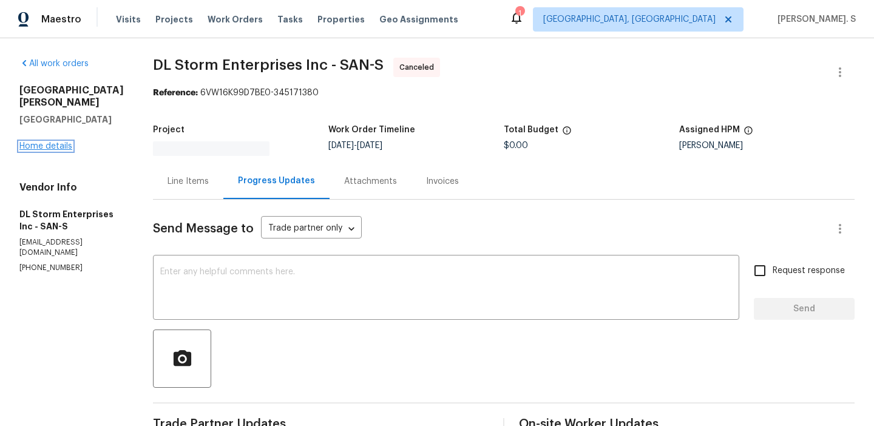
click at [55, 142] on link "Home details" at bounding box center [45, 146] width 53 height 8
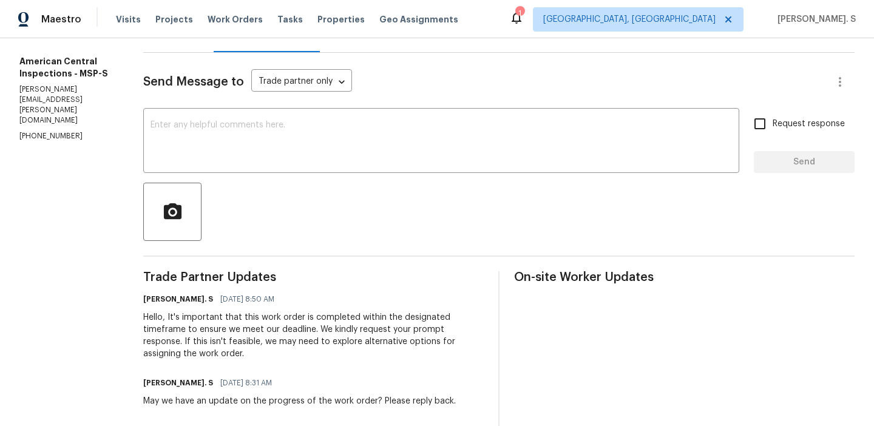
scroll to position [152, 0]
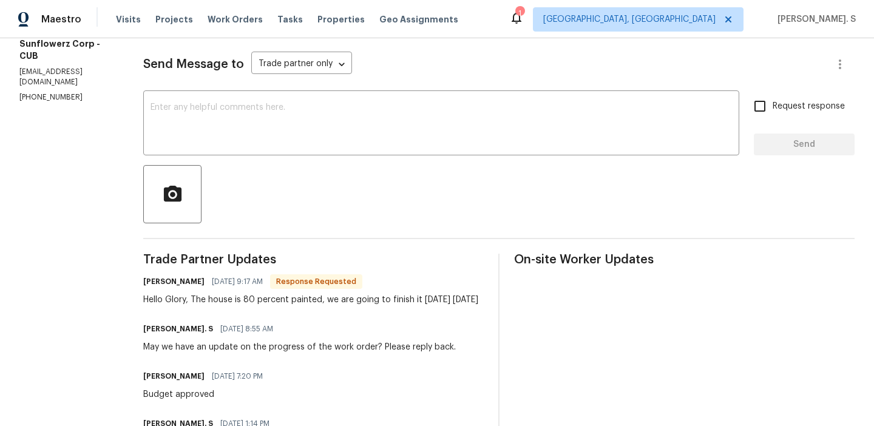
scroll to position [123, 0]
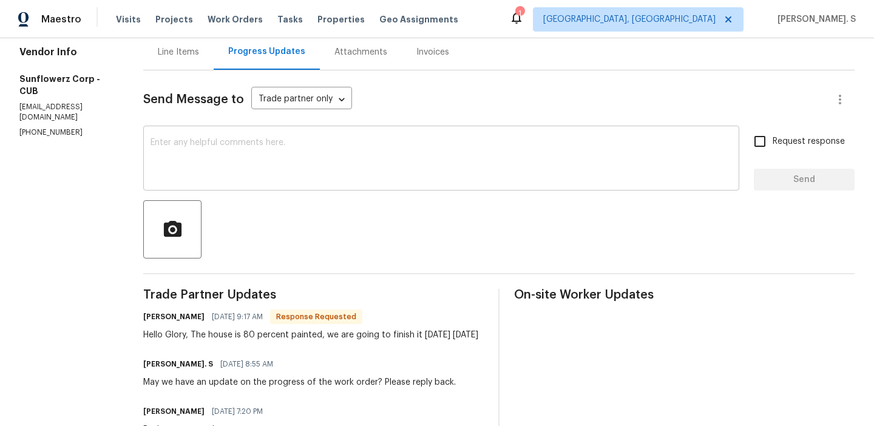
click at [232, 146] on textarea at bounding box center [442, 159] width 582 height 42
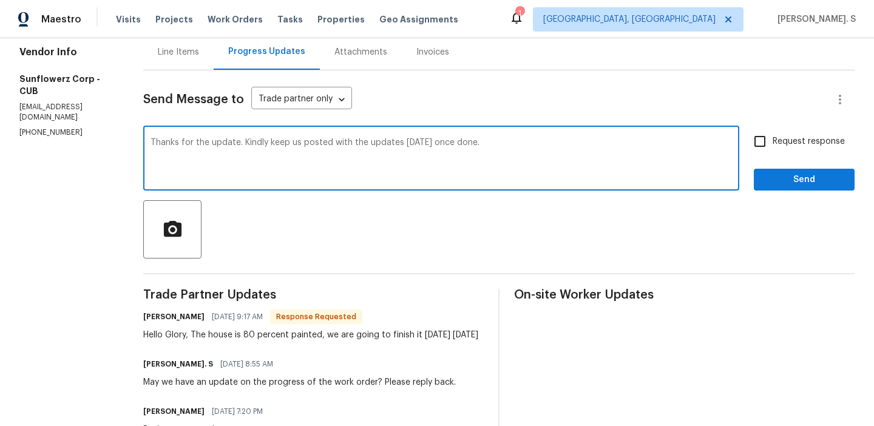
type textarea "Thanks for the update. Kindly keep us posted with the updates [DATE] once done."
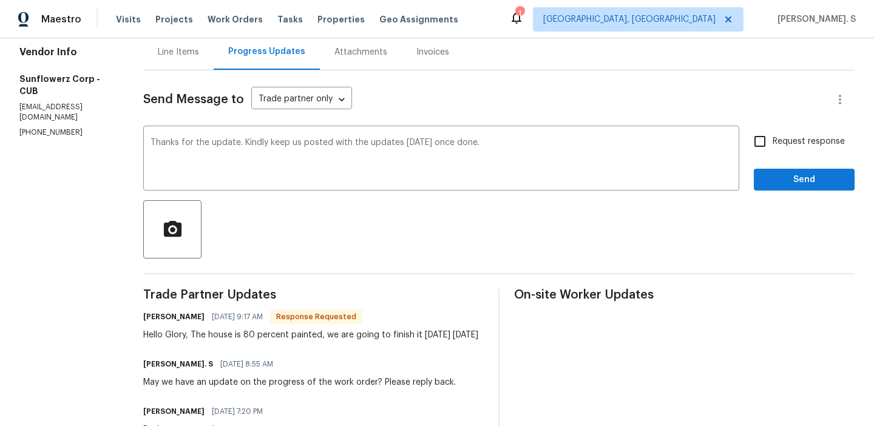
copy div "The house is 80 percent painted, we are going to finish it [DATE] [DATE]"
drag, startPoint x: 194, startPoint y: 336, endPoint x: 219, endPoint y: 345, distance: 25.9
click at [219, 341] on div "Hello Glory, The house is 80 percent painted, we are going to finish it [DATE] …" at bounding box center [310, 335] width 335 height 12
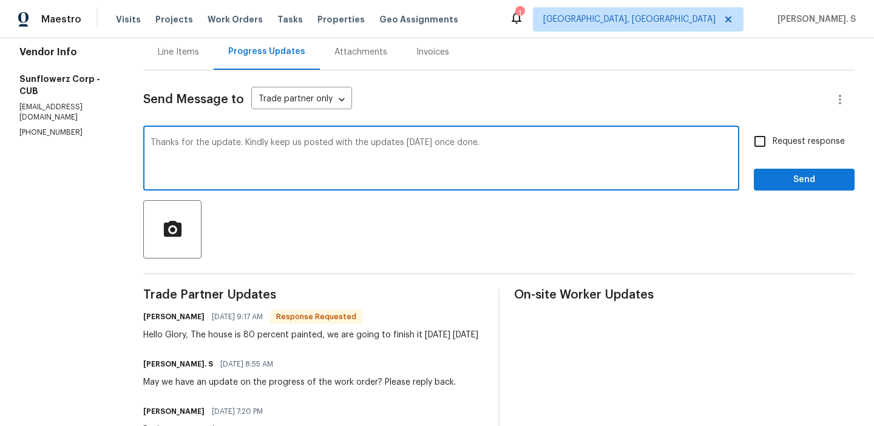
drag, startPoint x: 181, startPoint y: 139, endPoint x: 874, endPoint y: 143, distance: 692.7
click at [874, 143] on div "All work orders [STREET_ADDRESS] Home details Vendor Info Sunflowerz Corp - CUB…" at bounding box center [437, 282] width 874 height 735
click at [803, 143] on span "Request response" at bounding box center [809, 141] width 72 height 13
click at [773, 143] on input "Request response" at bounding box center [759, 141] width 25 height 25
checkbox input "true"
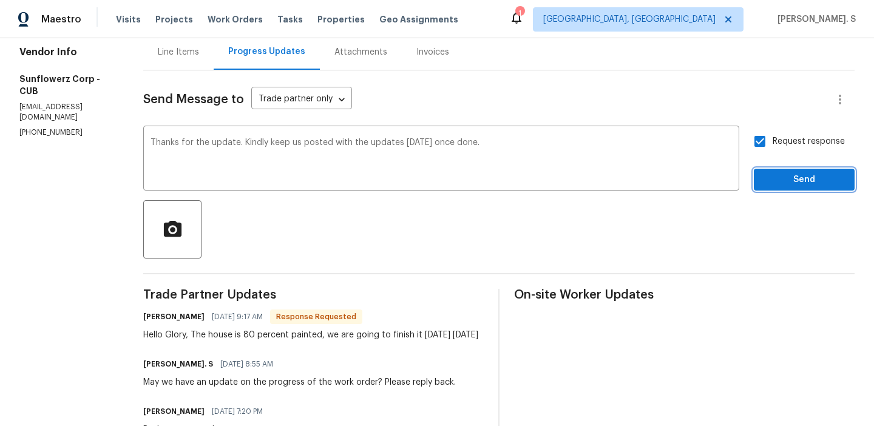
click at [787, 189] on button "Send" at bounding box center [804, 180] width 101 height 22
